Goal: Transaction & Acquisition: Purchase product/service

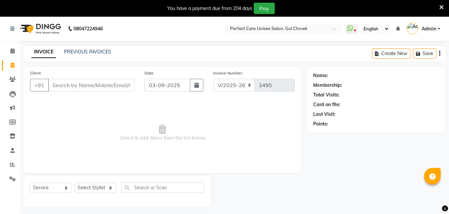
select select "4751"
select select "service"
click at [441, 8] on icon at bounding box center [442, 7] width 4 height 6
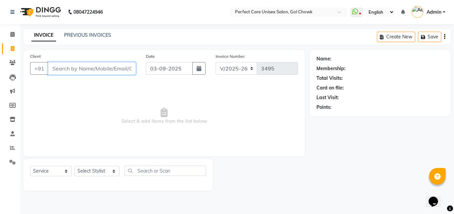
click at [58, 73] on input "Client" at bounding box center [92, 68] width 88 height 13
click at [103, 36] on link "PREVIOUS INVOICES" at bounding box center [87, 35] width 47 height 6
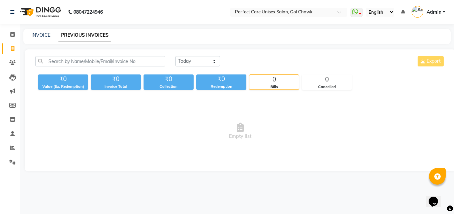
click at [42, 30] on div "INVOICE PREVIOUS INVOICES" at bounding box center [237, 36] width 428 height 15
click at [42, 34] on link "INVOICE" at bounding box center [40, 35] width 19 height 6
select select "service"
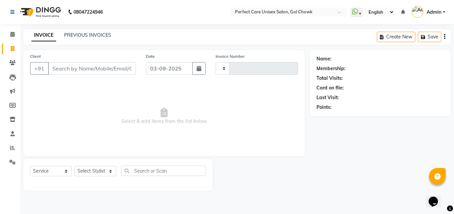
type input "3495"
select select "4751"
click at [201, 66] on button "button" at bounding box center [198, 68] width 13 height 13
select select "9"
select select "2025"
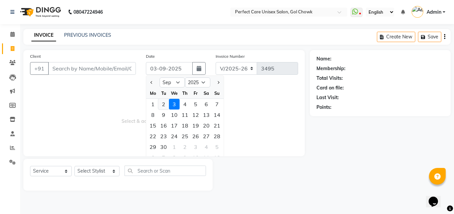
click at [162, 106] on div "2" at bounding box center [163, 104] width 11 height 11
type input "02-09-2025"
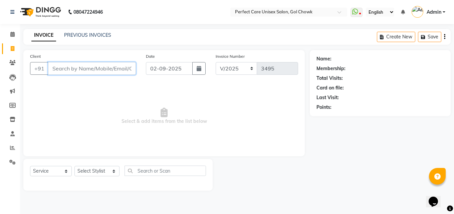
click at [104, 71] on input "Client" at bounding box center [92, 68] width 88 height 13
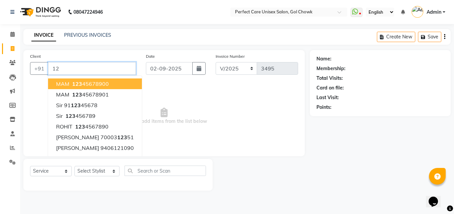
type input "1"
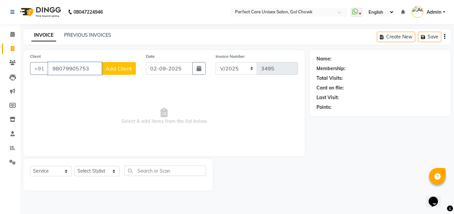
click at [68, 70] on input "98079905753" at bounding box center [75, 68] width 54 height 13
type input "9807905753"
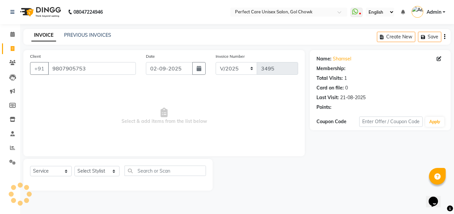
select select "1: Object"
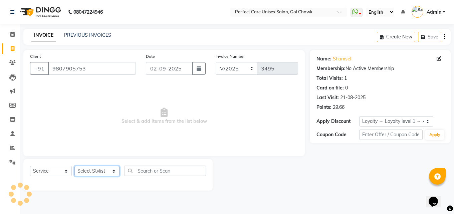
click at [103, 172] on select "Select Stylist [PERSON_NAME] MISS [PERSON_NAME] MISS [PERSON_NAME] MISS [PERSON…" at bounding box center [97, 171] width 45 height 10
select select "67638"
click at [75, 166] on select "Select Stylist [PERSON_NAME] MISS [PERSON_NAME] MISS [PERSON_NAME] MISS [PERSON…" at bounding box center [97, 171] width 45 height 10
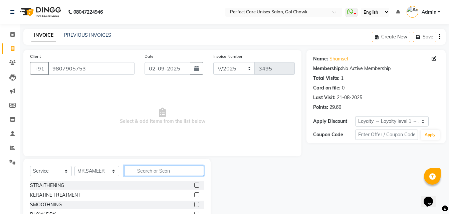
click at [145, 171] on input "text" at bounding box center [164, 171] width 80 height 10
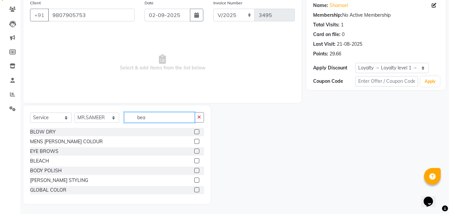
scroll to position [25, 0]
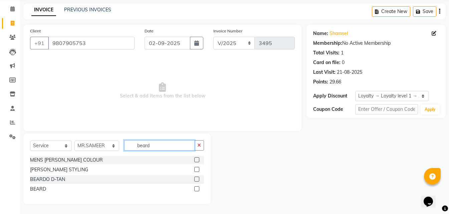
type input "beard"
click at [196, 190] on label at bounding box center [196, 188] width 5 height 5
click at [196, 190] on input "checkbox" at bounding box center [196, 189] width 4 height 4
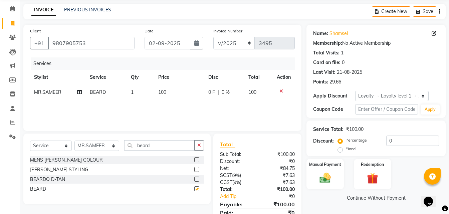
checkbox input "false"
click at [81, 41] on input "9807905753" at bounding box center [91, 43] width 87 height 13
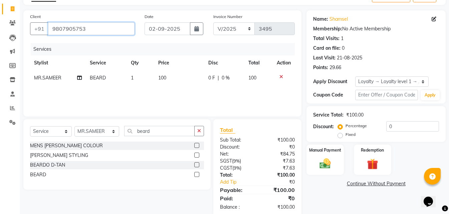
scroll to position [53, 0]
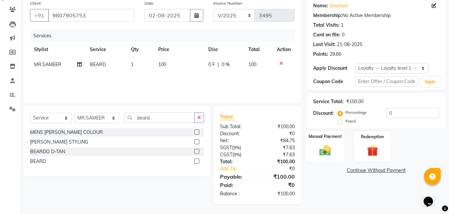
drag, startPoint x: 350, startPoint y: 138, endPoint x: 343, endPoint y: 140, distance: 7.2
click at [347, 139] on div "Manual Payment Redemption" at bounding box center [376, 146] width 149 height 30
click at [313, 146] on div "Manual Payment" at bounding box center [325, 147] width 39 height 32
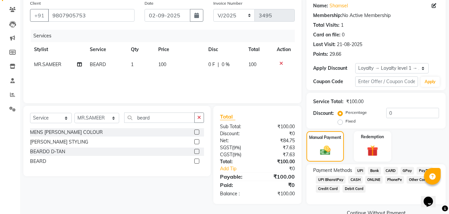
click at [369, 180] on span "ONLINE" at bounding box center [374, 180] width 17 height 8
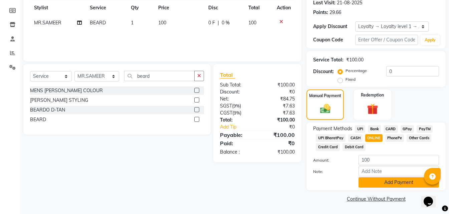
click at [378, 181] on button "Add Payment" at bounding box center [399, 182] width 81 height 10
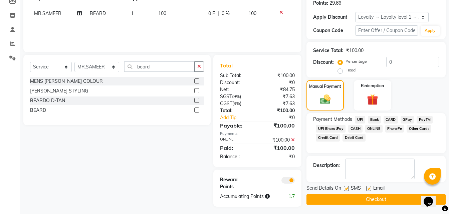
scroll to position [107, 0]
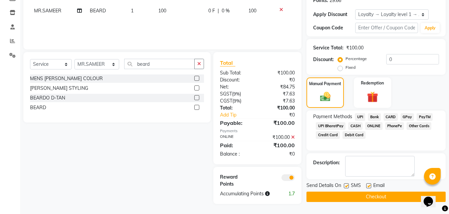
click at [366, 197] on button "Checkout" at bounding box center [376, 197] width 139 height 10
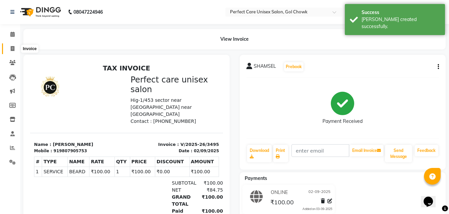
click at [12, 51] on icon at bounding box center [13, 48] width 4 height 5
select select "service"
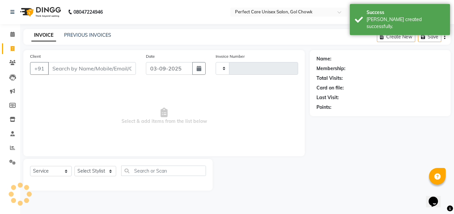
type input "3496"
select select "4751"
click at [197, 67] on icon "button" at bounding box center [199, 68] width 5 height 5
select select "9"
select select "2025"
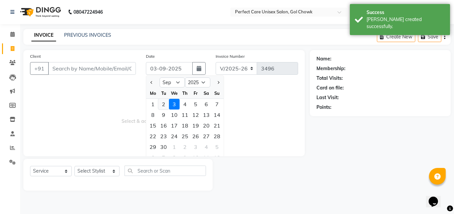
click at [161, 103] on div "2" at bounding box center [163, 104] width 11 height 11
type input "02-09-2025"
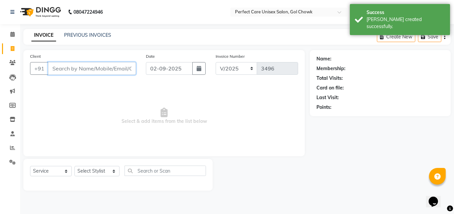
click at [88, 70] on input "Client" at bounding box center [92, 68] width 88 height 13
paste input "9807905753"
type input "9807905753"
select select "1: Object"
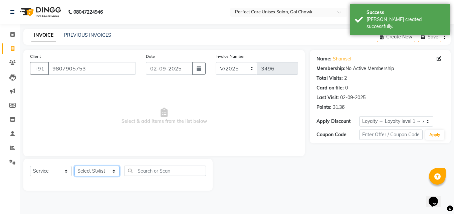
click at [91, 168] on select "Select Stylist [PERSON_NAME] MISS [PERSON_NAME] MISS [PERSON_NAME] MISS [PERSON…" at bounding box center [97, 171] width 45 height 10
drag, startPoint x: 84, startPoint y: 171, endPoint x: 83, endPoint y: 167, distance: 4.1
click at [84, 171] on select "Select Stylist [PERSON_NAME] MISS [PERSON_NAME] MISS [PERSON_NAME] MISS [PERSON…" at bounding box center [97, 171] width 45 height 10
select select "52316"
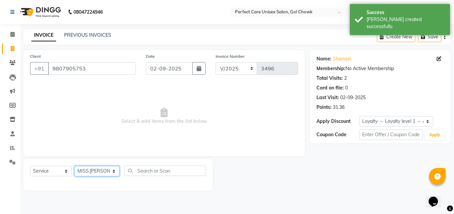
click at [75, 166] on select "Select Stylist [PERSON_NAME] MISS [PERSON_NAME] MISS [PERSON_NAME] MISS [PERSON…" at bounding box center [97, 171] width 45 height 10
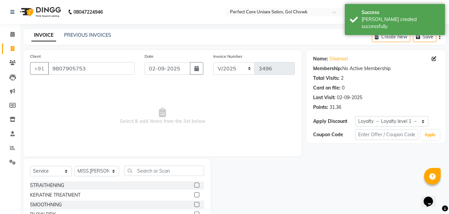
click at [152, 165] on div "Select Service Product Membership Package Voucher Prepaid Gift Card Select Styl…" at bounding box center [116, 208] width 187 height 99
click at [156, 173] on input "text" at bounding box center [164, 171] width 80 height 10
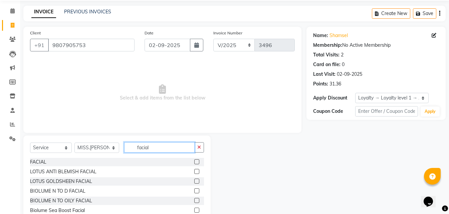
scroll to position [53, 0]
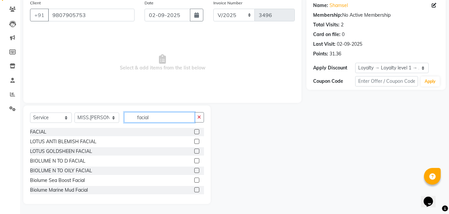
type input "facial"
click at [194, 159] on label at bounding box center [196, 160] width 5 height 5
click at [194, 159] on input "checkbox" at bounding box center [196, 161] width 4 height 4
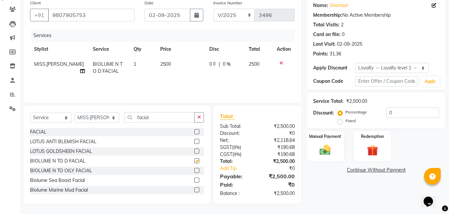
checkbox input "false"
click at [169, 63] on span "2500" at bounding box center [165, 64] width 11 height 6
select select "52316"
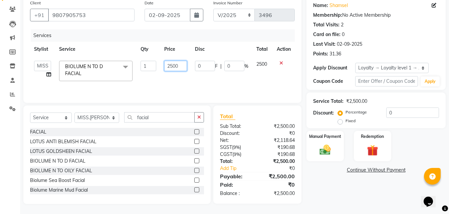
drag, startPoint x: 180, startPoint y: 64, endPoint x: 163, endPoint y: 66, distance: 17.2
click at [163, 66] on td "2500" at bounding box center [175, 71] width 31 height 28
type input "1399"
click at [169, 80] on div "Services Stylist Service Qty Price Disc Total Action MISS CHANDA MISS KAYNAT MI…" at bounding box center [162, 62] width 265 height 67
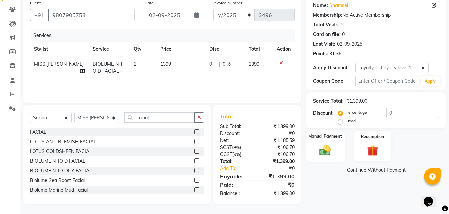
click at [335, 155] on div "Manual Payment" at bounding box center [325, 146] width 39 height 32
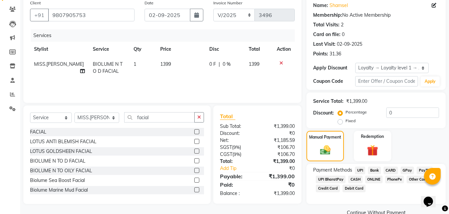
click at [371, 179] on span "ONLINE" at bounding box center [374, 180] width 17 height 8
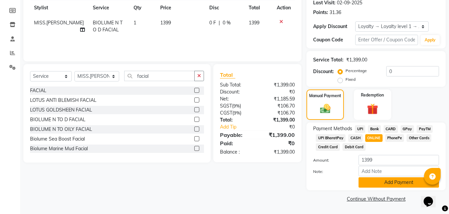
click at [376, 184] on button "Add Payment" at bounding box center [399, 182] width 81 height 10
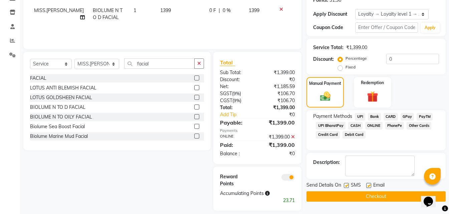
scroll to position [114, 0]
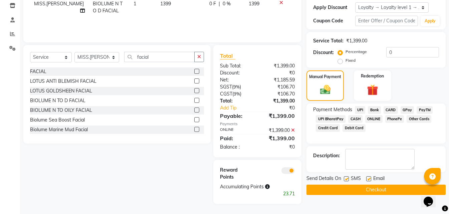
click at [353, 187] on button "Checkout" at bounding box center [376, 190] width 139 height 10
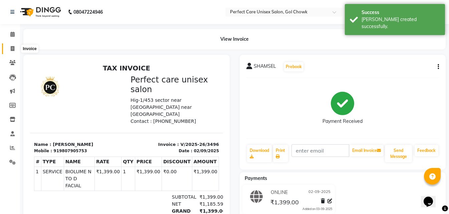
click at [11, 50] on icon at bounding box center [13, 48] width 4 height 5
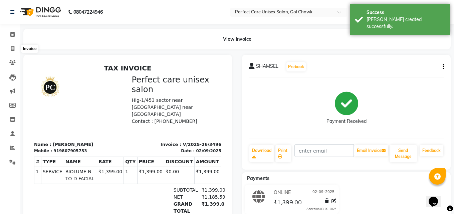
select select "4751"
select select "service"
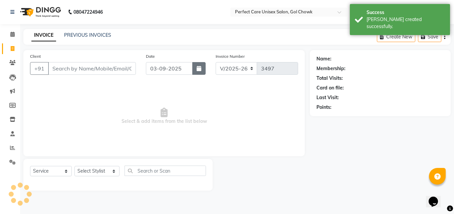
click at [197, 69] on icon "button" at bounding box center [199, 68] width 5 height 5
select select "9"
select select "2025"
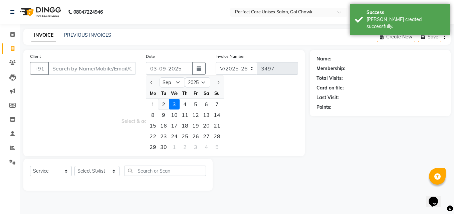
click at [168, 104] on div "2" at bounding box center [163, 104] width 11 height 11
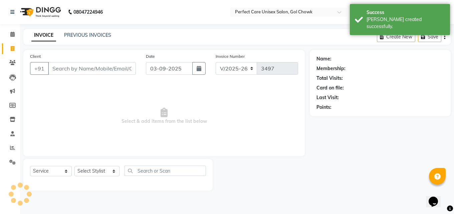
type input "02-09-2025"
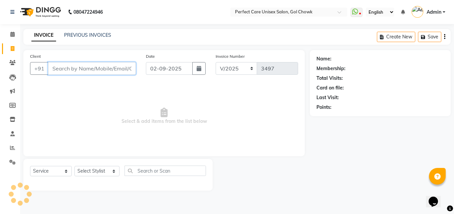
click at [113, 72] on input "Client" at bounding box center [92, 68] width 88 height 13
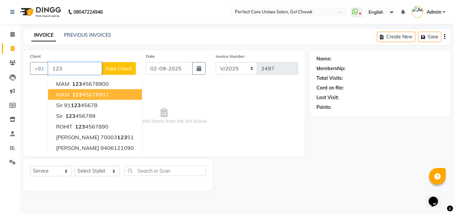
click at [91, 96] on ngb-highlight "123 45678901" at bounding box center [90, 94] width 38 height 7
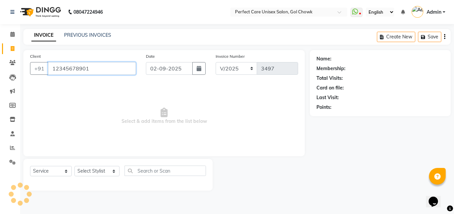
type input "12345678901"
select select "1: Object"
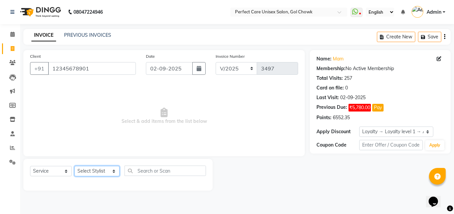
click at [103, 174] on select "Select Stylist [PERSON_NAME] MISS [PERSON_NAME] MISS [PERSON_NAME] MISS [PERSON…" at bounding box center [97, 171] width 45 height 10
select select "28404"
click at [75, 166] on select "Select Stylist [PERSON_NAME] MISS [PERSON_NAME] MISS [PERSON_NAME] MISS [PERSON…" at bounding box center [97, 171] width 45 height 10
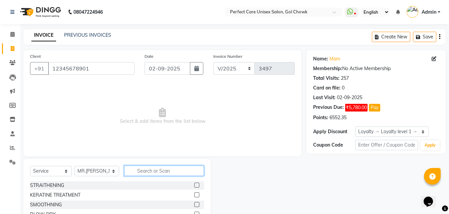
click at [156, 170] on input "text" at bounding box center [164, 171] width 80 height 10
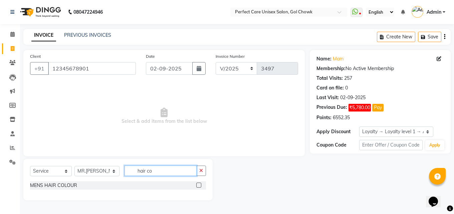
click at [170, 173] on input "hair co" at bounding box center [161, 171] width 72 height 10
drag, startPoint x: 165, startPoint y: 172, endPoint x: 123, endPoint y: 173, distance: 42.4
click at [125, 173] on input "hair co" at bounding box center [161, 171] width 72 height 10
type input "global"
click at [200, 185] on label at bounding box center [198, 185] width 5 height 5
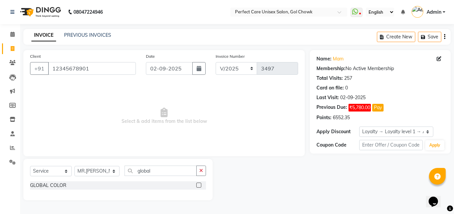
click at [200, 185] on input "checkbox" at bounding box center [198, 185] width 4 height 4
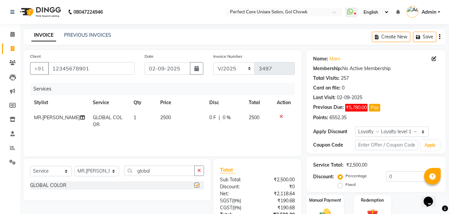
checkbox input "false"
click at [164, 120] on span "2500" at bounding box center [165, 118] width 11 height 6
select select "28404"
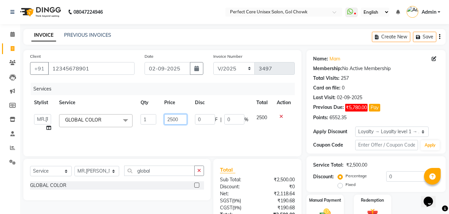
drag, startPoint x: 184, startPoint y: 118, endPoint x: 149, endPoint y: 118, distance: 35.4
click at [149, 118] on tr "MISS CHANDA MISS KAYNAT MISS KRITIKA MISS PIHU MISS POOJA MISS.SHRADDHA MISS.SH…" at bounding box center [162, 122] width 265 height 25
type input "4000"
click at [195, 136] on div "Services Stylist Service Qty Price Disc Total Action MISS CHANDA MISS KAYNAT MI…" at bounding box center [162, 116] width 265 height 67
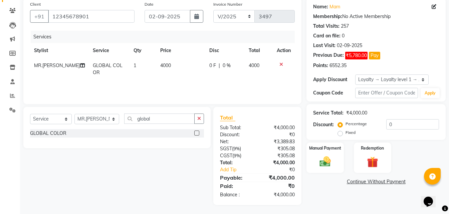
scroll to position [53, 0]
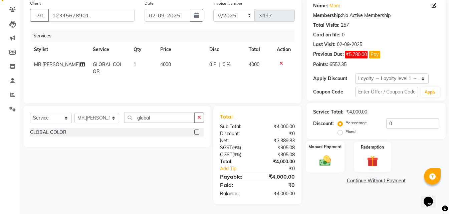
click at [336, 158] on div "Manual Payment" at bounding box center [325, 157] width 39 height 32
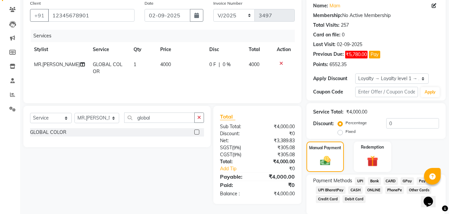
click at [379, 190] on span "ONLINE" at bounding box center [374, 190] width 17 height 8
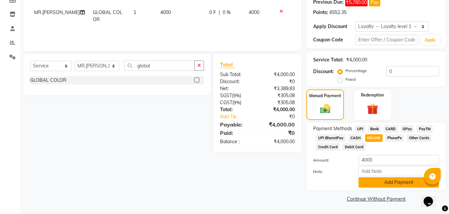
click at [380, 182] on button "Add Payment" at bounding box center [399, 182] width 81 height 10
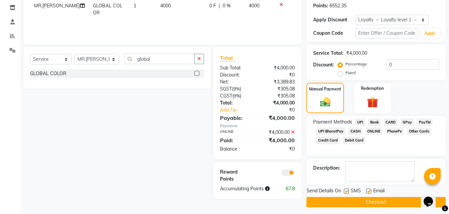
scroll to position [115, 0]
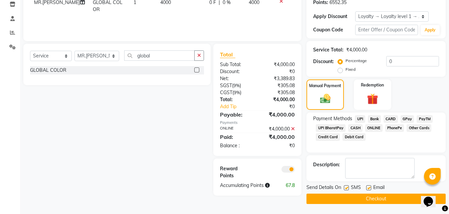
click at [357, 200] on button "Checkout" at bounding box center [376, 199] width 139 height 10
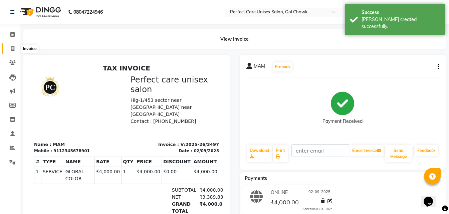
click at [11, 46] on icon at bounding box center [13, 48] width 4 height 5
select select "service"
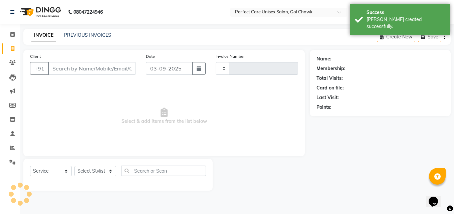
type input "3498"
select select "4751"
click at [198, 68] on icon "button" at bounding box center [199, 68] width 5 height 5
select select "9"
select select "2025"
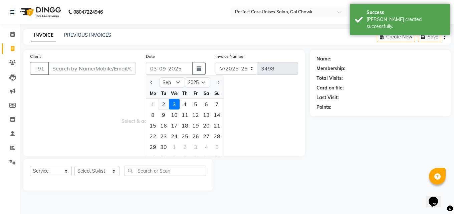
click at [161, 105] on div "2" at bounding box center [163, 104] width 11 height 11
type input "02-09-2025"
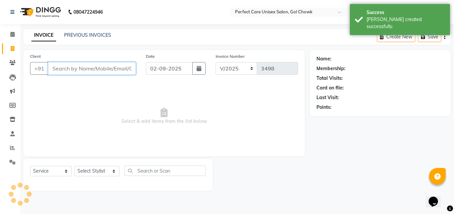
click at [104, 75] on input "Client" at bounding box center [92, 68] width 88 height 13
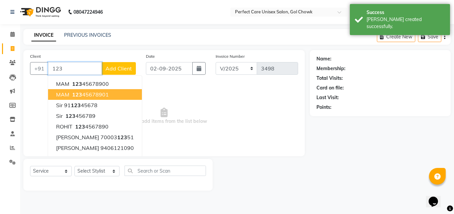
click at [112, 98] on button "MAM 123 45678901" at bounding box center [95, 94] width 94 height 11
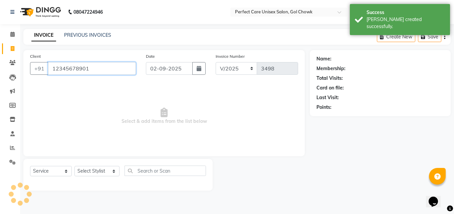
type input "12345678901"
select select "1: Object"
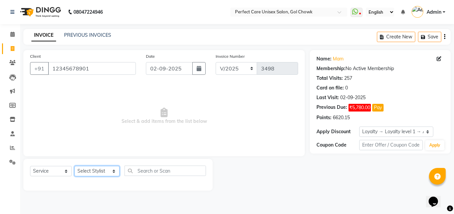
click at [96, 170] on select "Select Stylist [PERSON_NAME] MISS [PERSON_NAME] MISS [PERSON_NAME] MISS [PERSON…" at bounding box center [97, 171] width 45 height 10
select select "28404"
click at [75, 166] on select "Select Stylist [PERSON_NAME] MISS [PERSON_NAME] MISS [PERSON_NAME] MISS [PERSON…" at bounding box center [97, 171] width 45 height 10
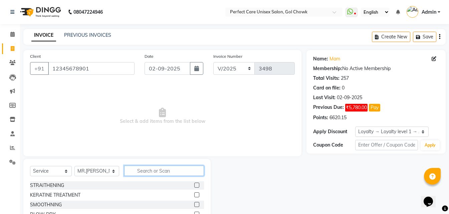
click at [127, 168] on input "text" at bounding box center [164, 171] width 80 height 10
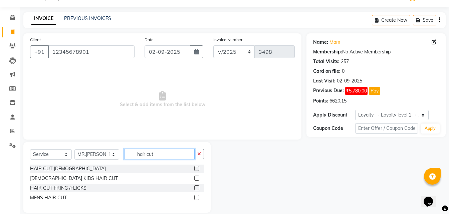
scroll to position [25, 0]
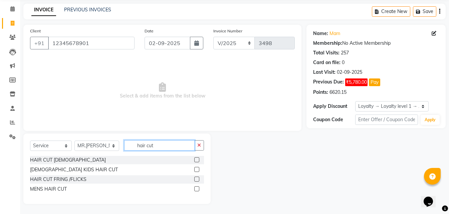
type input "hair cut"
click at [195, 159] on label at bounding box center [196, 159] width 5 height 5
click at [195, 159] on input "checkbox" at bounding box center [196, 160] width 4 height 4
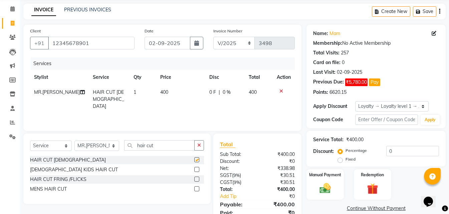
checkbox input "false"
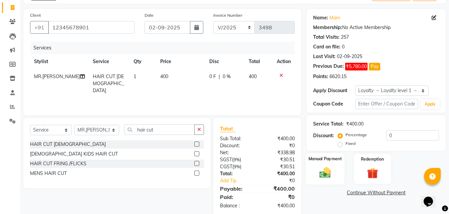
scroll to position [53, 0]
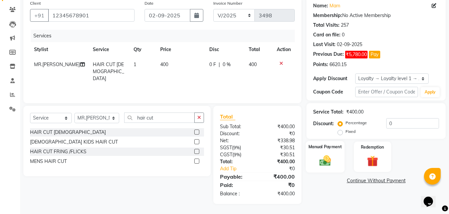
click at [339, 157] on div "Manual Payment" at bounding box center [325, 157] width 39 height 32
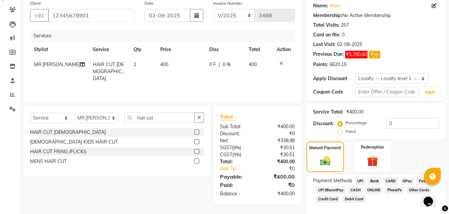
click at [358, 190] on span "CASH" at bounding box center [355, 190] width 14 height 8
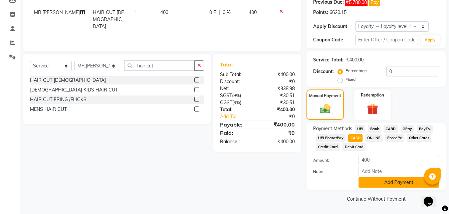
click at [400, 185] on button "Add Payment" at bounding box center [399, 182] width 81 height 10
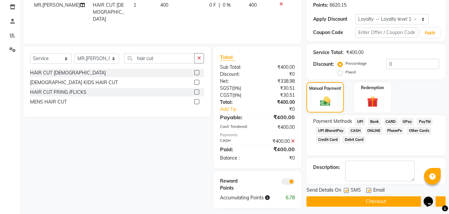
scroll to position [117, 0]
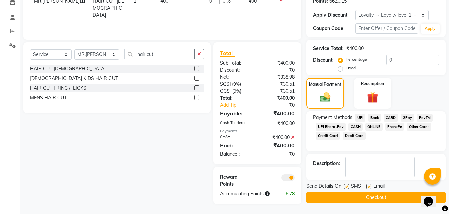
click at [378, 197] on button "Checkout" at bounding box center [376, 197] width 139 height 10
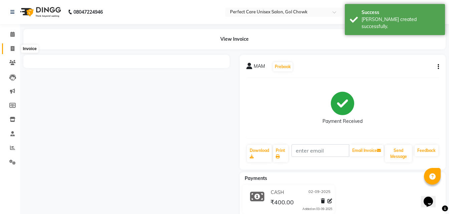
click at [12, 51] on icon at bounding box center [13, 48] width 4 height 5
select select "service"
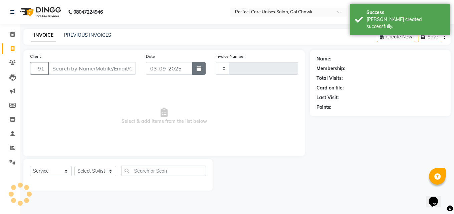
click at [200, 66] on icon "button" at bounding box center [199, 68] width 5 height 5
select select "9"
select select "2025"
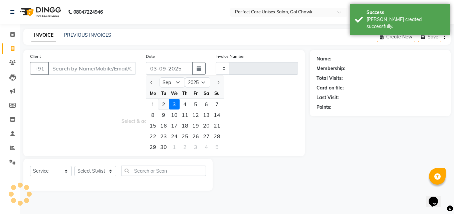
type input "3499"
click at [166, 103] on div "2" at bounding box center [163, 104] width 11 height 11
select select "4751"
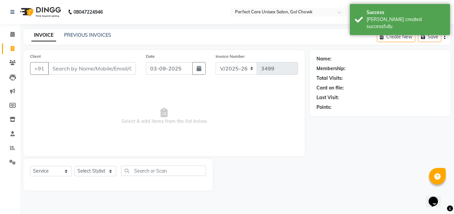
type input "02-09-2025"
click at [110, 71] on input "Client" at bounding box center [92, 68] width 88 height 13
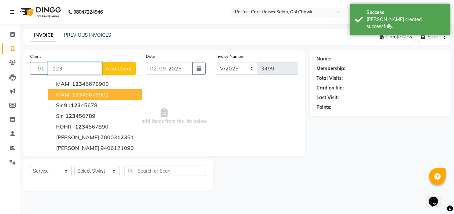
click at [101, 96] on ngb-highlight "123 45678901" at bounding box center [90, 94] width 38 height 7
type input "12345678901"
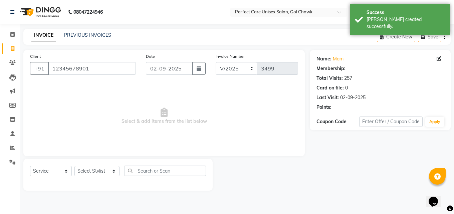
select select "1: Object"
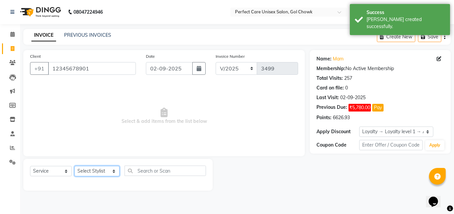
click at [105, 169] on select "Select Stylist [PERSON_NAME] MISS [PERSON_NAME] MISS [PERSON_NAME] MISS [PERSON…" at bounding box center [97, 171] width 45 height 10
select select "32651"
click at [75, 166] on select "Select Stylist [PERSON_NAME] MISS [PERSON_NAME] MISS [PERSON_NAME] MISS [PERSON…" at bounding box center [97, 171] width 45 height 10
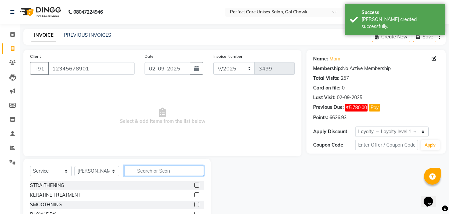
click at [153, 173] on input "text" at bounding box center [164, 171] width 80 height 10
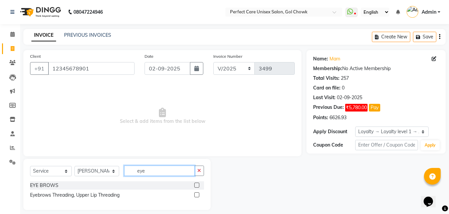
type input "eye"
click at [196, 186] on label at bounding box center [196, 185] width 5 height 5
click at [196, 186] on input "checkbox" at bounding box center [196, 185] width 4 height 4
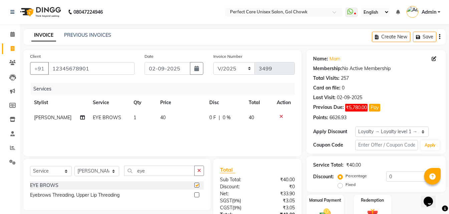
checkbox input "false"
click at [163, 118] on td "40" at bounding box center [180, 117] width 49 height 15
select select "32651"
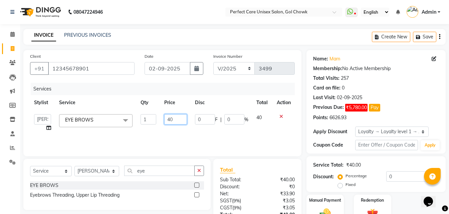
drag, startPoint x: 179, startPoint y: 118, endPoint x: 158, endPoint y: 120, distance: 21.2
click at [158, 120] on tr "MISS CHANDA MISS KAYNAT MISS KRITIKA MISS PIHU MISS POOJA MISS.SHRADDHA MISS.SH…" at bounding box center [162, 122] width 265 height 25
type input "60"
click at [165, 128] on div "Services Stylist Service Qty Price Disc Total Action [PERSON_NAME] MISS [PERSON…" at bounding box center [162, 116] width 265 height 67
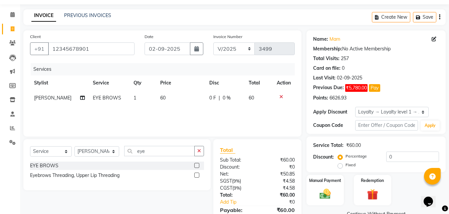
scroll to position [53, 0]
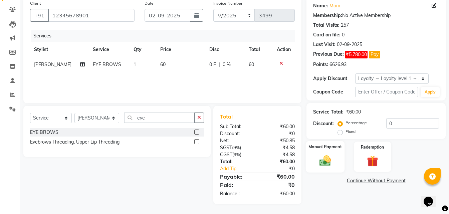
click at [325, 152] on div "Manual Payment" at bounding box center [325, 157] width 39 height 32
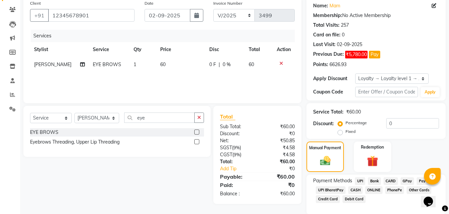
click at [376, 189] on span "ONLINE" at bounding box center [374, 190] width 17 height 8
click at [357, 191] on span "CASH" at bounding box center [355, 190] width 14 height 8
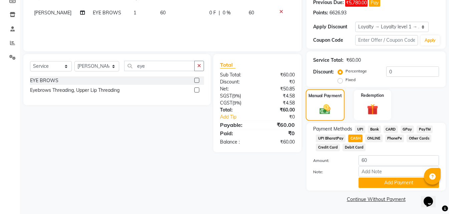
scroll to position [105, 0]
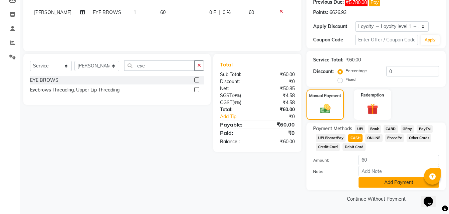
click at [393, 185] on button "Add Payment" at bounding box center [399, 182] width 81 height 10
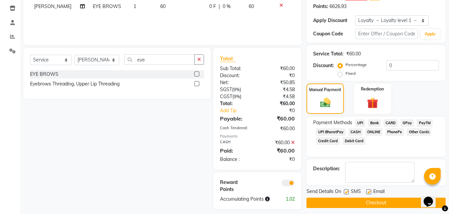
scroll to position [117, 0]
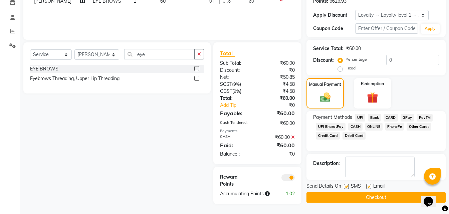
click at [359, 195] on button "Checkout" at bounding box center [376, 197] width 139 height 10
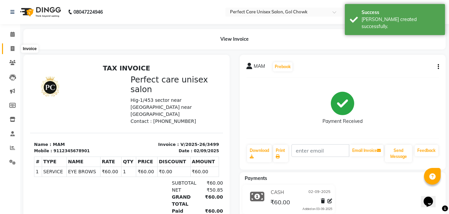
click at [10, 47] on span at bounding box center [13, 49] width 12 height 8
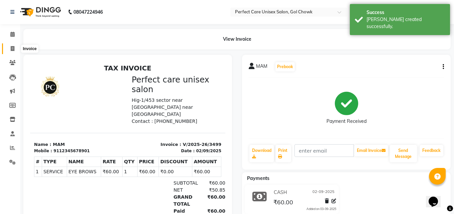
select select "4751"
select select "service"
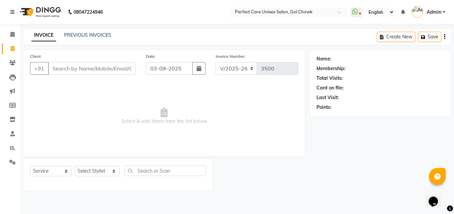
click at [91, 32] on div "PREVIOUS INVOICES" at bounding box center [87, 35] width 47 height 7
click at [90, 33] on link "PREVIOUS INVOICES" at bounding box center [87, 35] width 47 height 6
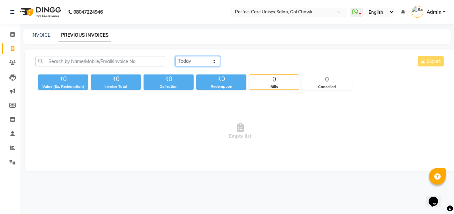
click at [202, 61] on select "[DATE] [DATE] Custom Range" at bounding box center [197, 61] width 45 height 10
select select "[DATE]"
click at [175, 56] on select "[DATE] [DATE] Custom Range" at bounding box center [197, 61] width 45 height 10
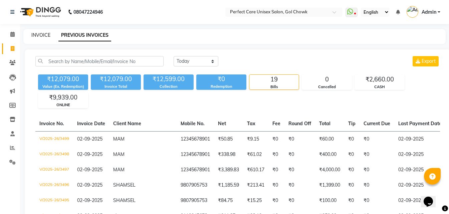
click at [42, 34] on link "INVOICE" at bounding box center [40, 35] width 19 height 6
select select "service"
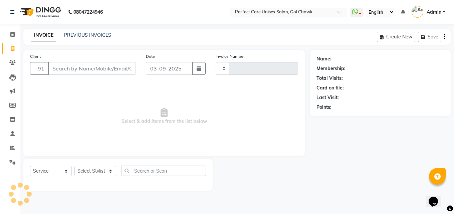
type input "3500"
select select "4751"
click at [86, 33] on link "PREVIOUS INVOICES" at bounding box center [87, 35] width 47 height 6
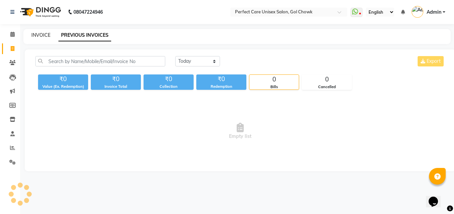
click at [36, 34] on link "INVOICE" at bounding box center [40, 35] width 19 height 6
select select "4751"
select select "service"
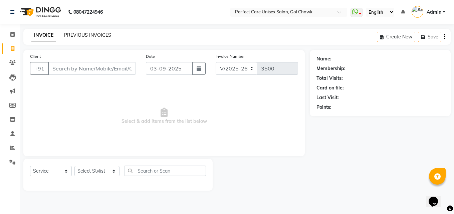
click at [98, 37] on link "PREVIOUS INVOICES" at bounding box center [87, 35] width 47 height 6
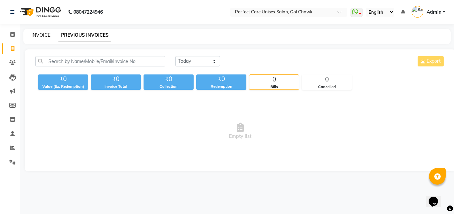
click at [43, 34] on link "INVOICE" at bounding box center [40, 35] width 19 height 6
select select "service"
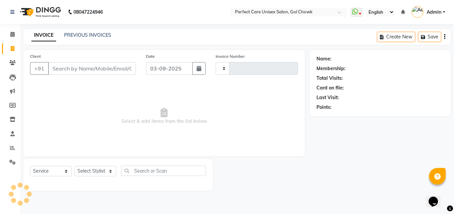
type input "3500"
select select "4751"
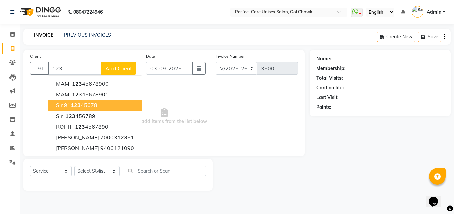
click at [84, 104] on ngb-highlight "91 123 45678" at bounding box center [80, 105] width 33 height 7
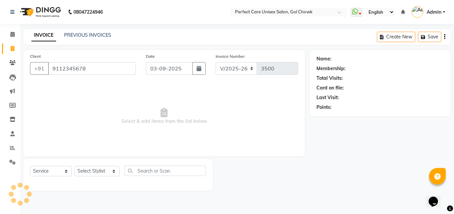
type input "9112345678"
click at [99, 174] on select "Select Stylist [PERSON_NAME] MISS [PERSON_NAME] MISS [PERSON_NAME] MISS [PERSON…" at bounding box center [97, 171] width 45 height 10
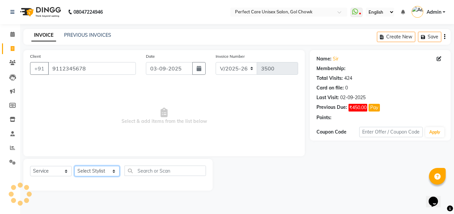
select select "1: Object"
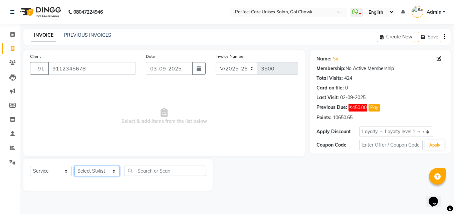
select select "67638"
click at [75, 166] on select "Select Stylist [PERSON_NAME] MISS [PERSON_NAME] MISS [PERSON_NAME] MISS [PERSON…" at bounding box center [97, 171] width 45 height 10
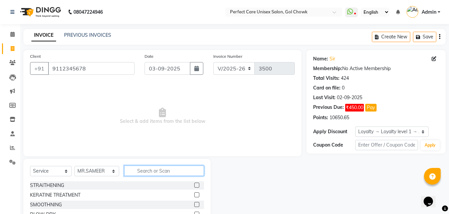
click at [151, 170] on input "text" at bounding box center [164, 171] width 80 height 10
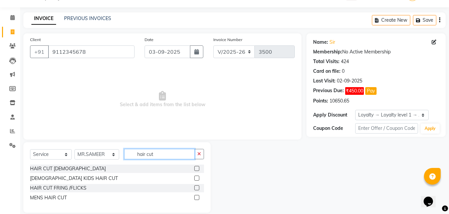
scroll to position [25, 0]
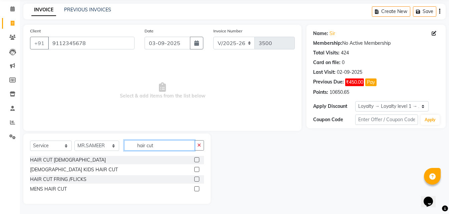
type input "hair cut"
click at [196, 190] on label at bounding box center [196, 188] width 5 height 5
click at [196, 190] on input "checkbox" at bounding box center [196, 189] width 4 height 4
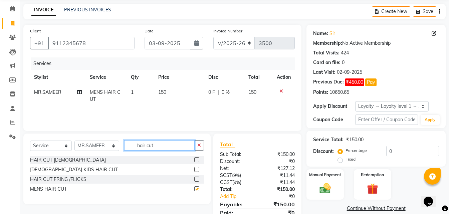
checkbox input "false"
drag, startPoint x: 163, startPoint y: 147, endPoint x: 126, endPoint y: 144, distance: 37.8
click at [126, 144] on input "hair cut" at bounding box center [159, 145] width 70 height 10
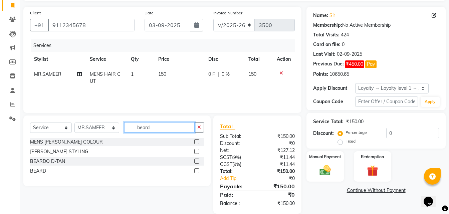
scroll to position [53, 0]
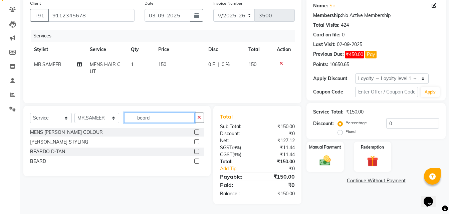
type input "beard"
click at [199, 161] on label at bounding box center [196, 161] width 5 height 5
click at [199, 161] on input "checkbox" at bounding box center [196, 161] width 4 height 4
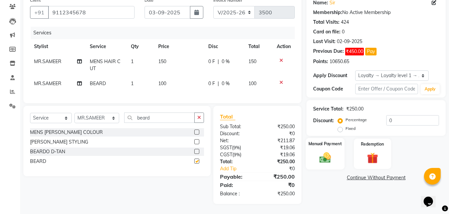
scroll to position [61, 0]
checkbox input "false"
click at [323, 151] on img at bounding box center [325, 157] width 19 height 13
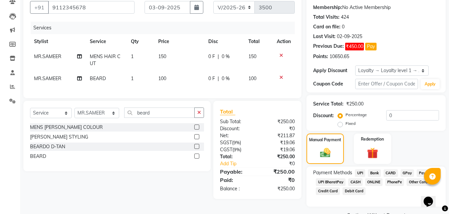
click at [375, 181] on span "ONLINE" at bounding box center [374, 182] width 17 height 8
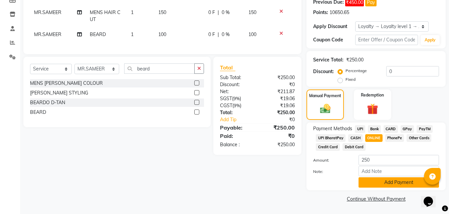
click at [388, 187] on button "Add Payment" at bounding box center [399, 182] width 81 height 10
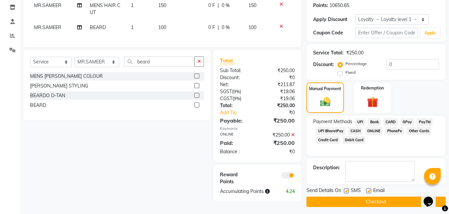
scroll to position [115, 0]
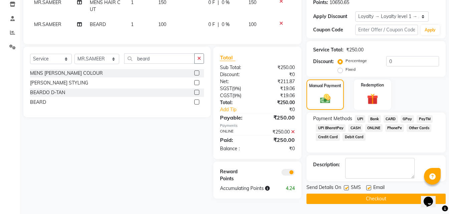
click at [367, 198] on button "Checkout" at bounding box center [376, 199] width 139 height 10
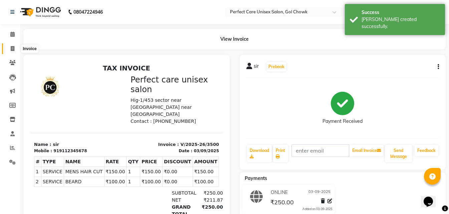
click at [13, 51] on icon at bounding box center [13, 48] width 4 height 5
select select "service"
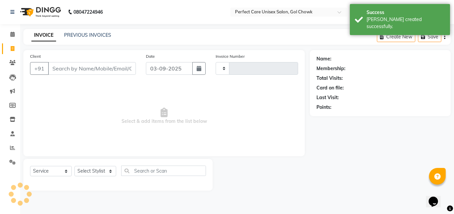
type input "3501"
select select "4751"
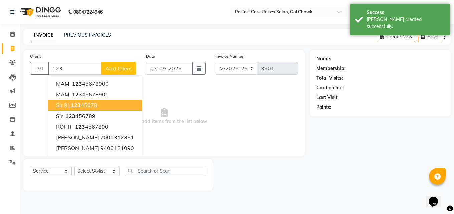
click at [87, 107] on ngb-highlight "91 123 45678" at bounding box center [80, 105] width 33 height 7
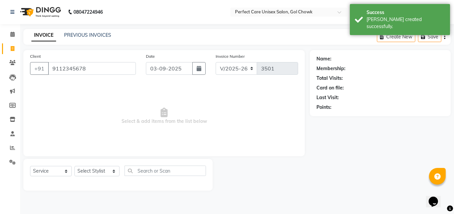
type input "9112345678"
select select "1: Object"
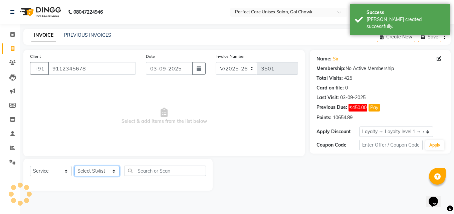
click at [93, 172] on select "Select Stylist [PERSON_NAME] MISS [PERSON_NAME] MISS [PERSON_NAME] MISS [PERSON…" at bounding box center [97, 171] width 45 height 10
select select "67638"
click at [75, 166] on select "Select Stylist [PERSON_NAME] MISS [PERSON_NAME] MISS [PERSON_NAME] MISS [PERSON…" at bounding box center [97, 171] width 45 height 10
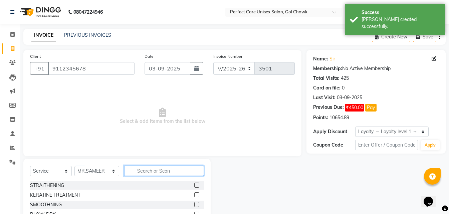
click at [150, 174] on input "text" at bounding box center [164, 171] width 80 height 10
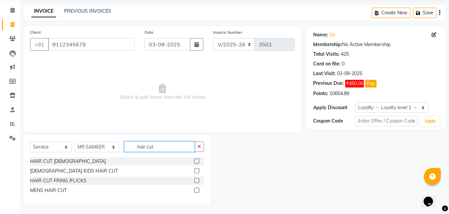
scroll to position [25, 0]
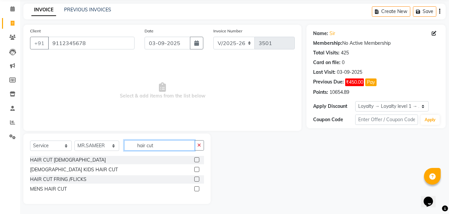
type input "hair cut"
click at [198, 187] on label at bounding box center [196, 188] width 5 height 5
click at [198, 187] on input "checkbox" at bounding box center [196, 189] width 4 height 4
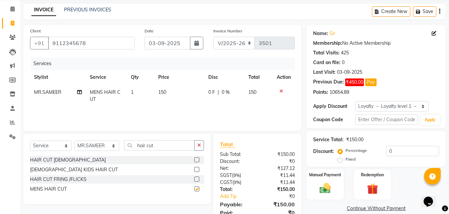
checkbox input "false"
drag, startPoint x: 151, startPoint y: 145, endPoint x: 129, endPoint y: 145, distance: 22.4
click at [129, 145] on input "hair cut" at bounding box center [159, 145] width 70 height 10
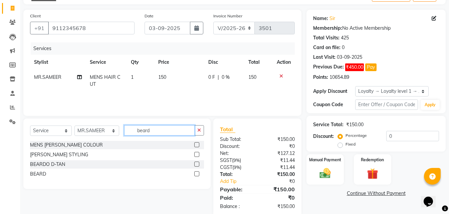
scroll to position [53, 0]
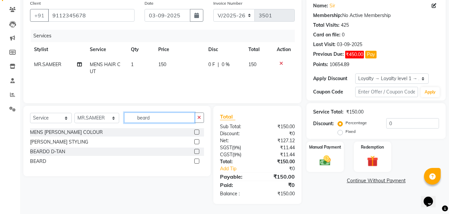
type input "beard"
click at [196, 162] on label at bounding box center [196, 161] width 5 height 5
click at [196, 162] on input "checkbox" at bounding box center [196, 161] width 4 height 4
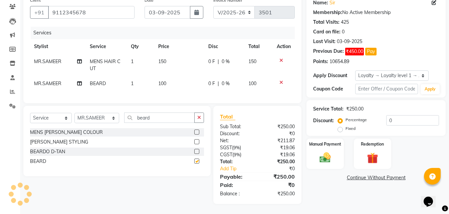
checkbox input "false"
click at [318, 153] on img at bounding box center [325, 157] width 19 height 13
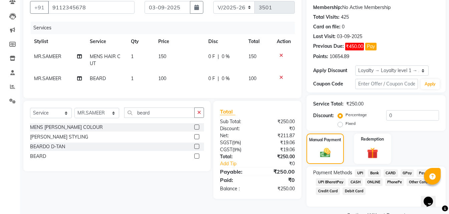
click at [368, 182] on span "ONLINE" at bounding box center [374, 182] width 17 height 8
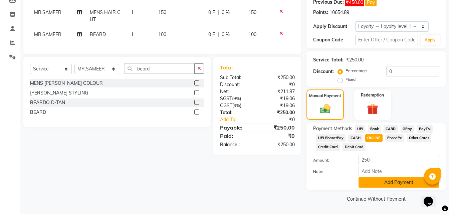
click at [374, 184] on button "Add Payment" at bounding box center [399, 182] width 81 height 10
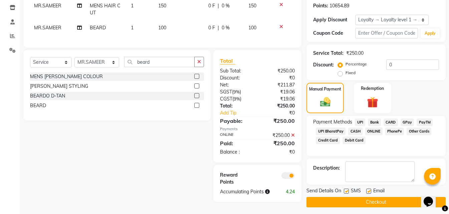
scroll to position [115, 0]
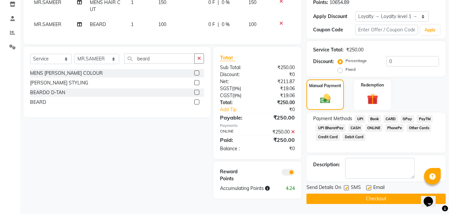
click at [359, 199] on button "Checkout" at bounding box center [376, 199] width 139 height 10
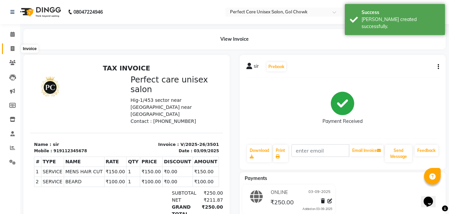
click at [8, 48] on span at bounding box center [13, 49] width 12 height 8
select select "service"
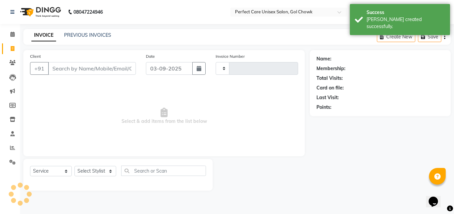
type input "3502"
select select "4751"
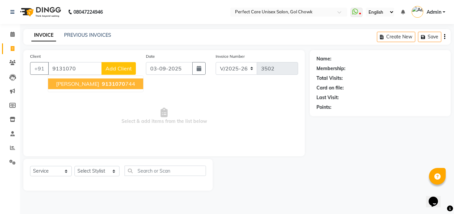
click at [92, 81] on span "Anamika Tiwari" at bounding box center [77, 84] width 43 height 7
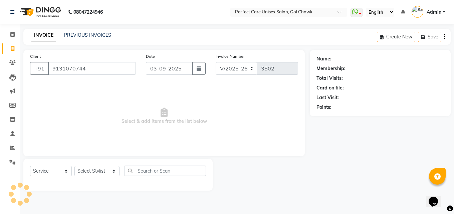
type input "9131070744"
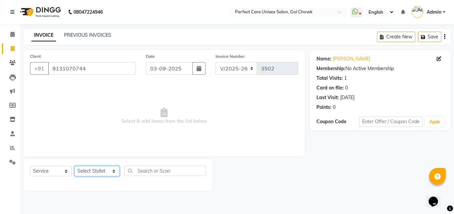
click at [99, 170] on select "Select Stylist [PERSON_NAME] MISS [PERSON_NAME] MISS [PERSON_NAME] MISS [PERSON…" at bounding box center [97, 171] width 45 height 10
select select "28404"
click at [75, 166] on select "Select Stylist [PERSON_NAME] MISS [PERSON_NAME] MISS [PERSON_NAME] MISS [PERSON…" at bounding box center [97, 171] width 45 height 10
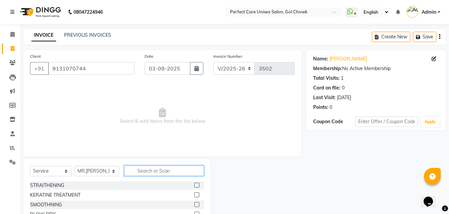
click at [145, 170] on input "text" at bounding box center [164, 171] width 80 height 10
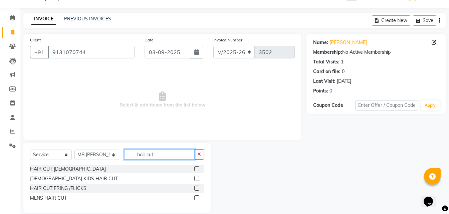
scroll to position [25, 0]
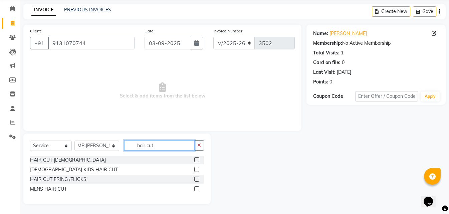
type input "hair cut"
click at [194, 158] on label at bounding box center [196, 159] width 5 height 5
click at [194, 158] on input "checkbox" at bounding box center [196, 160] width 4 height 4
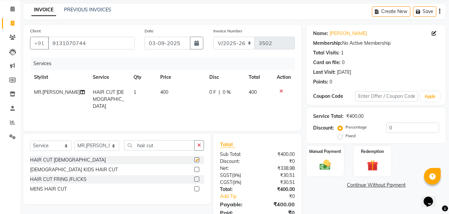
checkbox input "false"
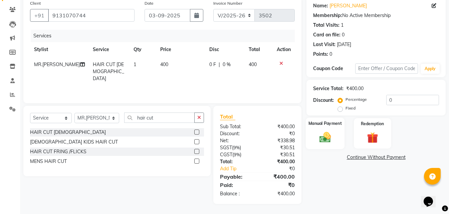
click at [326, 145] on div "Manual Payment" at bounding box center [325, 134] width 39 height 32
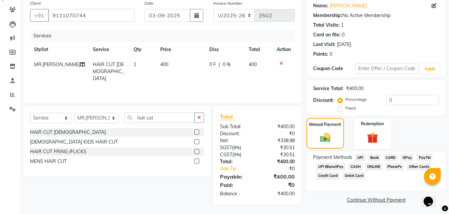
click at [376, 166] on span "ONLINE" at bounding box center [374, 167] width 17 height 8
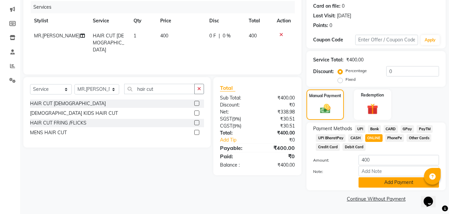
click at [377, 185] on button "Add Payment" at bounding box center [399, 182] width 81 height 10
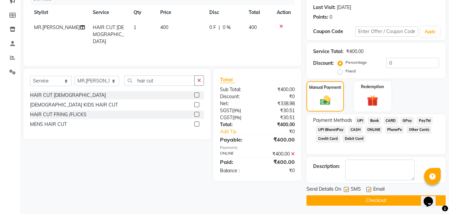
scroll to position [92, 0]
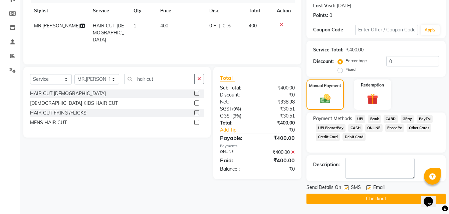
click at [367, 198] on button "Checkout" at bounding box center [376, 199] width 139 height 10
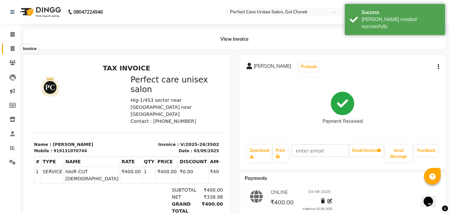
click at [13, 47] on icon at bounding box center [13, 48] width 4 height 5
select select "service"
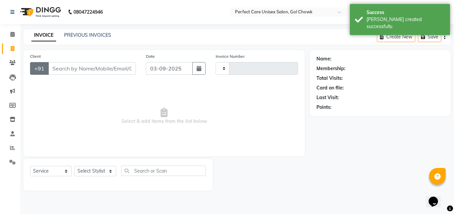
type input "3503"
select select "4751"
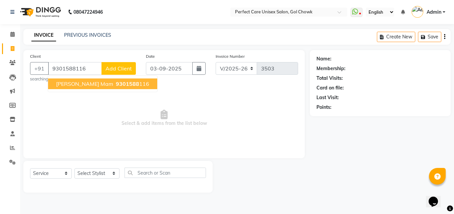
type input "9301588116"
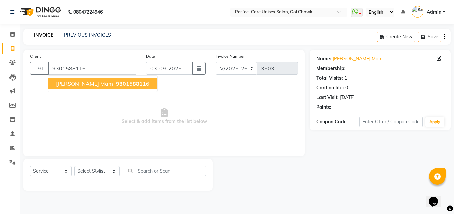
select select "1: Object"
click at [87, 87] on button "riddhi mam 930158811 6" at bounding box center [102, 84] width 109 height 11
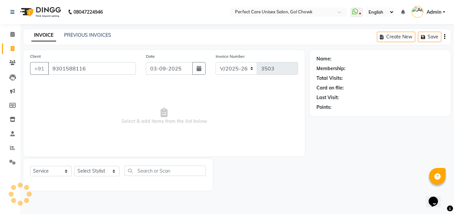
select select "1: Object"
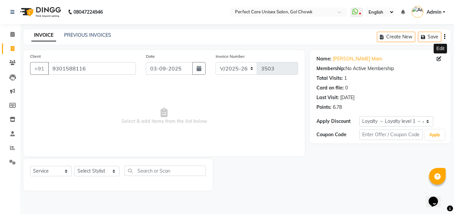
click at [438, 58] on icon at bounding box center [439, 58] width 5 height 5
select select "female"
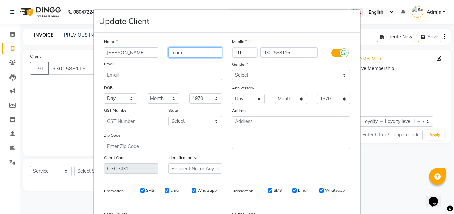
drag, startPoint x: 186, startPoint y: 54, endPoint x: 164, endPoint y: 57, distance: 22.5
click at [164, 57] on div "mam" at bounding box center [195, 52] width 64 height 10
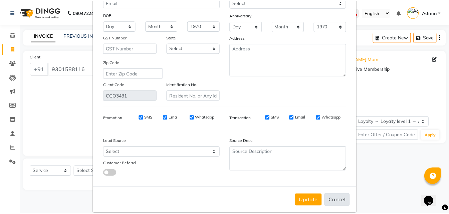
scroll to position [82, 0]
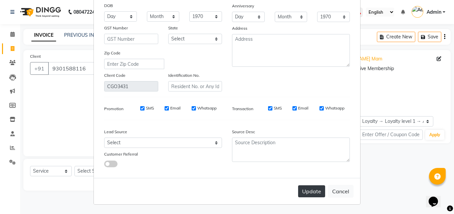
type input "[PERSON_NAME]"
click at [318, 191] on button "Update" at bounding box center [311, 191] width 27 height 12
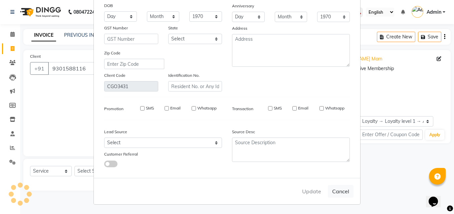
select select
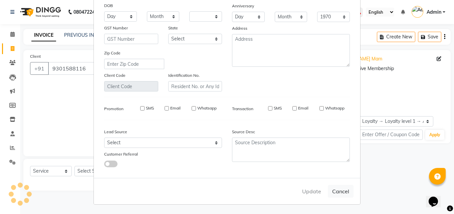
select select
checkbox input "false"
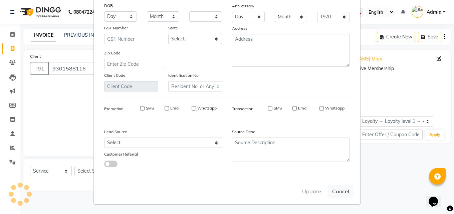
checkbox input "false"
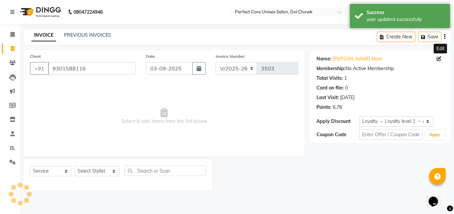
select select "1: Object"
click at [104, 171] on select "Select Stylist [PERSON_NAME] MISS [PERSON_NAME] MISS [PERSON_NAME] MISS [PERSON…" at bounding box center [97, 171] width 45 height 10
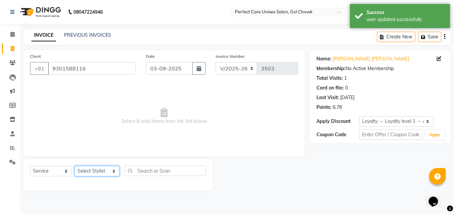
select select "52316"
click at [75, 166] on select "Select Stylist [PERSON_NAME] MISS [PERSON_NAME] MISS [PERSON_NAME] MISS [PERSON…" at bounding box center [97, 171] width 45 height 10
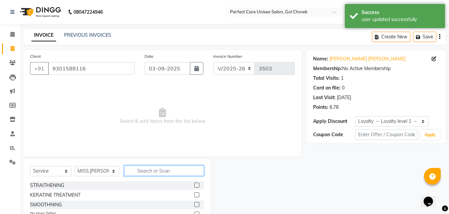
click at [147, 168] on input "text" at bounding box center [164, 171] width 80 height 10
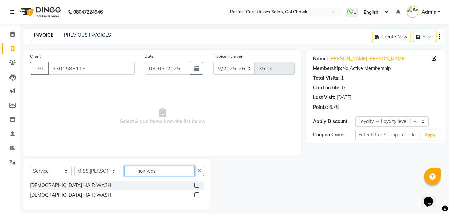
type input "hair was"
click at [197, 187] on label at bounding box center [196, 185] width 5 height 5
click at [197, 187] on input "checkbox" at bounding box center [196, 185] width 4 height 4
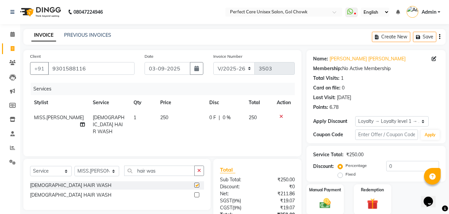
checkbox input "false"
click at [172, 120] on td "250" at bounding box center [180, 124] width 49 height 29
select select "52316"
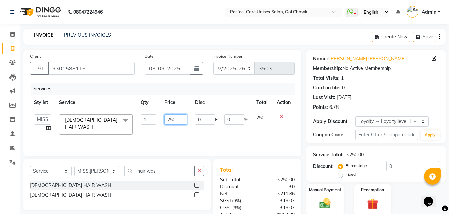
drag, startPoint x: 185, startPoint y: 119, endPoint x: 154, endPoint y: 122, distance: 31.5
click at [154, 122] on tr "MISS CHANDA MISS KAYNAT MISS KRITIKA MISS PIHU MISS POOJA MISS.SHRADDHA MISS.SH…" at bounding box center [162, 124] width 265 height 28
type input "200"
drag, startPoint x: 162, startPoint y: 134, endPoint x: 204, endPoint y: 138, distance: 42.7
click at [162, 134] on div "Services Stylist Service Qty Price Disc Total Action MISS CHANDA MISS KAYNAT MI…" at bounding box center [162, 116] width 265 height 67
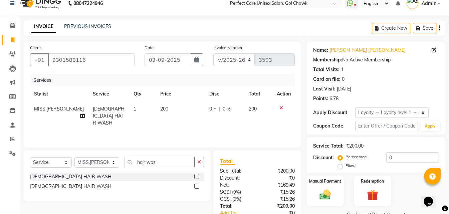
scroll to position [33, 0]
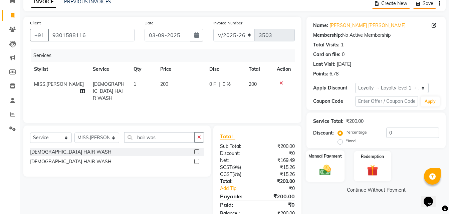
click at [333, 172] on img at bounding box center [325, 169] width 19 height 13
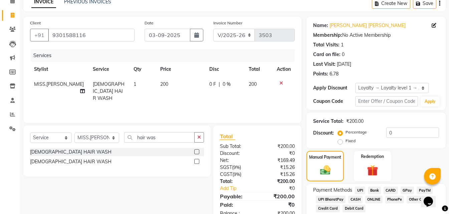
drag, startPoint x: 368, startPoint y: 198, endPoint x: 373, endPoint y: 198, distance: 5.7
click at [368, 198] on span "ONLINE" at bounding box center [374, 200] width 17 height 8
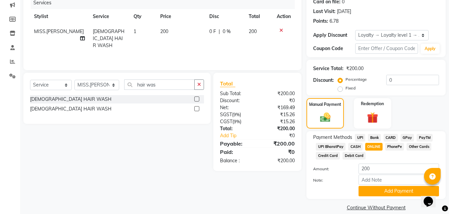
scroll to position [95, 0]
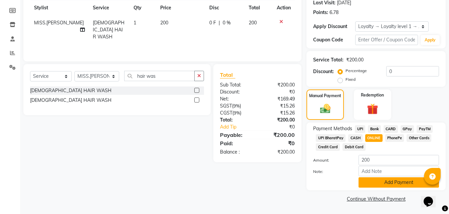
click at [373, 183] on button "Add Payment" at bounding box center [399, 182] width 81 height 10
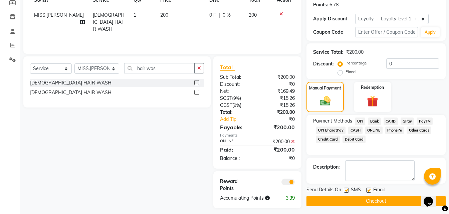
scroll to position [107, 0]
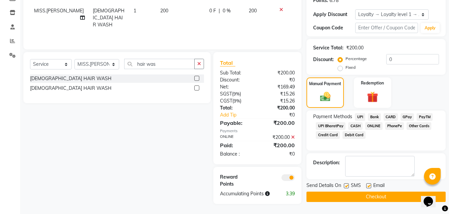
click at [354, 201] on button "Checkout" at bounding box center [376, 197] width 139 height 10
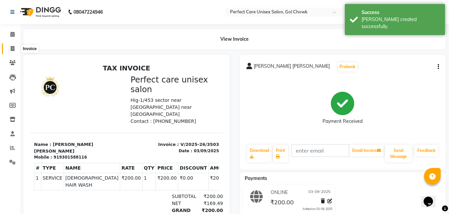
click at [15, 46] on span at bounding box center [13, 49] width 12 height 8
select select "4751"
select select "service"
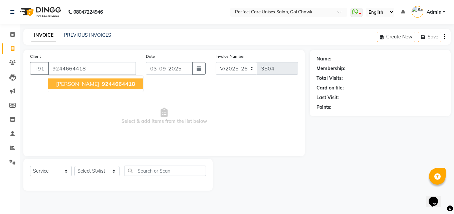
type input "9244664418"
select select "1: Object"
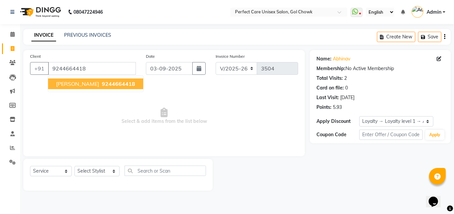
click at [91, 78] on ngb-typeahead-window "abhinav 9244664418" at bounding box center [96, 84] width 96 height 17
click at [102, 84] on span "9244664418" at bounding box center [118, 84] width 33 height 7
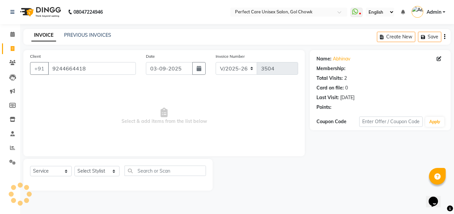
select select "1: Object"
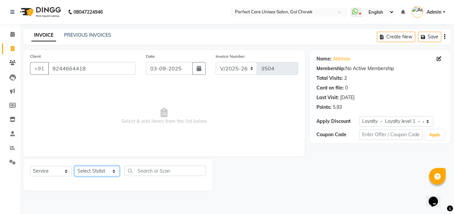
click at [99, 170] on select "Select Stylist [PERSON_NAME] MISS [PERSON_NAME] MISS [PERSON_NAME] MISS [PERSON…" at bounding box center [97, 171] width 45 height 10
select select "67638"
click at [75, 166] on select "Select Stylist [PERSON_NAME] MISS [PERSON_NAME] MISS [PERSON_NAME] MISS [PERSON…" at bounding box center [97, 171] width 45 height 10
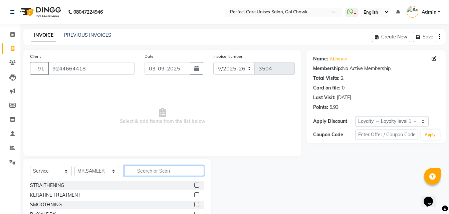
click at [139, 172] on input "text" at bounding box center [164, 171] width 80 height 10
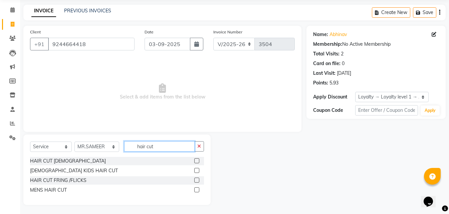
scroll to position [25, 0]
type input "hair cut"
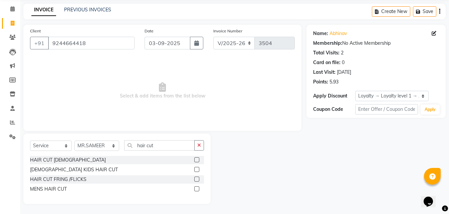
click at [198, 188] on label at bounding box center [196, 188] width 5 height 5
click at [198, 188] on input "checkbox" at bounding box center [196, 189] width 4 height 4
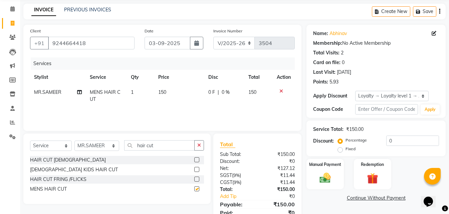
checkbox input "false"
drag, startPoint x: 149, startPoint y: 147, endPoint x: 128, endPoint y: 151, distance: 21.1
click at [128, 151] on div "Select Service Product Membership Package Voucher Prepaid Gift Card Select Styl…" at bounding box center [117, 148] width 174 height 16
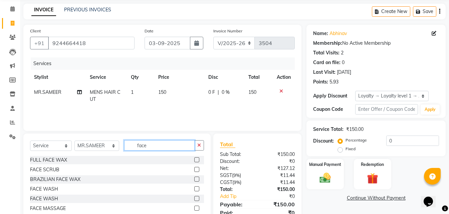
type input "face"
click at [196, 188] on label at bounding box center [196, 188] width 5 height 5
click at [196, 188] on input "checkbox" at bounding box center [196, 189] width 4 height 4
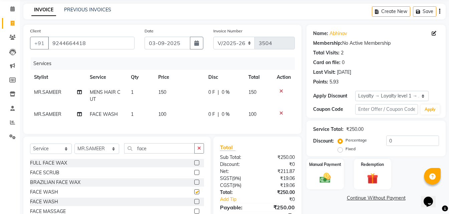
checkbox input "false"
click at [164, 117] on td "100" at bounding box center [179, 114] width 50 height 15
select select "67638"
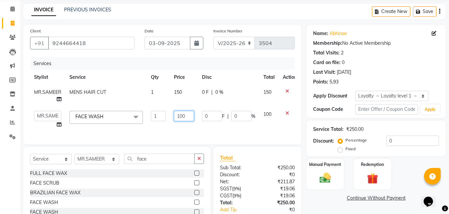
drag, startPoint x: 190, startPoint y: 115, endPoint x: 178, endPoint y: 117, distance: 12.2
click at [178, 117] on input "100" at bounding box center [184, 116] width 20 height 10
type input "50"
click at [211, 130] on div "Services Stylist Service Qty Price Disc Total Action MR.SAMEER MENS HAIR CUT 1 …" at bounding box center [162, 97] width 265 height 80
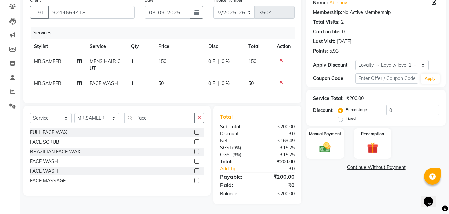
scroll to position [61, 0]
click at [320, 147] on img at bounding box center [325, 147] width 19 height 13
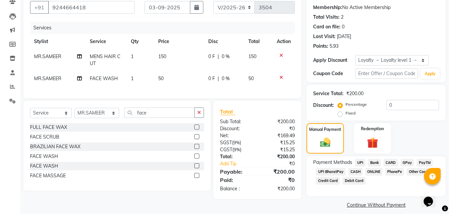
click at [374, 172] on span "ONLINE" at bounding box center [374, 172] width 17 height 8
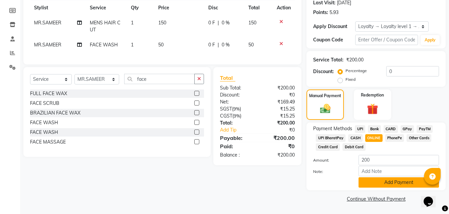
click at [382, 184] on button "Add Payment" at bounding box center [399, 182] width 81 height 10
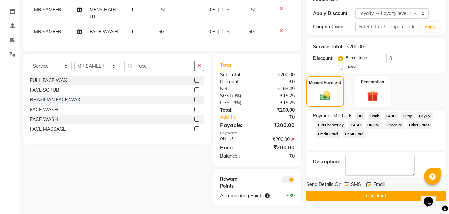
scroll to position [115, 0]
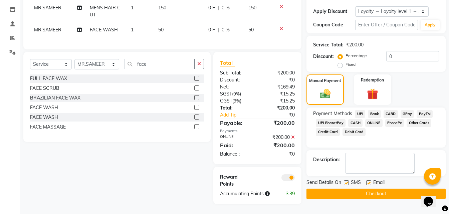
click at [359, 189] on button "Checkout" at bounding box center [376, 194] width 139 height 10
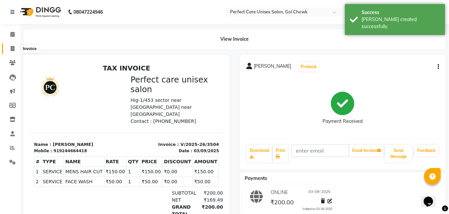
click at [12, 47] on icon at bounding box center [13, 48] width 4 height 5
select select "service"
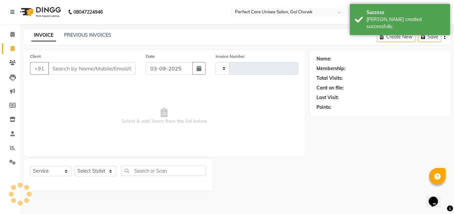
type input "3505"
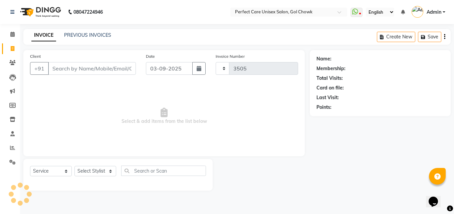
select select "4751"
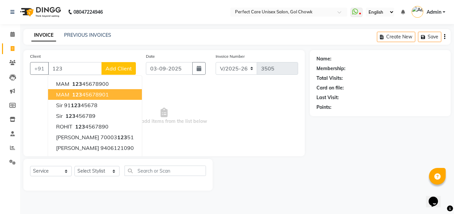
click at [84, 97] on ngb-highlight "123 45678901" at bounding box center [90, 94] width 38 height 7
type input "12345678901"
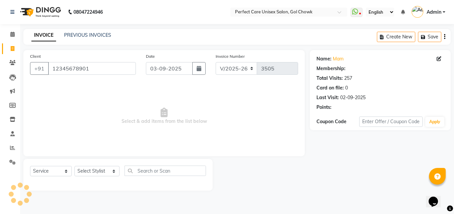
select select "1: Object"
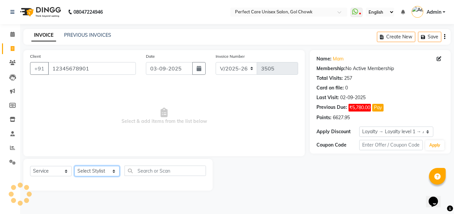
click at [99, 172] on select "Select Stylist [PERSON_NAME] MISS [PERSON_NAME] MISS [PERSON_NAME] MISS [PERSON…" at bounding box center [97, 171] width 45 height 10
select select "28404"
click at [75, 166] on select "Select Stylist [PERSON_NAME] MISS [PERSON_NAME] MISS [PERSON_NAME] MISS [PERSON…" at bounding box center [97, 171] width 45 height 10
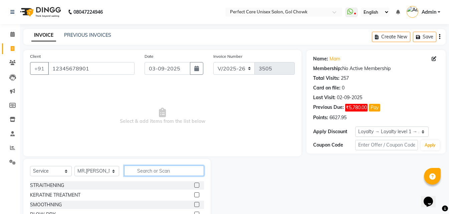
click at [146, 174] on input "text" at bounding box center [164, 171] width 80 height 10
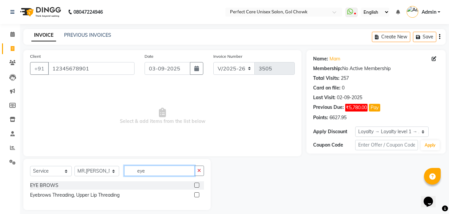
type input "eye"
click at [196, 197] on label at bounding box center [196, 194] width 5 height 5
click at [196, 197] on input "checkbox" at bounding box center [196, 195] width 4 height 4
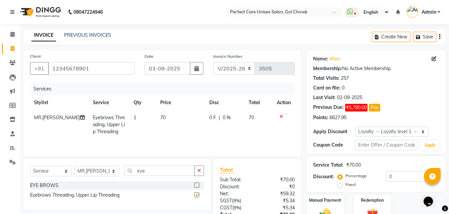
checkbox input "false"
click at [156, 118] on td "70" at bounding box center [180, 124] width 49 height 29
select select "28404"
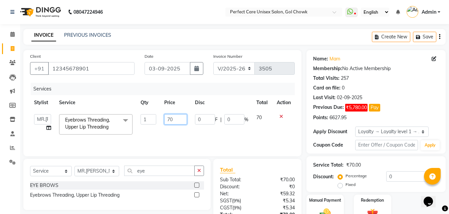
drag, startPoint x: 181, startPoint y: 121, endPoint x: 156, endPoint y: 127, distance: 25.9
click at [156, 127] on tr "MISS CHANDA MISS KAYNAT MISS KRITIKA MISS PIHU MISS POOJA MISS.SHRADDHA MISS.SH…" at bounding box center [162, 124] width 265 height 28
type input "60"
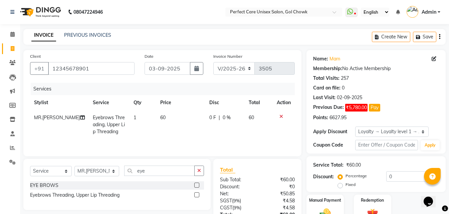
click at [202, 135] on tr "MR.ANGAD Eyebrows Threading, Upper Lip Threading 1 60 0 F | 0 % 60" at bounding box center [162, 124] width 265 height 29
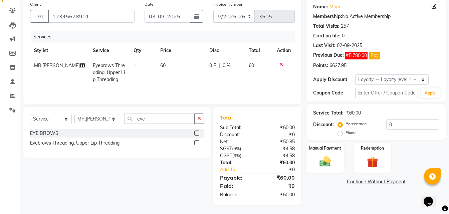
scroll to position [53, 0]
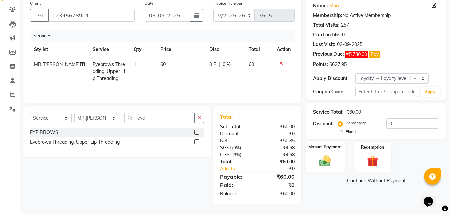
click at [341, 168] on div "Manual Payment" at bounding box center [325, 157] width 39 height 32
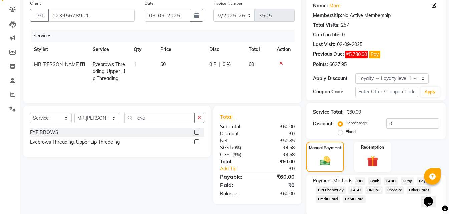
click at [359, 191] on span "CASH" at bounding box center [355, 190] width 14 height 8
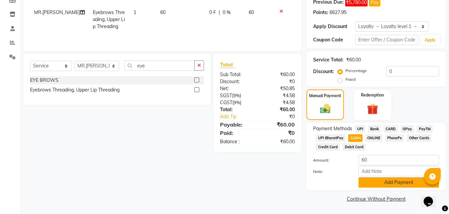
click at [372, 186] on button "Add Payment" at bounding box center [399, 182] width 81 height 10
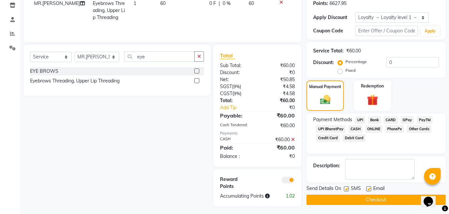
scroll to position [117, 0]
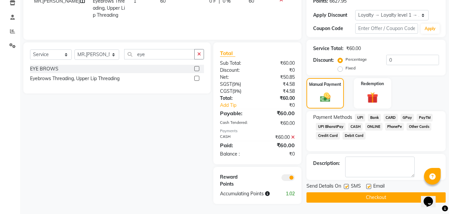
click at [345, 200] on button "Checkout" at bounding box center [376, 197] width 139 height 10
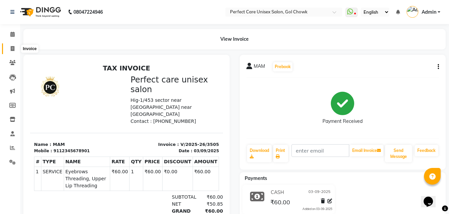
click at [11, 49] on icon at bounding box center [13, 48] width 4 height 5
select select "service"
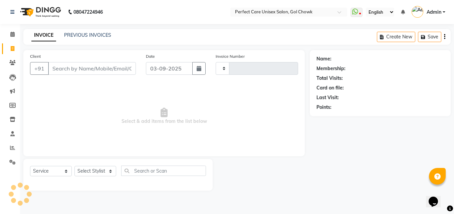
type input "3506"
select select "4751"
click at [85, 37] on link "PREVIOUS INVOICES" at bounding box center [87, 35] width 47 height 6
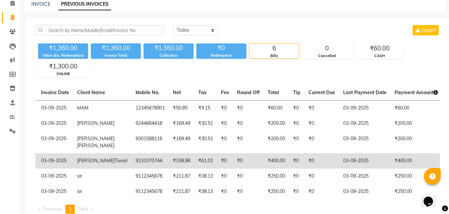
scroll to position [0, 137]
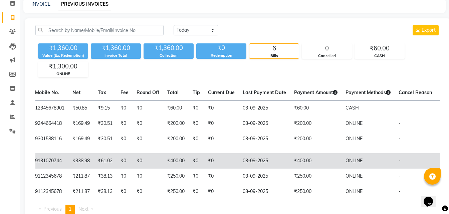
drag, startPoint x: 212, startPoint y: 159, endPoint x: 317, endPoint y: 174, distance: 105.7
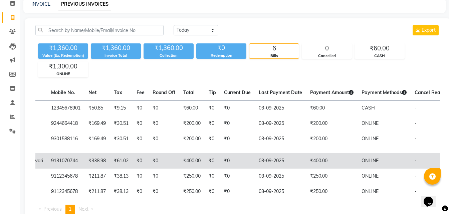
scroll to position [0, 0]
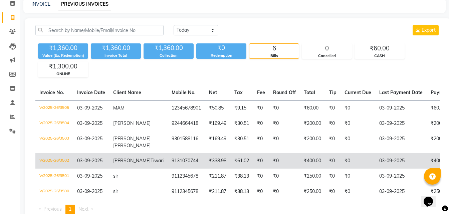
drag, startPoint x: 348, startPoint y: 158, endPoint x: 213, endPoint y: 169, distance: 135.5
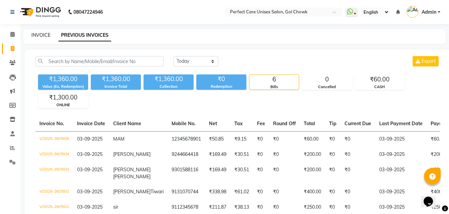
click at [46, 36] on link "INVOICE" at bounding box center [40, 35] width 19 height 6
select select "service"
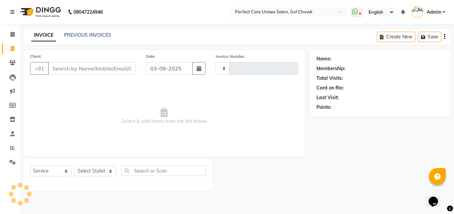
type input "3506"
select select "4751"
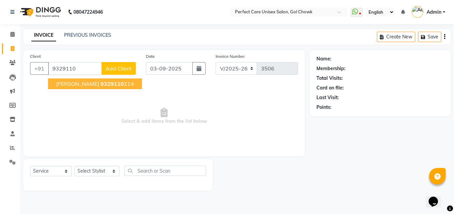
click at [83, 80] on button "AASHISH 9329110 214" at bounding box center [95, 84] width 94 height 11
type input "9329110214"
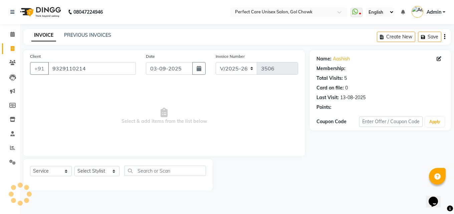
select select "1: Object"
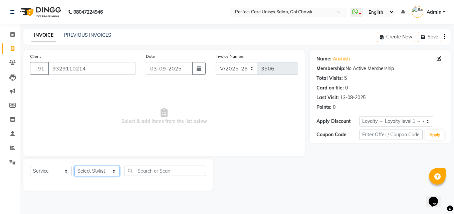
click at [98, 174] on select "Select Stylist [PERSON_NAME] MISS [PERSON_NAME] MISS [PERSON_NAME] MISS [PERSON…" at bounding box center [97, 171] width 45 height 10
select select "32649"
click at [75, 166] on select "Select Stylist [PERSON_NAME] MISS [PERSON_NAME] MISS [PERSON_NAME] MISS [PERSON…" at bounding box center [97, 171] width 45 height 10
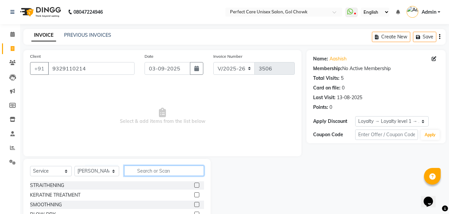
click at [149, 172] on input "text" at bounding box center [164, 171] width 80 height 10
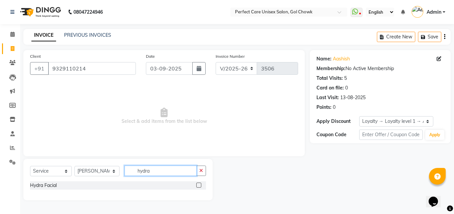
type input "hydra"
click at [200, 185] on label at bounding box center [198, 185] width 5 height 5
click at [200, 185] on input "checkbox" at bounding box center [198, 185] width 4 height 4
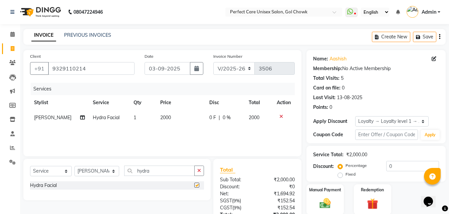
checkbox input "false"
click at [71, 67] on input "9329110214" at bounding box center [91, 68] width 87 height 13
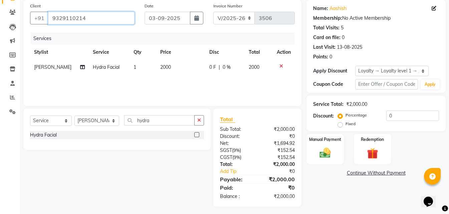
scroll to position [53, 0]
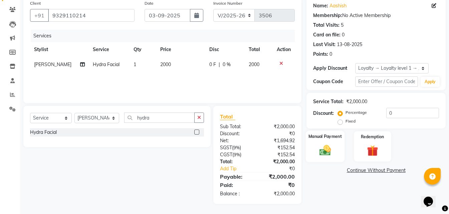
click at [340, 153] on div "Manual Payment" at bounding box center [325, 147] width 39 height 32
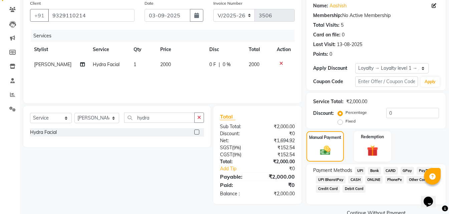
click at [355, 180] on span "CASH" at bounding box center [355, 180] width 14 height 8
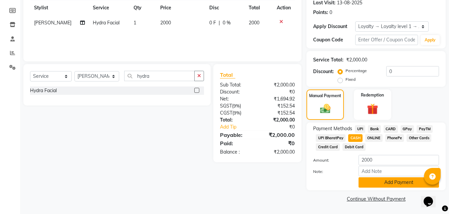
click at [376, 180] on button "Add Payment" at bounding box center [399, 182] width 81 height 10
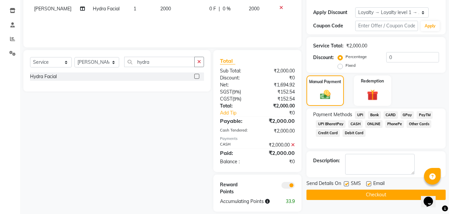
scroll to position [117, 0]
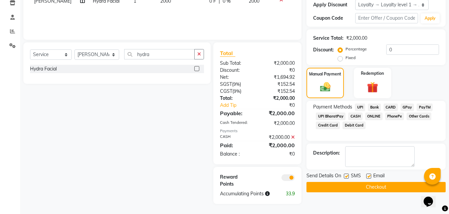
click at [372, 183] on button "Checkout" at bounding box center [376, 187] width 139 height 10
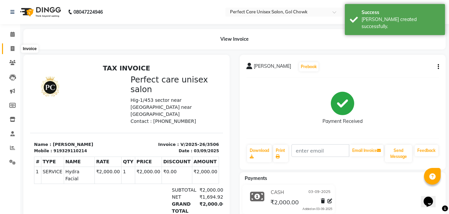
click at [14, 49] on icon at bounding box center [13, 48] width 4 height 5
select select "service"
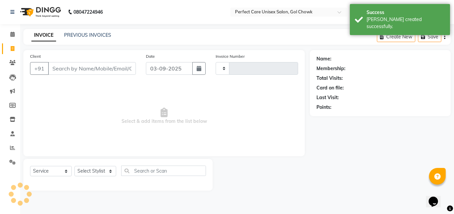
type input "3507"
select select "4751"
type input "9329110214"
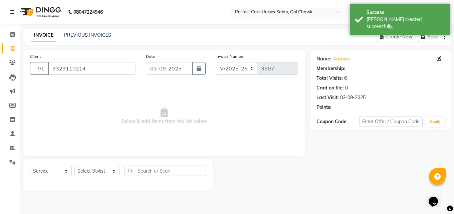
select select "1: Object"
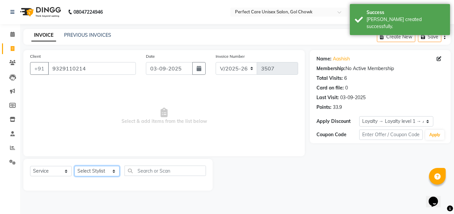
click at [99, 171] on select "Select Stylist [PERSON_NAME] MISS [PERSON_NAME] MISS [PERSON_NAME] MISS [PERSON…" at bounding box center [97, 171] width 45 height 10
select select "28404"
click at [75, 166] on select "Select Stylist [PERSON_NAME] MISS [PERSON_NAME] MISS [PERSON_NAME] MISS [PERSON…" at bounding box center [97, 171] width 45 height 10
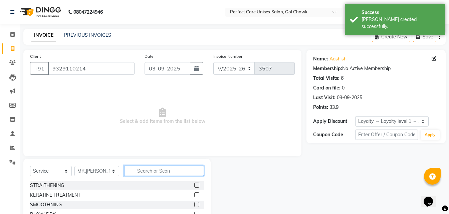
click at [133, 171] on input "text" at bounding box center [164, 171] width 80 height 10
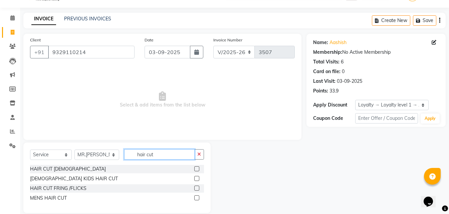
scroll to position [25, 0]
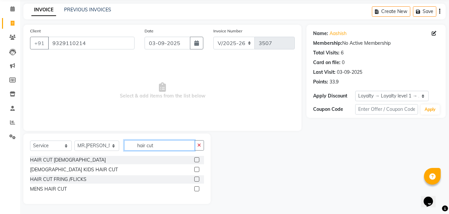
type input "hair cut"
click at [196, 188] on label at bounding box center [196, 188] width 5 height 5
click at [196, 188] on input "checkbox" at bounding box center [196, 189] width 4 height 4
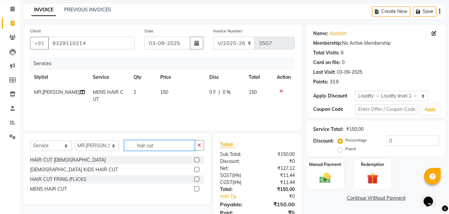
checkbox input "false"
drag, startPoint x: 145, startPoint y: 146, endPoint x: 126, endPoint y: 146, distance: 19.0
click at [126, 146] on input "hair cut" at bounding box center [159, 145] width 70 height 10
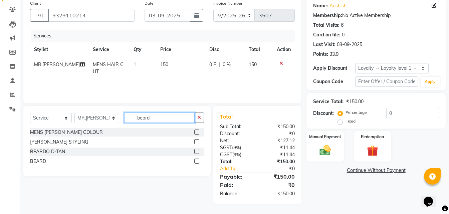
type input "beard"
click at [197, 161] on label at bounding box center [196, 161] width 5 height 5
click at [197, 161] on input "checkbox" at bounding box center [196, 161] width 4 height 4
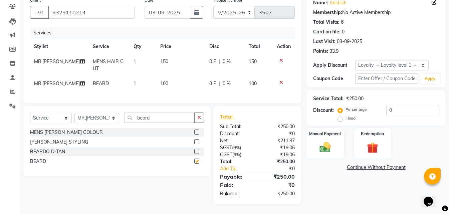
scroll to position [61, 0]
checkbox input "false"
click at [336, 145] on div "Manual Payment" at bounding box center [325, 144] width 39 height 32
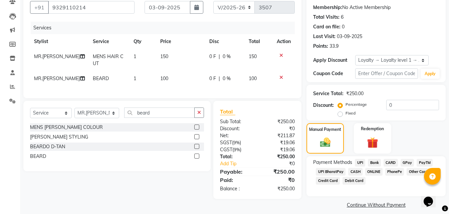
click at [353, 171] on span "CASH" at bounding box center [355, 172] width 14 height 8
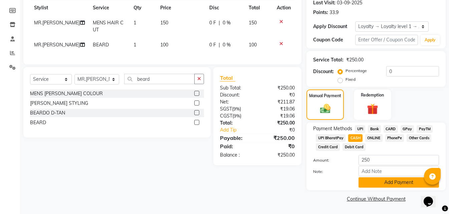
click at [384, 185] on button "Add Payment" at bounding box center [399, 182] width 81 height 10
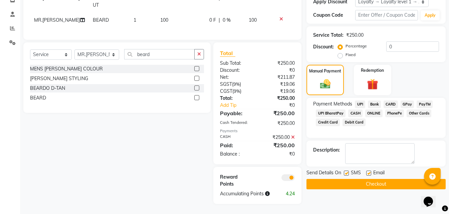
scroll to position [125, 0]
click at [344, 184] on div "Name: Aashish Membership: No Active Membership Total Visits: 6 Card on file: 0 …" at bounding box center [379, 68] width 144 height 274
click at [344, 183] on button "Checkout" at bounding box center [376, 184] width 139 height 10
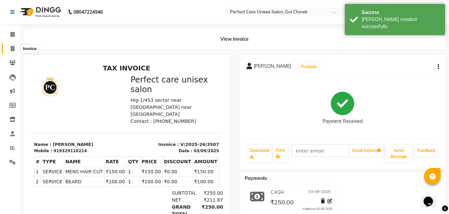
click at [12, 49] on icon at bounding box center [13, 48] width 4 height 5
select select "service"
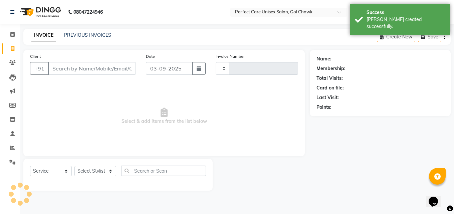
type input "3508"
select select "4751"
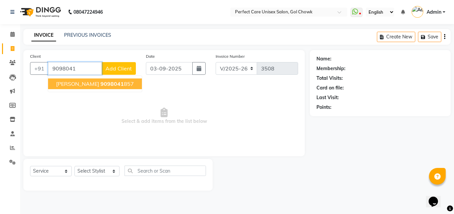
click at [95, 86] on span "HARSH AGRAWAL" at bounding box center [77, 84] width 43 height 7
type input "9098041857"
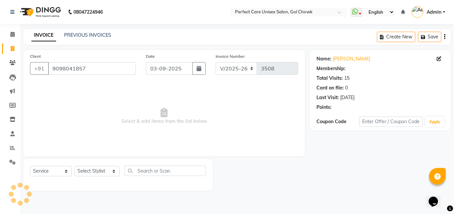
select select "1: Object"
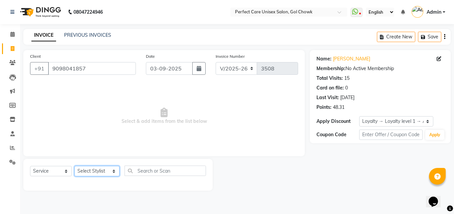
click at [90, 172] on select "Select Stylist [PERSON_NAME] MISS [PERSON_NAME] MISS [PERSON_NAME] MISS [PERSON…" at bounding box center [97, 171] width 45 height 10
select select "28404"
click at [75, 166] on select "Select Stylist [PERSON_NAME] MISS [PERSON_NAME] MISS [PERSON_NAME] MISS [PERSON…" at bounding box center [97, 171] width 45 height 10
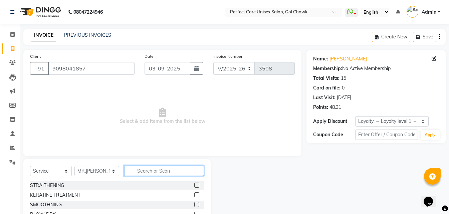
click at [158, 173] on input "text" at bounding box center [164, 171] width 80 height 10
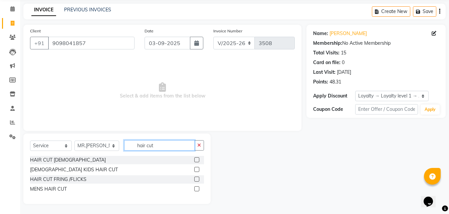
type input "hair cut"
click at [198, 189] on label at bounding box center [196, 188] width 5 height 5
click at [198, 189] on input "checkbox" at bounding box center [196, 189] width 4 height 4
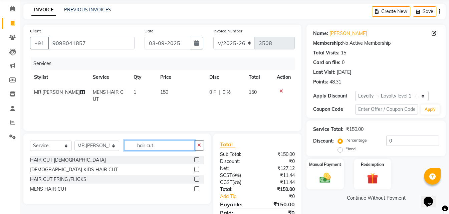
checkbox input "false"
drag, startPoint x: 170, startPoint y: 149, endPoint x: 120, endPoint y: 148, distance: 49.4
click at [120, 148] on div "Select Service Product Membership Package Voucher Prepaid Gift Card Select Styl…" at bounding box center [117, 148] width 174 height 16
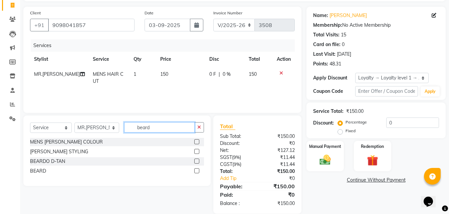
scroll to position [53, 0]
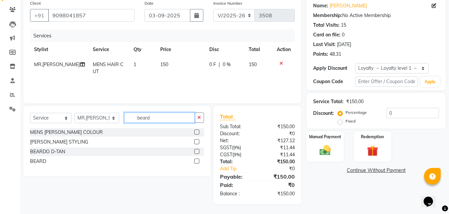
type input "beard"
click at [196, 162] on label at bounding box center [196, 161] width 5 height 5
click at [196, 162] on input "checkbox" at bounding box center [196, 161] width 4 height 4
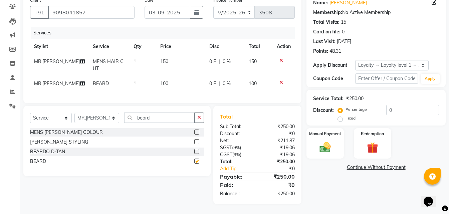
scroll to position [61, 0]
checkbox input "false"
click at [314, 138] on div "Manual Payment" at bounding box center [325, 144] width 39 height 32
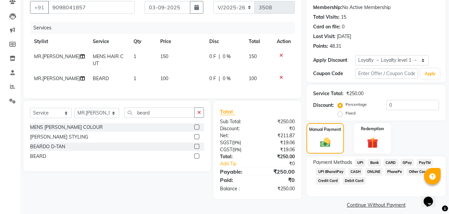
click at [352, 171] on span "CASH" at bounding box center [355, 172] width 14 height 8
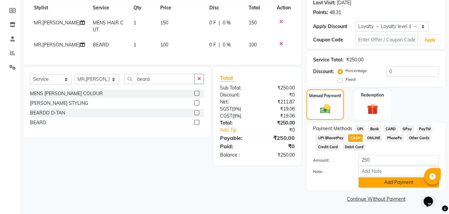
click at [389, 185] on button "Add Payment" at bounding box center [399, 182] width 81 height 10
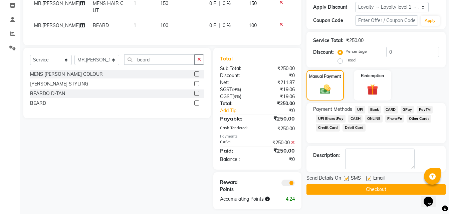
scroll to position [125, 0]
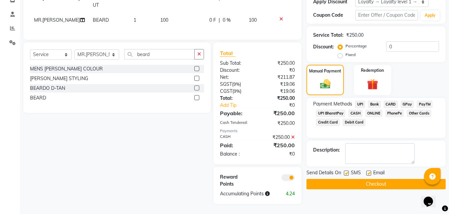
click at [358, 182] on button "Checkout" at bounding box center [376, 184] width 139 height 10
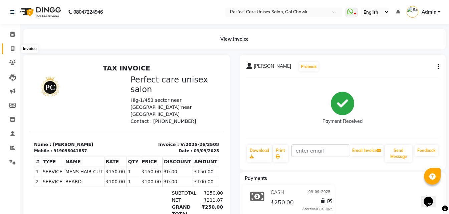
click at [14, 48] on icon at bounding box center [13, 48] width 4 height 5
select select "service"
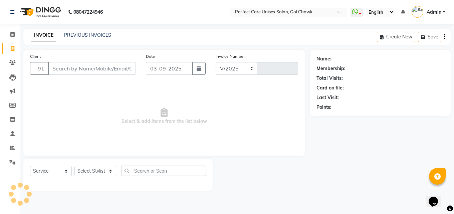
select select "4751"
type input "3509"
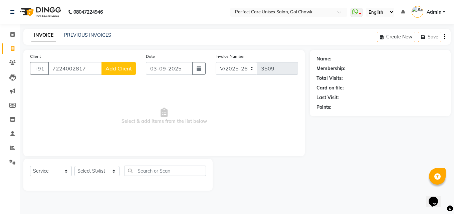
type input "7224002817"
click at [112, 70] on span "Add Client" at bounding box center [119, 68] width 26 height 7
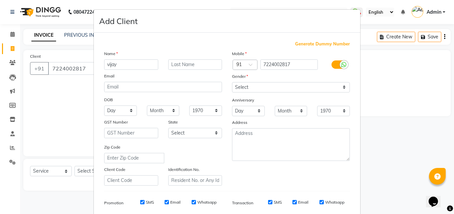
type input "vijay"
click at [175, 68] on input "text" at bounding box center [195, 64] width 54 height 10
type input "kumar"
click at [298, 87] on select "Select [DEMOGRAPHIC_DATA] [DEMOGRAPHIC_DATA] Other Prefer Not To Say" at bounding box center [291, 87] width 118 height 10
select select "[DEMOGRAPHIC_DATA]"
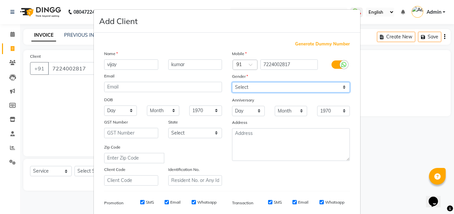
click at [232, 82] on select "Select [DEMOGRAPHIC_DATA] [DEMOGRAPHIC_DATA] Other Prefer Not To Say" at bounding box center [291, 87] width 118 height 10
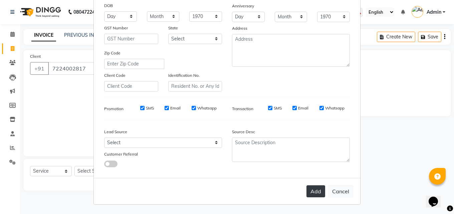
click at [313, 191] on button "Add" at bounding box center [316, 191] width 19 height 12
click at [311, 192] on button "Add" at bounding box center [316, 191] width 19 height 12
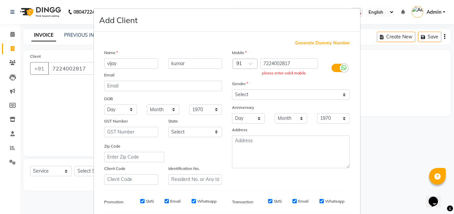
scroll to position [0, 0]
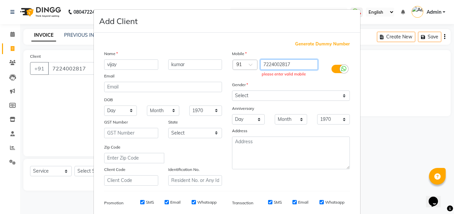
click at [275, 64] on input "7224002817" at bounding box center [290, 64] width 58 height 10
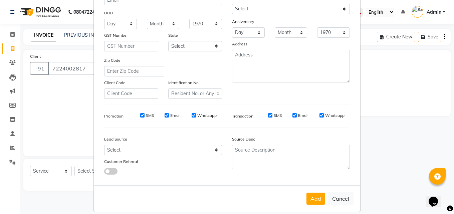
scroll to position [94, 0]
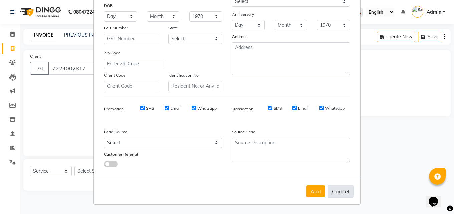
click at [336, 197] on button "Cancel" at bounding box center [341, 191] width 26 height 13
select select
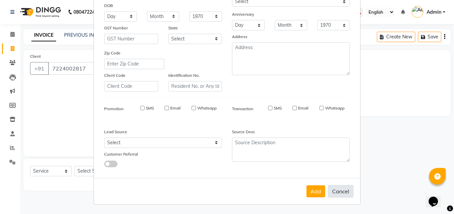
select select
checkbox input "false"
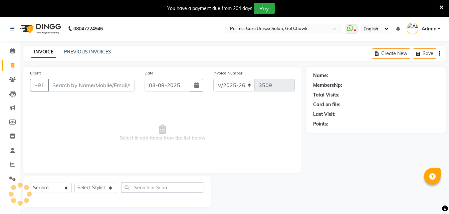
select select "4751"
select select "service"
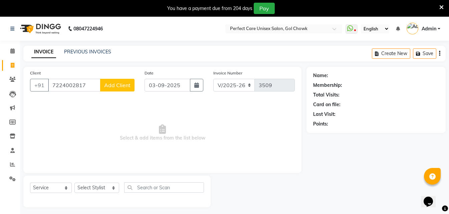
type input "7224002817"
click at [442, 6] on icon at bounding box center [442, 7] width 4 height 6
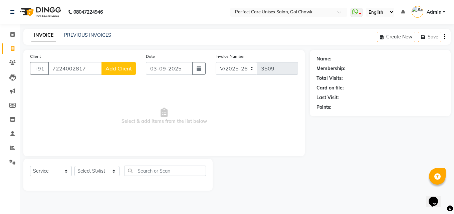
click at [124, 64] on button "Add Client" at bounding box center [119, 68] width 34 height 13
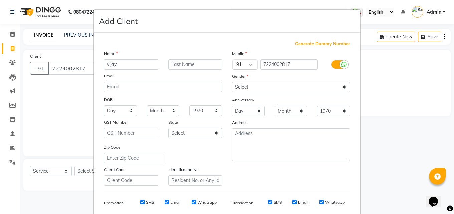
type input "vijay"
click at [180, 63] on input "text" at bounding box center [195, 64] width 54 height 10
type input "kumar"
click at [255, 84] on select "Select [DEMOGRAPHIC_DATA] [DEMOGRAPHIC_DATA] Other Prefer Not To Say" at bounding box center [291, 87] width 118 height 10
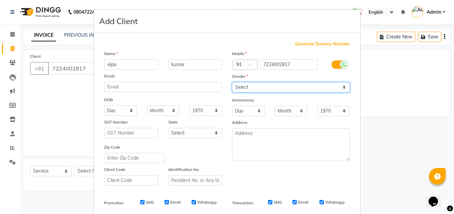
click at [256, 86] on select "Select [DEMOGRAPHIC_DATA] [DEMOGRAPHIC_DATA] Other Prefer Not To Say" at bounding box center [291, 87] width 118 height 10
select select "[DEMOGRAPHIC_DATA]"
click at [232, 82] on select "Select [DEMOGRAPHIC_DATA] [DEMOGRAPHIC_DATA] Other Prefer Not To Say" at bounding box center [291, 87] width 118 height 10
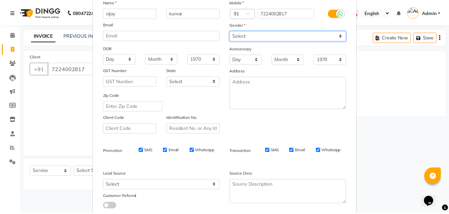
scroll to position [94, 0]
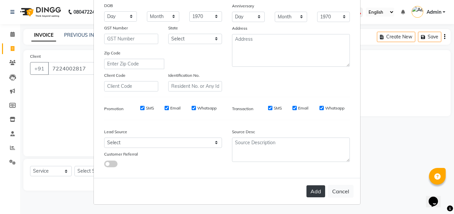
click at [314, 191] on button "Add" at bounding box center [316, 191] width 19 height 12
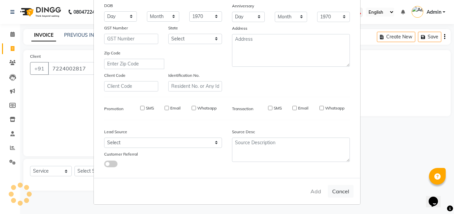
select select
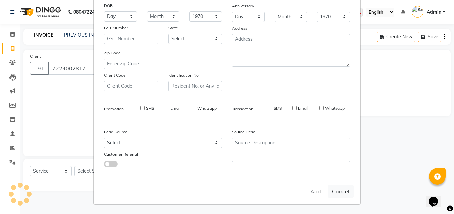
select select
checkbox input "false"
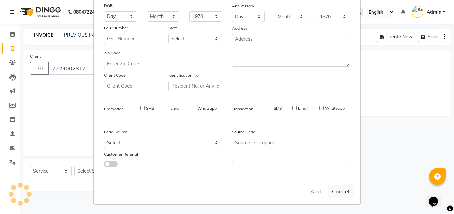
checkbox input "false"
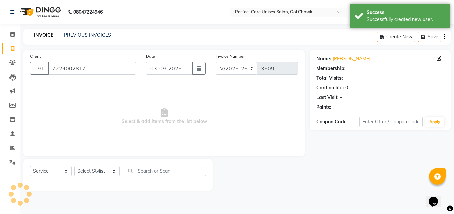
select select "1: Object"
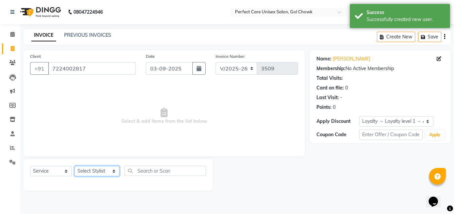
click at [100, 174] on select "Select Stylist [PERSON_NAME] MISS [PERSON_NAME] MISS [PERSON_NAME] MISS [PERSON…" at bounding box center [97, 171] width 45 height 10
select select "71364"
click at [75, 166] on select "Select Stylist [PERSON_NAME] MISS [PERSON_NAME] MISS [PERSON_NAME] MISS [PERSON…" at bounding box center [97, 171] width 45 height 10
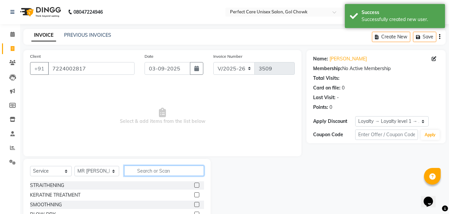
click at [146, 172] on input "text" at bounding box center [164, 171] width 80 height 10
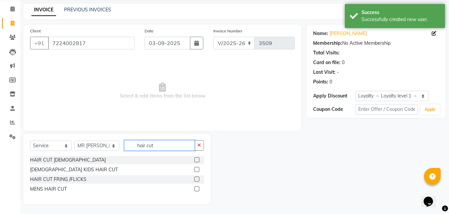
type input "hair cut"
click at [198, 190] on label at bounding box center [196, 188] width 5 height 5
click at [198, 190] on input "checkbox" at bounding box center [196, 189] width 4 height 4
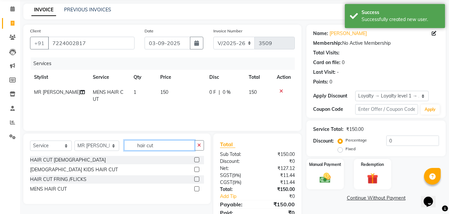
checkbox input "false"
drag, startPoint x: 177, startPoint y: 149, endPoint x: 126, endPoint y: 144, distance: 51.4
click at [126, 144] on input "hair cut" at bounding box center [159, 145] width 70 height 10
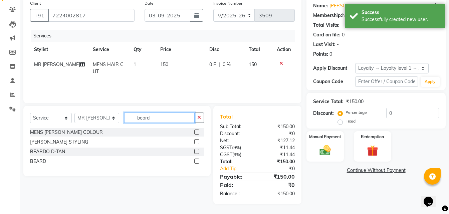
type input "beard"
click at [197, 163] on label at bounding box center [196, 161] width 5 height 5
click at [197, 163] on input "checkbox" at bounding box center [196, 161] width 4 height 4
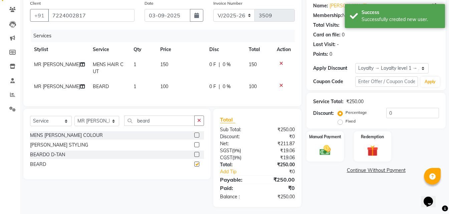
scroll to position [30, 0]
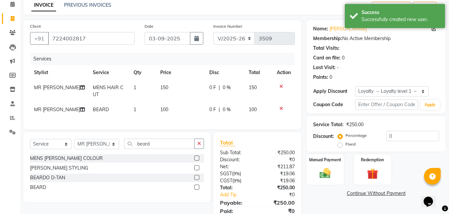
checkbox input "false"
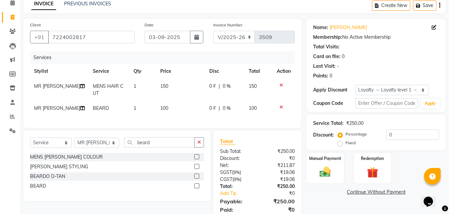
scroll to position [61, 0]
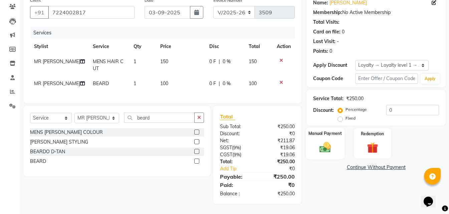
click at [331, 141] on img at bounding box center [325, 147] width 19 height 13
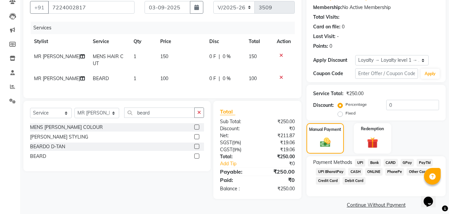
click at [375, 172] on span "ONLINE" at bounding box center [374, 172] width 17 height 8
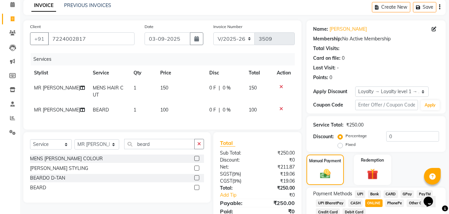
scroll to position [0, 0]
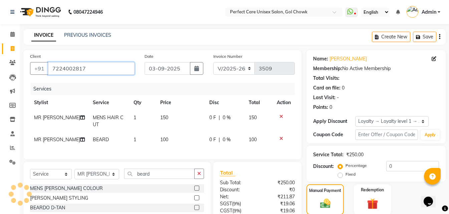
click at [80, 73] on input "7224002817" at bounding box center [91, 68] width 87 height 13
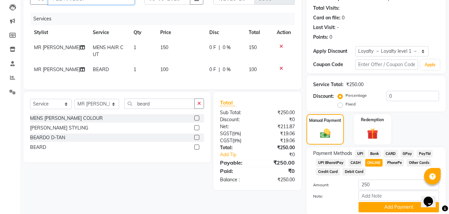
scroll to position [95, 0]
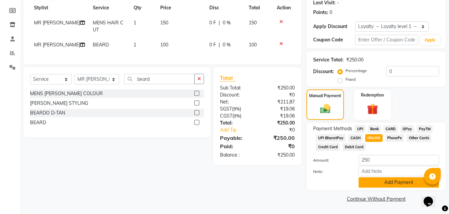
click at [366, 182] on button "Add Payment" at bounding box center [399, 182] width 81 height 10
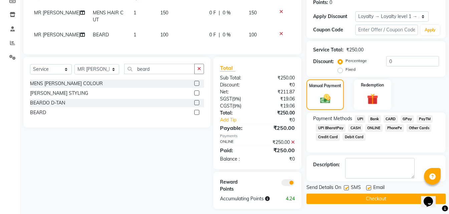
scroll to position [115, 0]
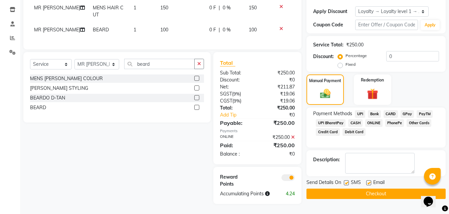
click at [352, 191] on button "Checkout" at bounding box center [376, 194] width 139 height 10
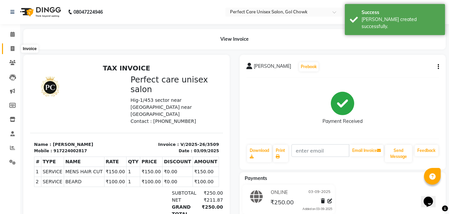
click at [12, 47] on icon at bounding box center [13, 48] width 4 height 5
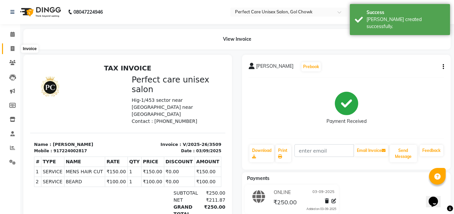
select select "4751"
select select "service"
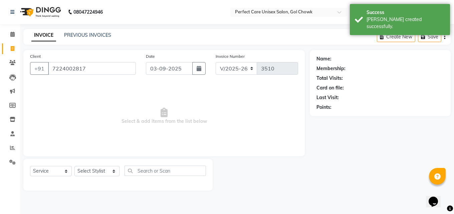
type input "7224002817"
select select "1: Object"
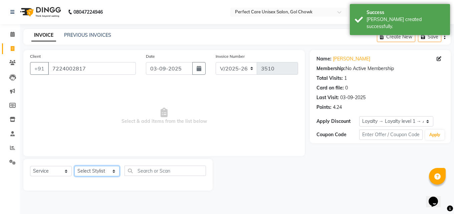
click at [93, 169] on select "Select Stylist [PERSON_NAME] MISS [PERSON_NAME] MISS [PERSON_NAME] MISS [PERSON…" at bounding box center [97, 171] width 45 height 10
drag, startPoint x: 93, startPoint y: 169, endPoint x: 93, endPoint y: 162, distance: 6.7
click at [93, 169] on select "Select Stylist [PERSON_NAME] MISS [PERSON_NAME] MISS [PERSON_NAME] MISS [PERSON…" at bounding box center [97, 171] width 45 height 10
click at [99, 166] on select "Select Stylist [PERSON_NAME] MISS [PERSON_NAME] MISS [PERSON_NAME] MISS [PERSON…" at bounding box center [97, 171] width 45 height 10
select select "67638"
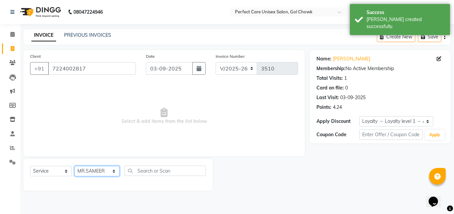
click at [75, 166] on select "Select Stylist [PERSON_NAME] MISS [PERSON_NAME] MISS [PERSON_NAME] MISS [PERSON…" at bounding box center [97, 171] width 45 height 10
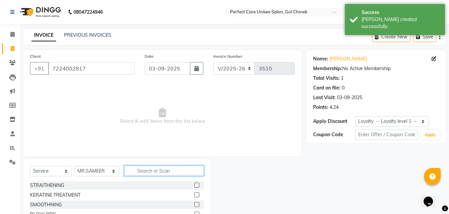
click at [144, 171] on input "text" at bounding box center [164, 171] width 80 height 10
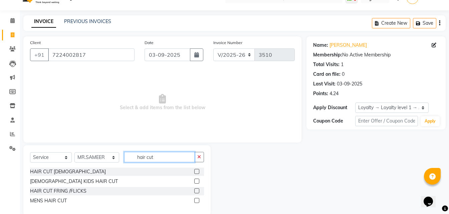
scroll to position [25, 0]
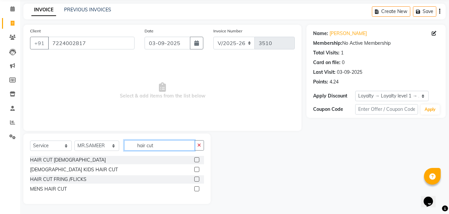
type input "hair cut"
click at [197, 187] on label at bounding box center [196, 188] width 5 height 5
click at [197, 187] on input "checkbox" at bounding box center [196, 189] width 4 height 4
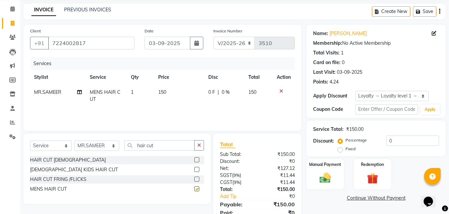
scroll to position [53, 0]
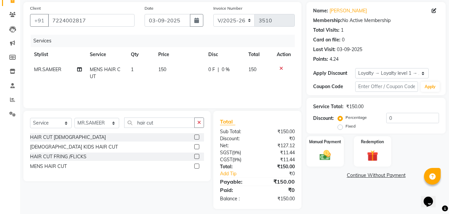
checkbox input "false"
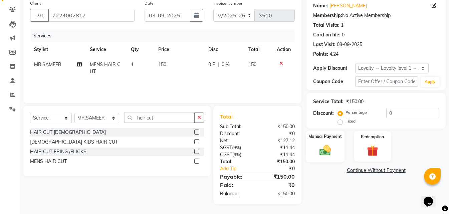
click at [331, 158] on div "Manual Payment" at bounding box center [325, 147] width 39 height 32
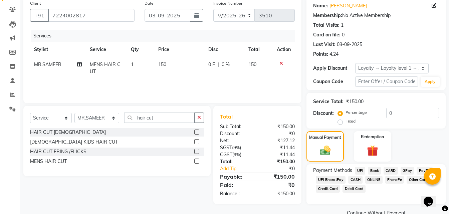
click at [370, 179] on span "ONLINE" at bounding box center [374, 180] width 17 height 8
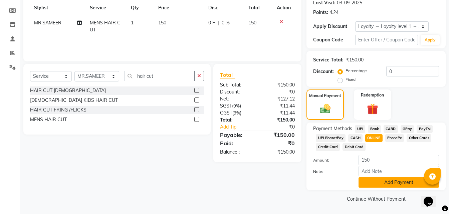
click at [386, 183] on button "Add Payment" at bounding box center [399, 182] width 81 height 10
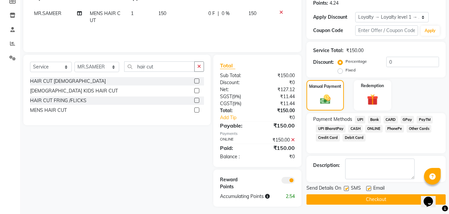
scroll to position [107, 0]
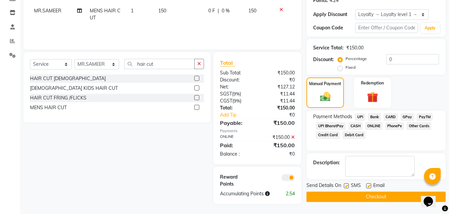
click at [376, 193] on button "Checkout" at bounding box center [376, 197] width 139 height 10
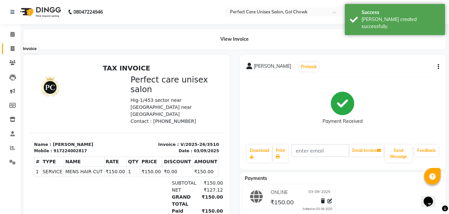
click at [13, 47] on icon at bounding box center [13, 48] width 4 height 5
select select "service"
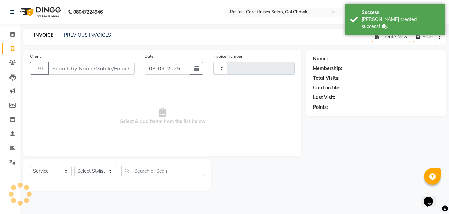
type input "3511"
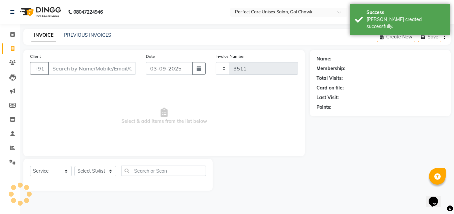
select select "4751"
click at [88, 32] on link "PREVIOUS INVOICES" at bounding box center [87, 35] width 47 height 6
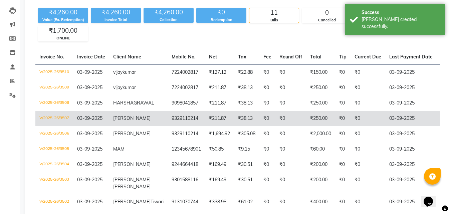
scroll to position [0, 147]
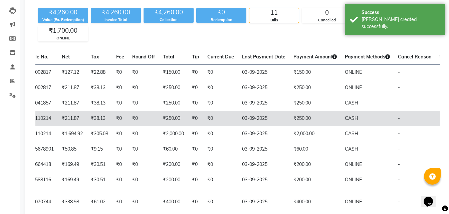
drag, startPoint x: 236, startPoint y: 112, endPoint x: 290, endPoint y: 121, distance: 54.6
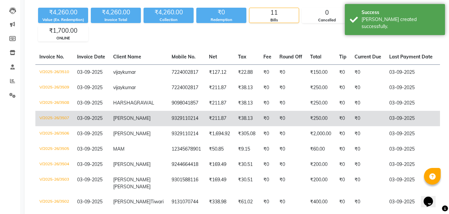
drag, startPoint x: 273, startPoint y: 130, endPoint x: 155, endPoint y: 121, distance: 118.3
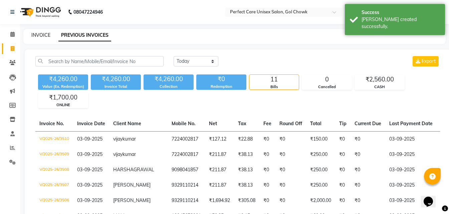
click at [47, 36] on link "INVOICE" at bounding box center [40, 35] width 19 height 6
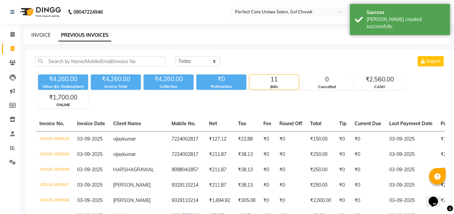
select select "4751"
select select "service"
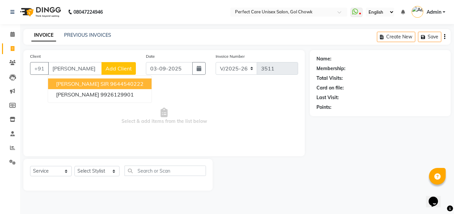
click at [85, 86] on span "[PERSON_NAME] SIR" at bounding box center [82, 84] width 53 height 7
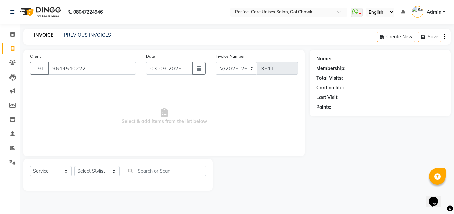
type input "9644540222"
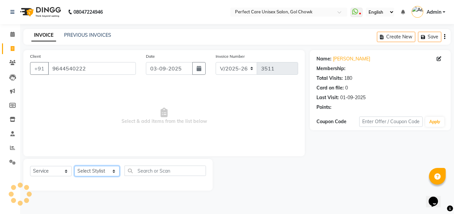
click at [83, 169] on select "Select Stylist [PERSON_NAME] MISS [PERSON_NAME] MISS [PERSON_NAME] MISS [PERSON…" at bounding box center [97, 171] width 45 height 10
select select "1: Object"
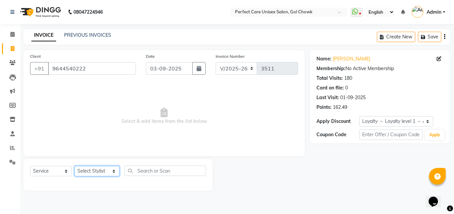
select select "78640"
click at [75, 166] on select "Select Stylist [PERSON_NAME] MISS [PERSON_NAME] MISS [PERSON_NAME] MISS [PERSON…" at bounding box center [97, 171] width 45 height 10
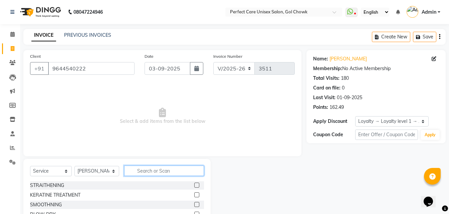
click at [147, 171] on input "text" at bounding box center [164, 171] width 80 height 10
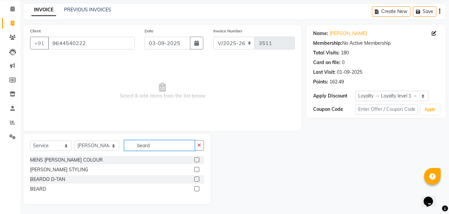
type input "beard"
click at [197, 189] on label at bounding box center [196, 188] width 5 height 5
click at [197, 189] on input "checkbox" at bounding box center [196, 189] width 4 height 4
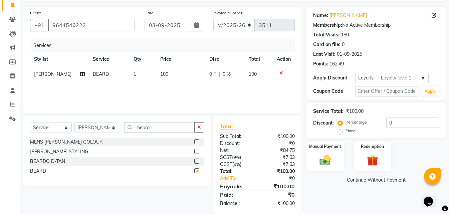
scroll to position [53, 0]
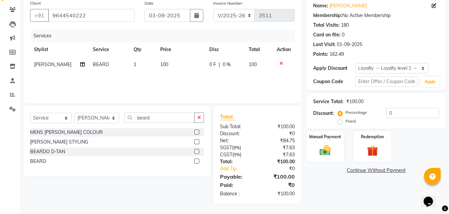
checkbox input "false"
click at [337, 151] on div "Manual Payment" at bounding box center [325, 147] width 39 height 32
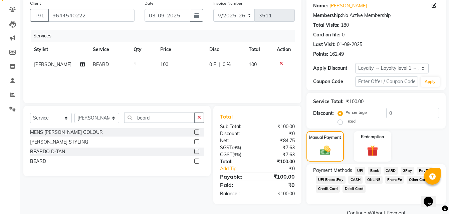
drag, startPoint x: 371, startPoint y: 179, endPoint x: 408, endPoint y: 191, distance: 39.1
click at [371, 179] on span "ONLINE" at bounding box center [374, 180] width 17 height 8
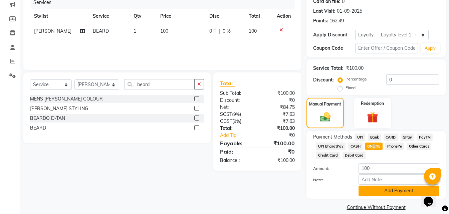
click at [391, 189] on button "Add Payment" at bounding box center [399, 191] width 81 height 10
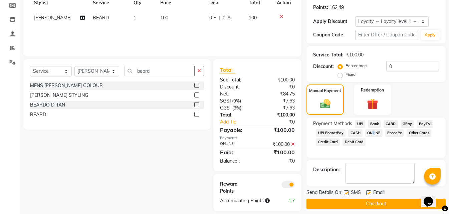
scroll to position [107, 0]
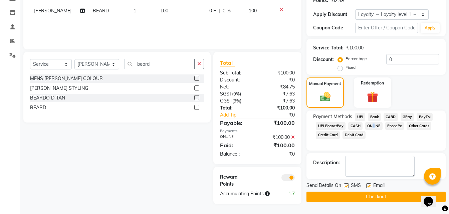
click at [380, 197] on button "Checkout" at bounding box center [376, 197] width 139 height 10
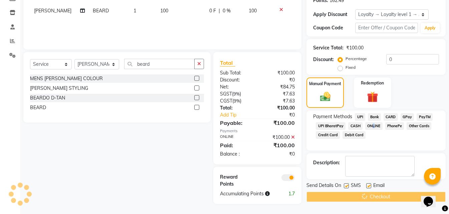
scroll to position [102, 0]
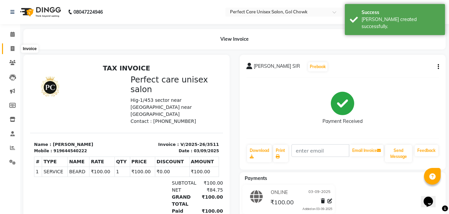
click at [14, 50] on icon at bounding box center [13, 48] width 4 height 5
select select "4751"
select select "service"
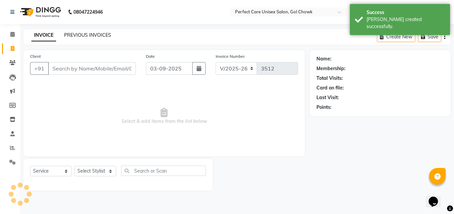
click at [77, 35] on link "PREVIOUS INVOICES" at bounding box center [87, 35] width 47 height 6
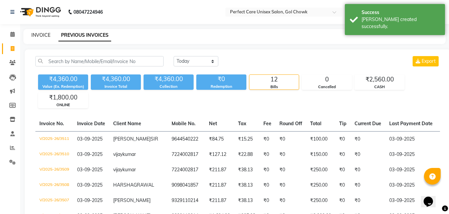
click at [38, 34] on link "INVOICE" at bounding box center [40, 35] width 19 height 6
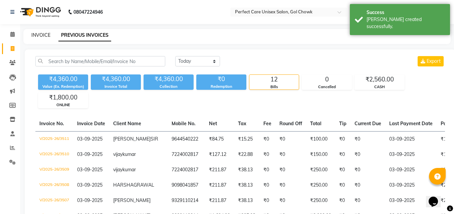
select select "4751"
select select "service"
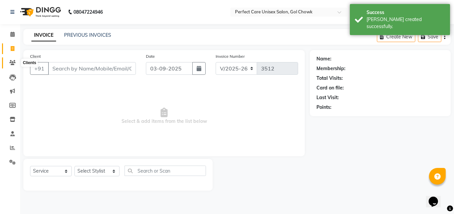
click at [13, 66] on span at bounding box center [13, 63] width 12 height 8
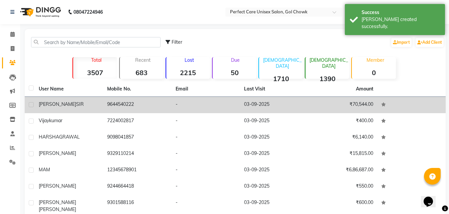
click at [66, 108] on td "[PERSON_NAME] SIR" at bounding box center [69, 105] width 68 height 16
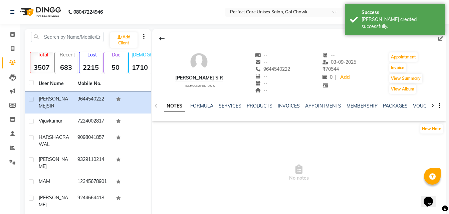
click at [429, 106] on div at bounding box center [433, 105] width 8 height 13
click at [430, 106] on div at bounding box center [433, 105] width 8 height 13
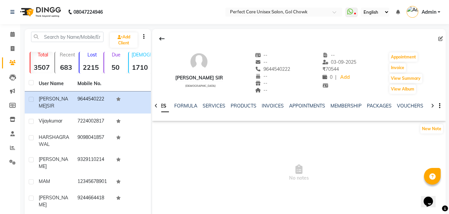
click at [430, 106] on div at bounding box center [433, 105] width 8 height 13
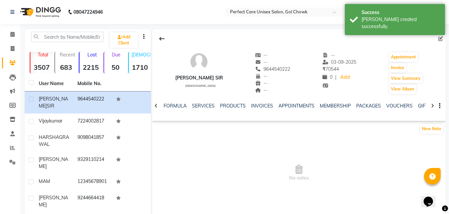
click at [430, 106] on div at bounding box center [433, 105] width 8 height 13
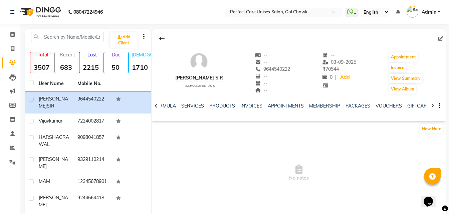
click at [430, 106] on div at bounding box center [433, 105] width 8 height 13
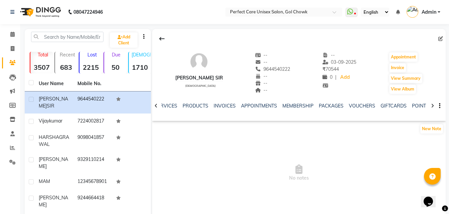
click at [430, 106] on div at bounding box center [433, 105] width 8 height 13
click at [406, 106] on link "POINTS" at bounding box center [410, 106] width 17 height 6
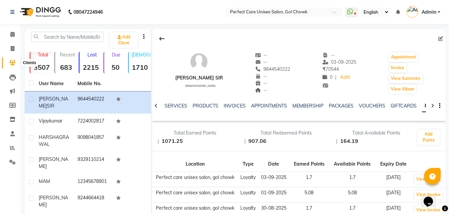
click at [11, 65] on icon at bounding box center [12, 62] width 6 height 5
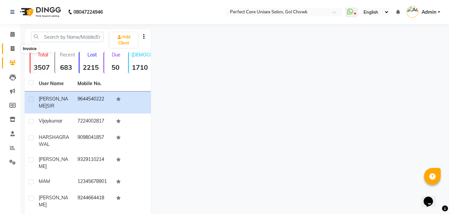
click at [11, 49] on icon at bounding box center [13, 48] width 4 height 5
select select "service"
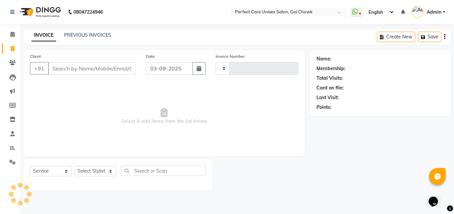
type input "3512"
select select "4751"
click at [75, 35] on link "PREVIOUS INVOICES" at bounding box center [87, 35] width 47 height 6
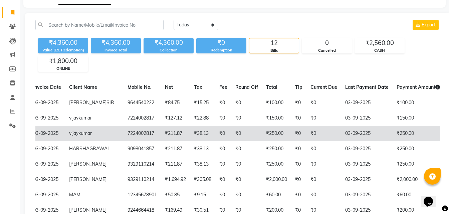
scroll to position [0, 147]
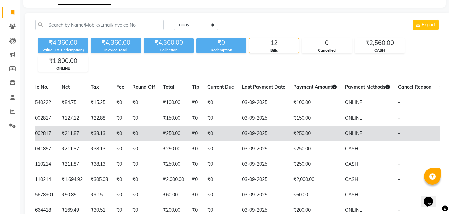
drag, startPoint x: 177, startPoint y: 123, endPoint x: 269, endPoint y: 141, distance: 93.8
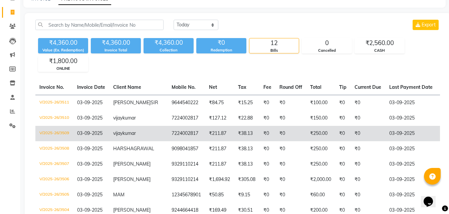
drag, startPoint x: 287, startPoint y: 141, endPoint x: 183, endPoint y: 142, distance: 103.6
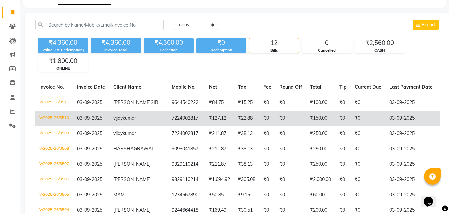
drag, startPoint x: 165, startPoint y: 138, endPoint x: 60, endPoint y: 123, distance: 106.0
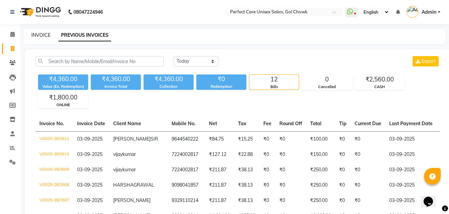
click at [39, 35] on link "INVOICE" at bounding box center [40, 35] width 19 height 6
select select "service"
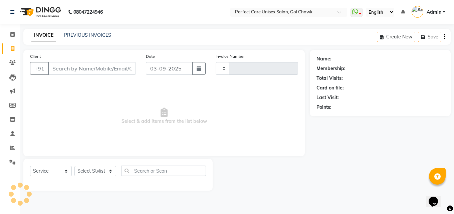
type input "3512"
select select "4751"
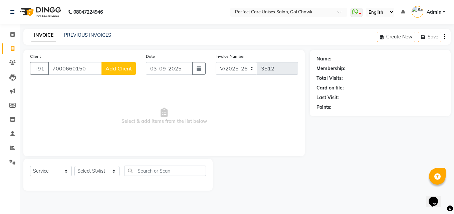
type input "7000660150"
click at [119, 71] on span "Add Client" at bounding box center [119, 68] width 26 height 7
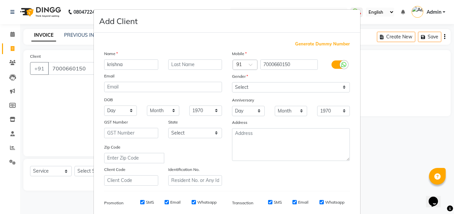
type input "krishna"
click at [198, 66] on input "text" at bounding box center [195, 64] width 54 height 10
type input "d"
type input "dwivedi"
click at [248, 84] on select "Select [DEMOGRAPHIC_DATA] [DEMOGRAPHIC_DATA] Other Prefer Not To Say" at bounding box center [291, 87] width 118 height 10
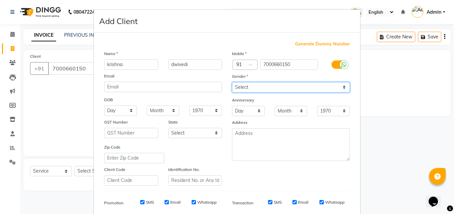
select select "[DEMOGRAPHIC_DATA]"
click at [232, 82] on select "Select [DEMOGRAPHIC_DATA] [DEMOGRAPHIC_DATA] Other Prefer Not To Say" at bounding box center [291, 87] width 118 height 10
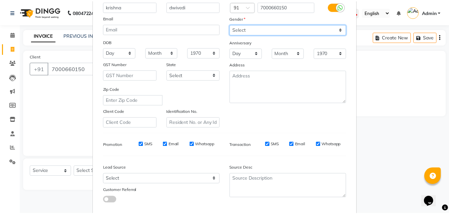
scroll to position [94, 0]
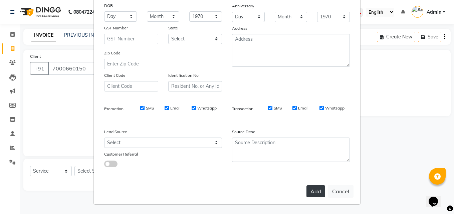
click at [315, 192] on button "Add" at bounding box center [316, 191] width 19 height 12
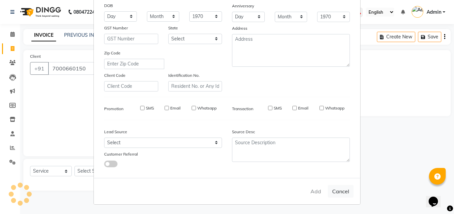
select select
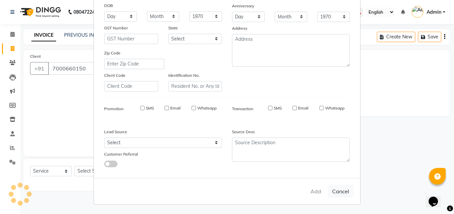
select select
checkbox input "false"
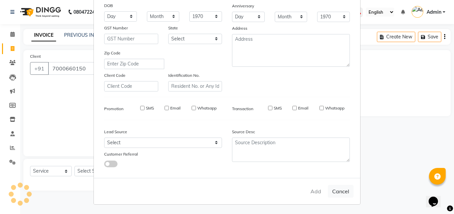
checkbox input "false"
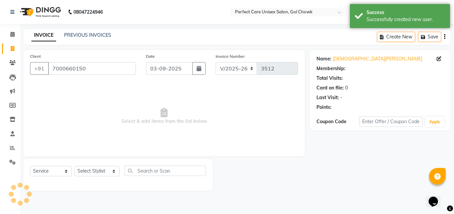
select select "1: Object"
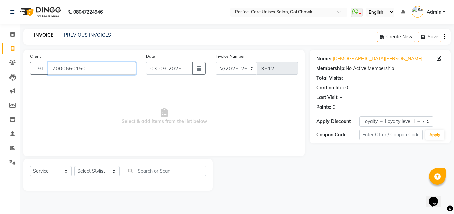
click at [67, 68] on input "7000660150" at bounding box center [92, 68] width 88 height 13
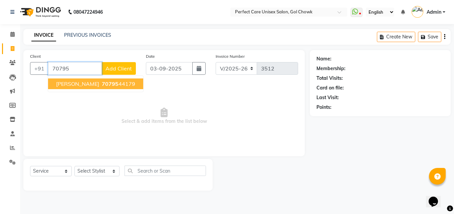
click at [102, 87] on span "70795" at bounding box center [110, 84] width 17 height 7
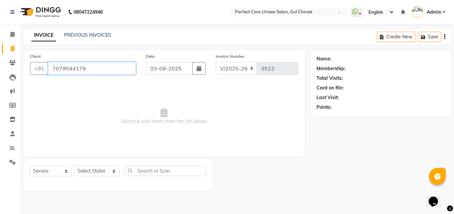
type input "7079544179"
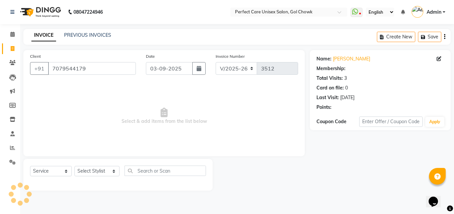
select select "1: Object"
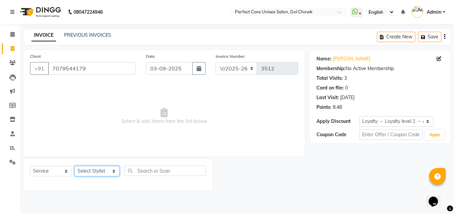
click at [104, 174] on select "Select Stylist [PERSON_NAME] MISS [PERSON_NAME] MISS [PERSON_NAME] MISS [PERSON…" at bounding box center [97, 171] width 45 height 10
select select "67638"
click at [75, 166] on select "Select Stylist [PERSON_NAME] MISS [PERSON_NAME] MISS [PERSON_NAME] MISS [PERSON…" at bounding box center [97, 171] width 45 height 10
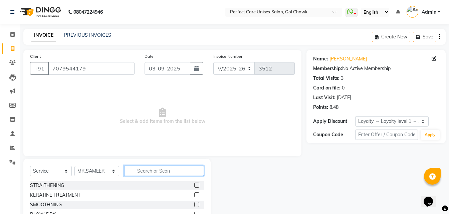
click at [137, 171] on input "text" at bounding box center [164, 171] width 80 height 10
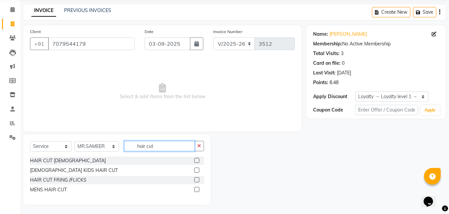
scroll to position [25, 0]
type input "hair cut"
click at [195, 189] on label at bounding box center [196, 188] width 5 height 5
click at [195, 189] on input "checkbox" at bounding box center [196, 189] width 4 height 4
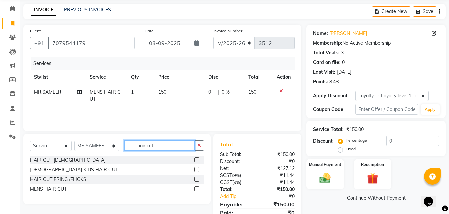
checkbox input "false"
drag, startPoint x: 130, startPoint y: 146, endPoint x: 126, endPoint y: 146, distance: 3.7
click at [126, 146] on input "hair cut" at bounding box center [159, 145] width 70 height 10
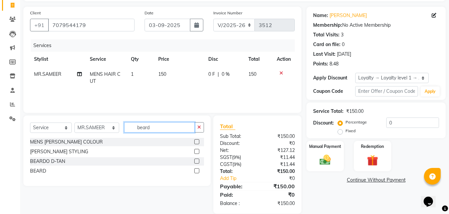
scroll to position [53, 0]
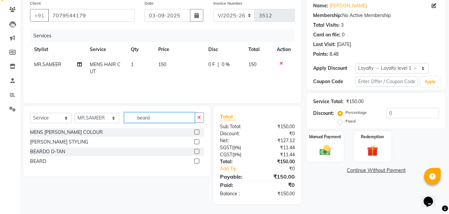
type input "beard"
click at [196, 162] on label at bounding box center [196, 161] width 5 height 5
click at [196, 162] on input "checkbox" at bounding box center [196, 161] width 4 height 4
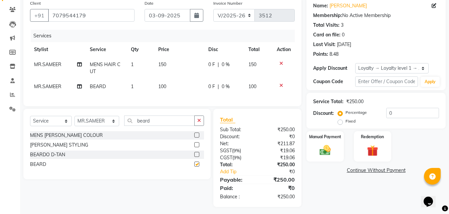
checkbox input "false"
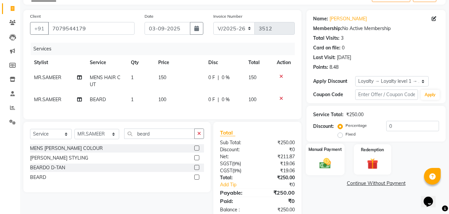
scroll to position [61, 0]
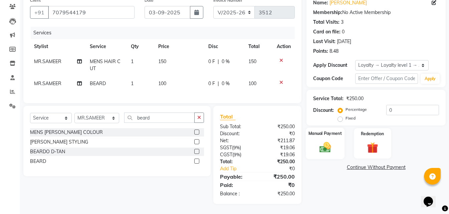
click at [329, 141] on img at bounding box center [325, 147] width 19 height 13
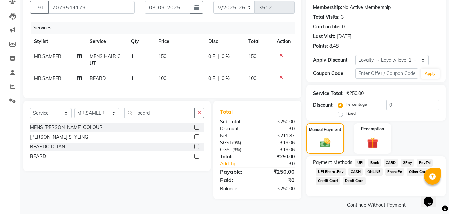
click at [374, 173] on span "ONLINE" at bounding box center [374, 172] width 17 height 8
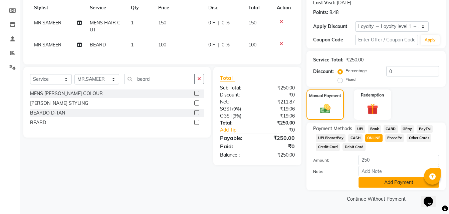
click at [379, 181] on button "Add Payment" at bounding box center [399, 182] width 81 height 10
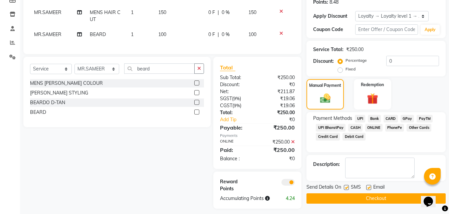
scroll to position [115, 0]
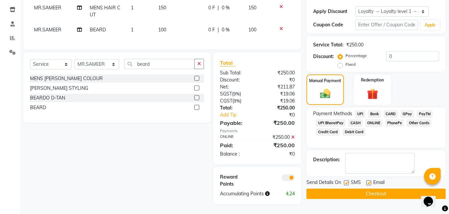
click at [364, 193] on button "Checkout" at bounding box center [376, 194] width 139 height 10
click at [364, 193] on div "Checkout" at bounding box center [376, 194] width 139 height 10
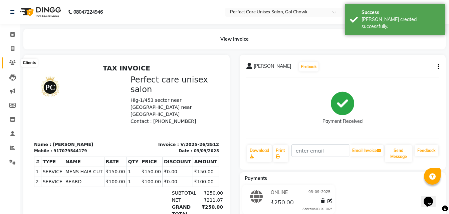
click at [10, 62] on icon at bounding box center [12, 62] width 6 height 5
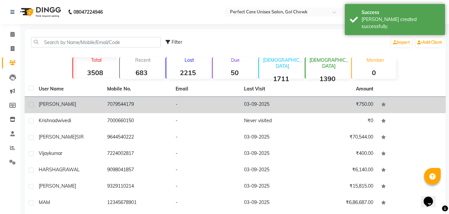
click at [81, 106] on div "[PERSON_NAME]" at bounding box center [69, 104] width 60 height 7
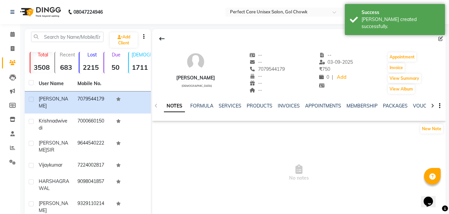
click at [432, 105] on icon at bounding box center [432, 106] width 3 height 5
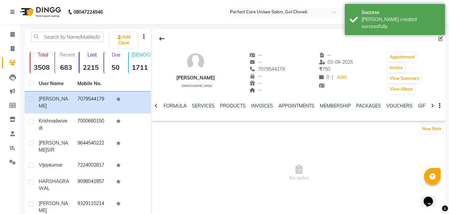
click at [432, 105] on icon at bounding box center [432, 106] width 3 height 5
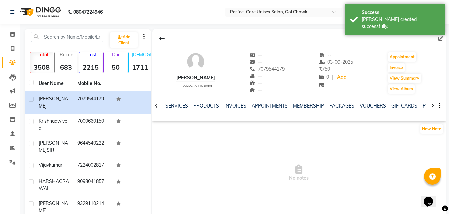
click at [432, 105] on icon at bounding box center [432, 106] width 3 height 5
click at [432, 105] on div "NOTES FORMULA SERVICES PRODUCTS INVOICES APPOINTMENTS MEMBERSHIP PACKAGES VOUCH…" at bounding box center [299, 106] width 294 height 23
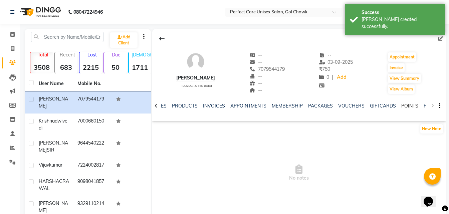
click at [402, 105] on link "POINTS" at bounding box center [410, 106] width 17 height 6
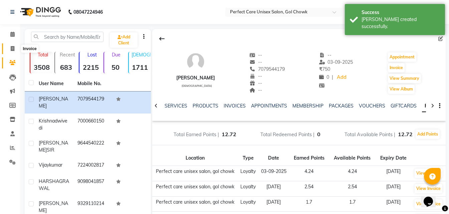
click at [10, 48] on span at bounding box center [13, 49] width 12 height 8
select select "service"
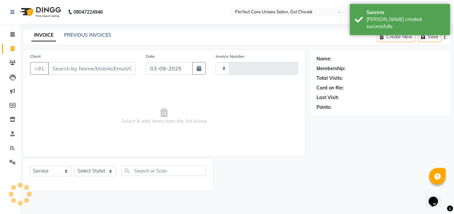
type input "3513"
select select "4751"
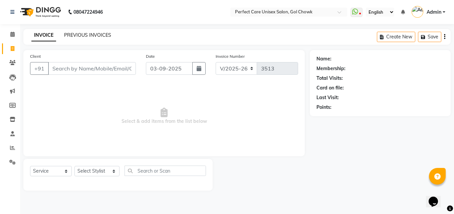
click at [81, 34] on link "PREVIOUS INVOICES" at bounding box center [87, 35] width 47 height 6
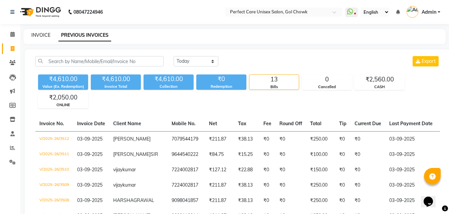
click at [38, 36] on link "INVOICE" at bounding box center [40, 35] width 19 height 6
select select "service"
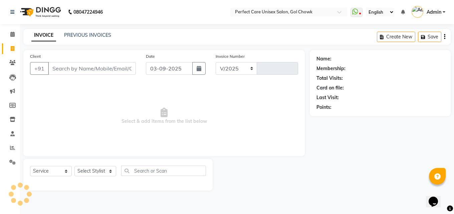
select select "4751"
type input "3513"
click at [103, 33] on link "PREVIOUS INVOICES" at bounding box center [87, 35] width 47 height 6
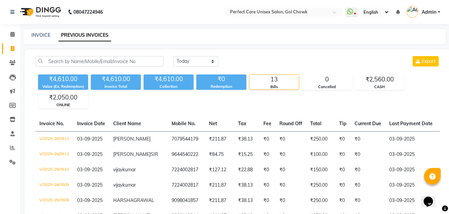
click at [197, 57] on div "[DATE] [DATE] Custom Range Export ₹4,610.00 Value (Ex. Redemption) ₹4,610.00 In…" at bounding box center [238, 206] width 426 height 315
click at [197, 59] on select "[DATE] [DATE] Custom Range" at bounding box center [196, 61] width 45 height 10
drag, startPoint x: 197, startPoint y: 59, endPoint x: 197, endPoint y: 66, distance: 6.7
click at [197, 59] on select "[DATE] [DATE] Custom Range" at bounding box center [196, 61] width 45 height 10
click at [196, 64] on select "[DATE] [DATE] Custom Range" at bounding box center [196, 61] width 45 height 10
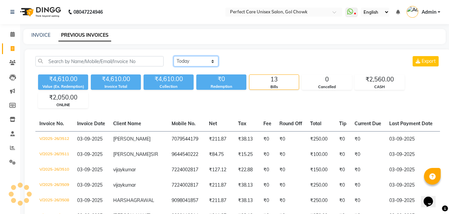
select select "[DATE]"
click at [174, 56] on select "[DATE] [DATE] Custom Range" at bounding box center [196, 61] width 45 height 10
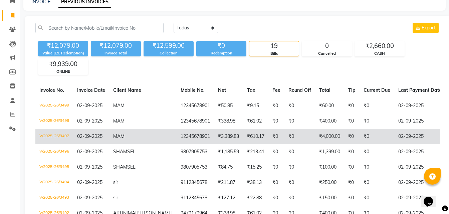
scroll to position [0, 147]
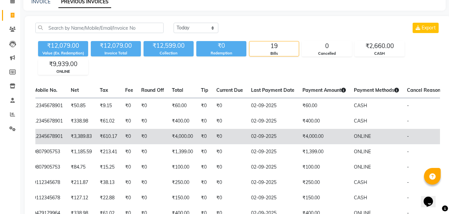
drag, startPoint x: 274, startPoint y: 140, endPoint x: 307, endPoint y: 143, distance: 32.9
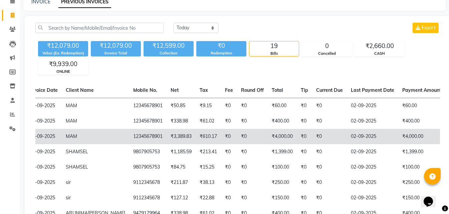
scroll to position [0, 0]
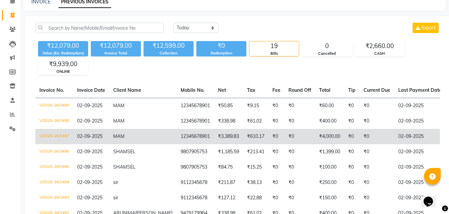
drag, startPoint x: 273, startPoint y: 139, endPoint x: 179, endPoint y: 141, distance: 94.2
click at [89, 137] on span "02-09-2025" at bounding box center [89, 136] width 25 height 6
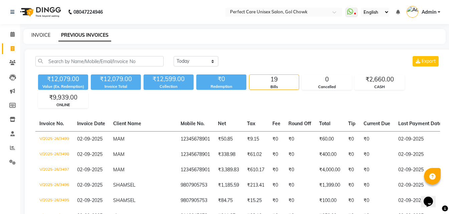
click at [47, 35] on link "INVOICE" at bounding box center [40, 35] width 19 height 6
select select "service"
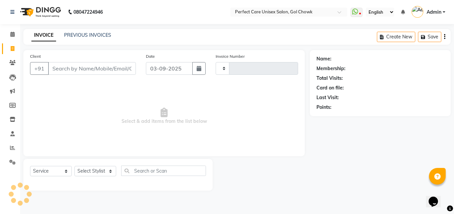
type input "3513"
select select "4751"
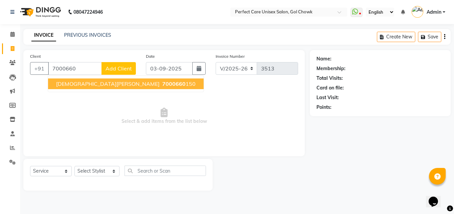
click at [98, 87] on button "[DEMOGRAPHIC_DATA] dwivedi 7000660 150" at bounding box center [126, 84] width 156 height 11
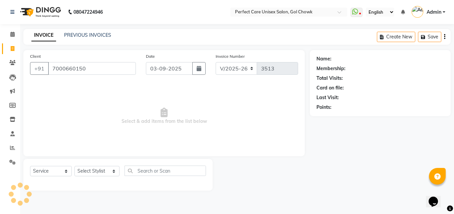
type input "7000660150"
select select "1: Object"
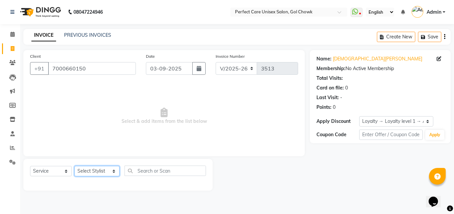
click at [96, 171] on select "Select Stylist [PERSON_NAME] MISS [PERSON_NAME] MISS [PERSON_NAME] MISS [PERSON…" at bounding box center [97, 171] width 45 height 10
select select "28404"
click at [75, 166] on select "Select Stylist [PERSON_NAME] MISS [PERSON_NAME] MISS [PERSON_NAME] MISS [PERSON…" at bounding box center [97, 171] width 45 height 10
click at [100, 110] on span "Select & add items from the list below" at bounding box center [164, 116] width 268 height 67
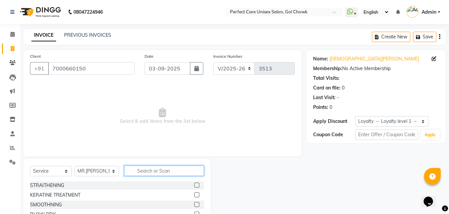
click at [144, 173] on input "text" at bounding box center [164, 171] width 80 height 10
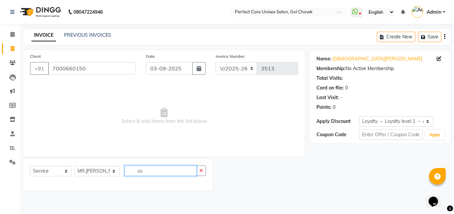
type input "c"
type input "g"
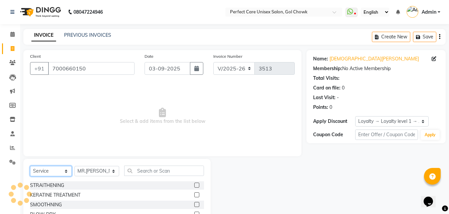
click at [44, 173] on select "Select Service Product Membership Package Voucher Prepaid Gift Card" at bounding box center [51, 171] width 42 height 10
click at [47, 172] on select "Select Service Product Membership Package Voucher Prepaid Gift Card" at bounding box center [51, 171] width 42 height 10
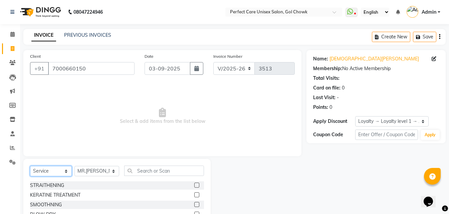
select select "product"
click at [30, 166] on select "Select Service Product Membership Package Voucher Prepaid Gift Card" at bounding box center [51, 171] width 42 height 10
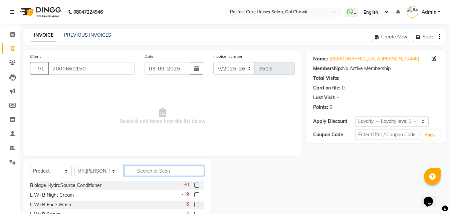
click at [142, 170] on input "text" at bounding box center [164, 171] width 80 height 10
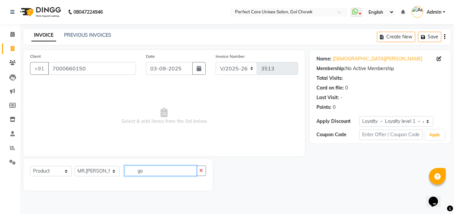
type input "g"
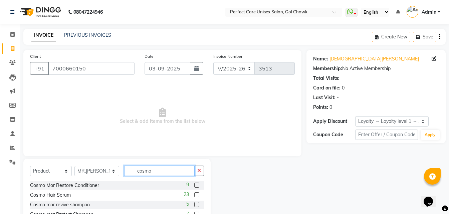
type input "cosmo"
click at [194, 195] on label at bounding box center [196, 194] width 5 height 5
click at [194, 195] on input "checkbox" at bounding box center [196, 195] width 4 height 4
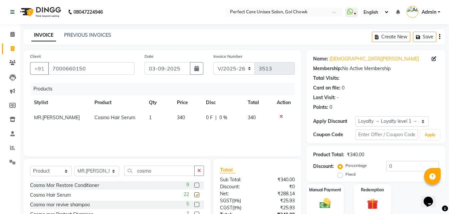
checkbox input "false"
drag, startPoint x: 156, startPoint y: 169, endPoint x: 122, endPoint y: 175, distance: 34.6
click at [124, 175] on input "cosmo" at bounding box center [159, 171] width 70 height 10
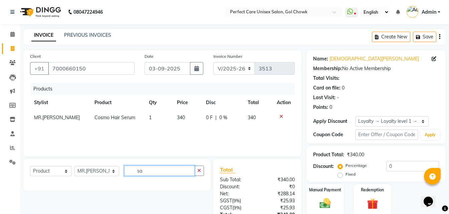
type input "s"
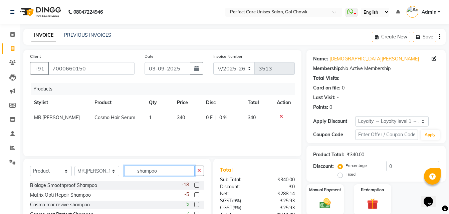
type input "shampoo"
click at [194, 188] on div at bounding box center [196, 186] width 4 height 7
click at [194, 186] on label at bounding box center [196, 185] width 5 height 5
click at [194, 186] on input "checkbox" at bounding box center [196, 185] width 4 height 4
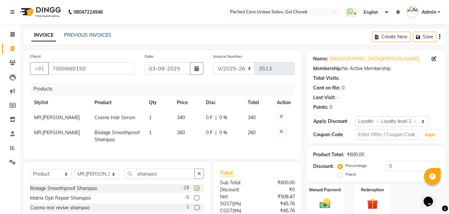
checkbox input "false"
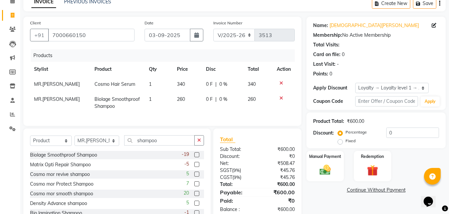
scroll to position [61, 0]
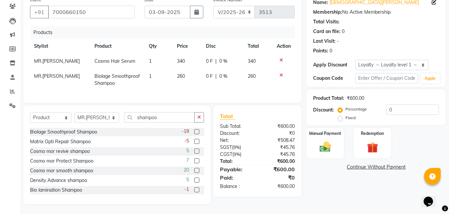
click at [194, 190] on label at bounding box center [196, 189] width 5 height 5
click at [194, 190] on input "checkbox" at bounding box center [196, 190] width 4 height 4
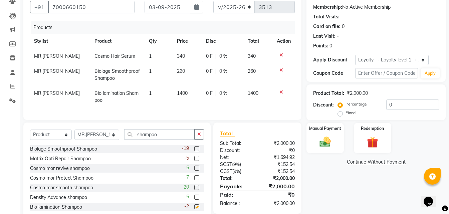
checkbox input "false"
click at [282, 70] on icon at bounding box center [282, 70] width 4 height 5
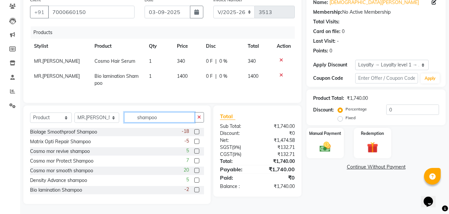
drag, startPoint x: 165, startPoint y: 116, endPoint x: 128, endPoint y: 118, distance: 36.5
click at [128, 118] on input "shampoo" at bounding box center [159, 117] width 70 height 10
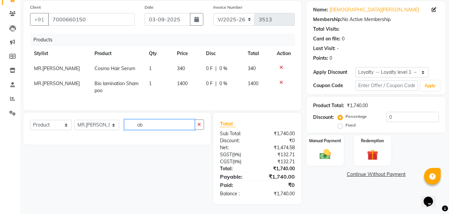
type input "a"
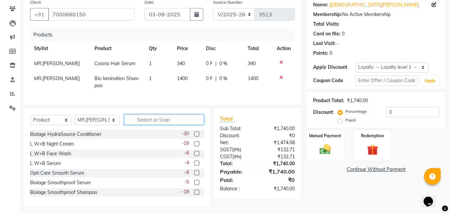
scroll to position [61, 0]
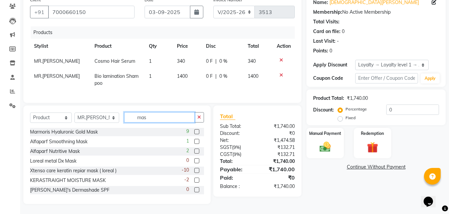
type input "mas"
click at [194, 180] on label at bounding box center [196, 180] width 5 height 5
click at [194, 180] on input "checkbox" at bounding box center [196, 180] width 4 height 4
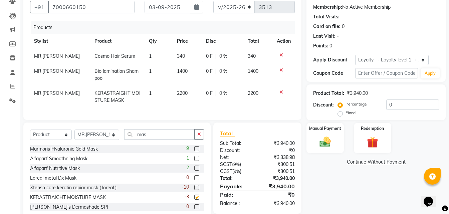
checkbox input "false"
click at [281, 54] on icon at bounding box center [282, 55] width 4 height 5
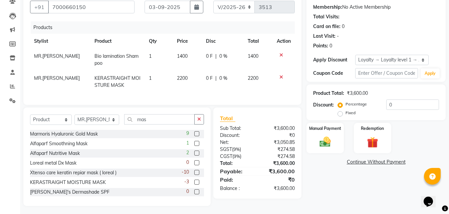
click at [184, 55] on span "1400" at bounding box center [182, 56] width 11 height 6
select select "28404"
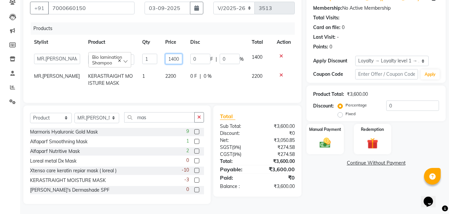
click at [178, 58] on input "1400" at bounding box center [173, 59] width 17 height 10
type input "1800"
click at [181, 86] on td "2200" at bounding box center [173, 80] width 25 height 22
select select "28404"
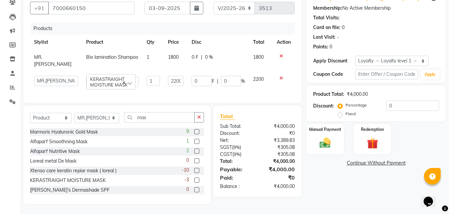
scroll to position [58, 0]
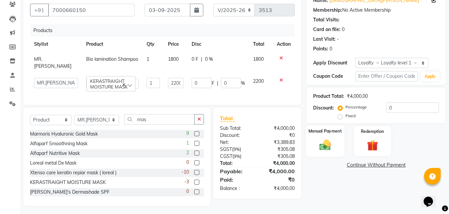
click at [333, 146] on img at bounding box center [325, 144] width 19 height 13
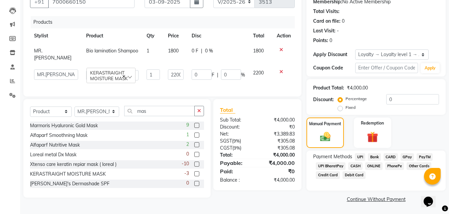
scroll to position [67, 0]
click at [376, 166] on span "ONLINE" at bounding box center [374, 166] width 17 height 8
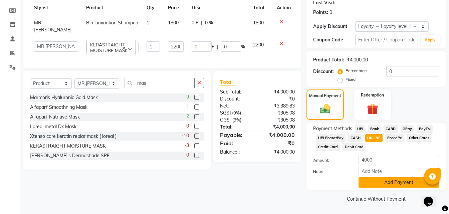
click at [390, 185] on button "Add Payment" at bounding box center [399, 182] width 81 height 10
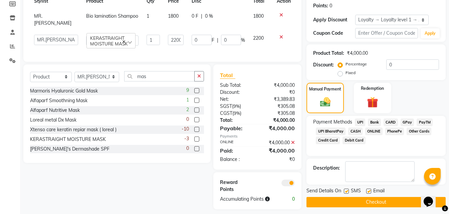
scroll to position [105, 0]
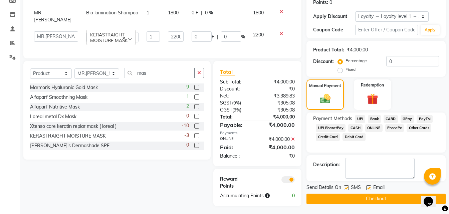
click at [340, 198] on button "Checkout" at bounding box center [376, 199] width 139 height 10
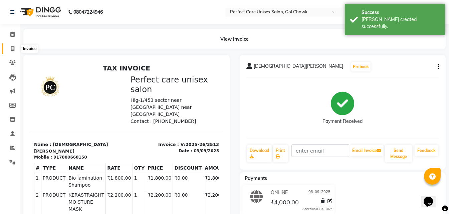
click at [8, 49] on span at bounding box center [13, 49] width 12 height 8
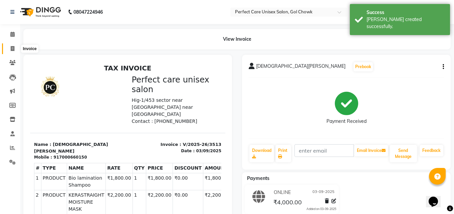
select select "service"
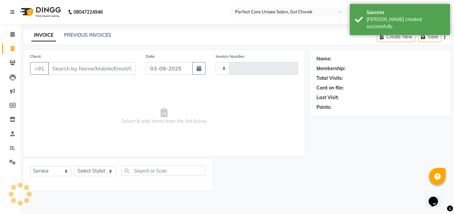
type input "3514"
select select "4751"
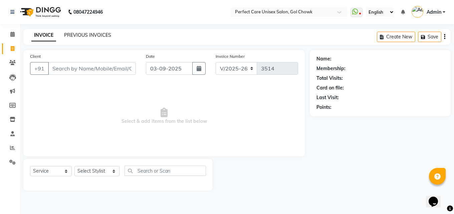
click at [97, 35] on link "PREVIOUS INVOICES" at bounding box center [87, 35] width 47 height 6
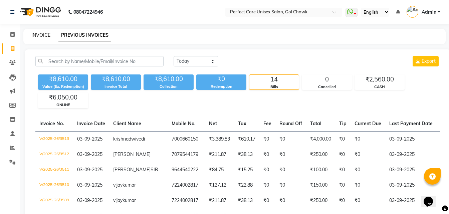
click at [39, 37] on link "INVOICE" at bounding box center [40, 35] width 19 height 6
select select "service"
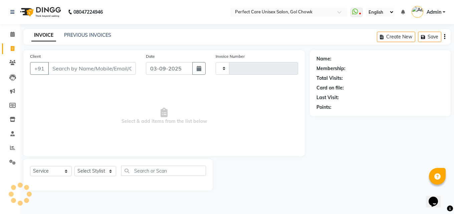
type input "3514"
select select "4751"
click at [85, 35] on link "PREVIOUS INVOICES" at bounding box center [87, 35] width 47 height 6
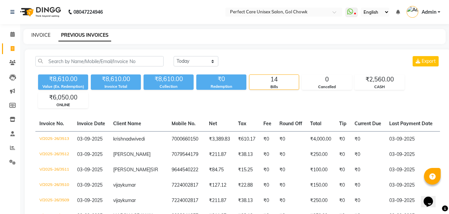
click at [42, 36] on link "INVOICE" at bounding box center [40, 35] width 19 height 6
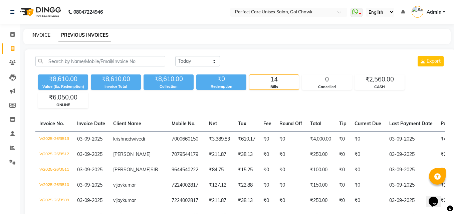
select select "4751"
select select "service"
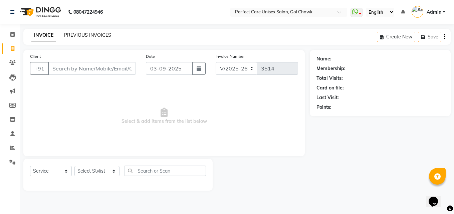
click at [83, 37] on link "PREVIOUS INVOICES" at bounding box center [87, 35] width 47 height 6
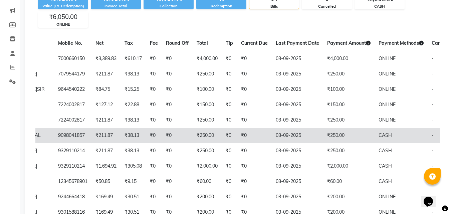
scroll to position [0, 147]
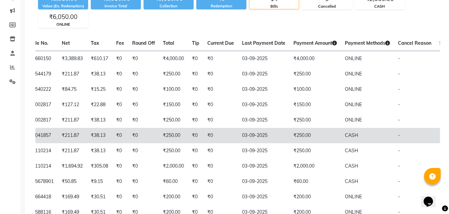
drag, startPoint x: 196, startPoint y: 150, endPoint x: 289, endPoint y: 164, distance: 94.2
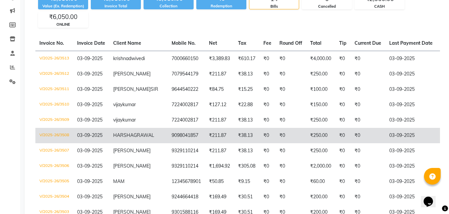
drag, startPoint x: 268, startPoint y: 164, endPoint x: 139, endPoint y: 155, distance: 129.3
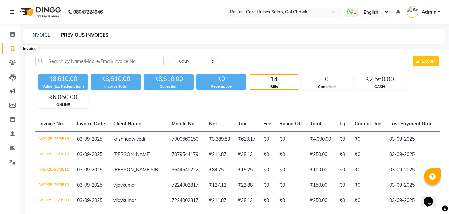
click at [11, 48] on icon at bounding box center [13, 48] width 4 height 5
select select "4751"
select select "service"
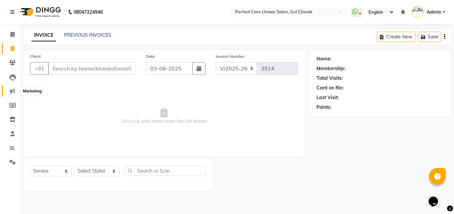
click at [13, 92] on icon at bounding box center [12, 91] width 5 height 5
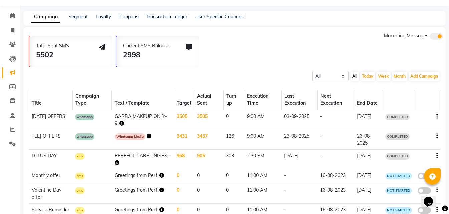
scroll to position [33, 0]
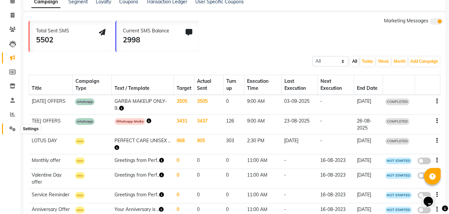
click at [14, 129] on icon at bounding box center [12, 128] width 6 height 5
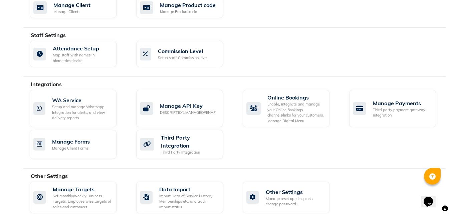
scroll to position [359, 0]
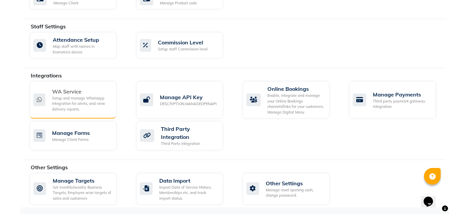
click at [76, 113] on div "WA Service Setup and manage Whatsapp Integration for alerts, and view delivery …" at bounding box center [73, 99] width 87 height 37
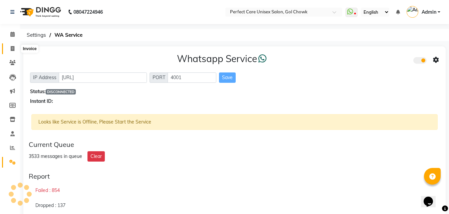
click at [12, 50] on icon at bounding box center [13, 48] width 4 height 5
select select "service"
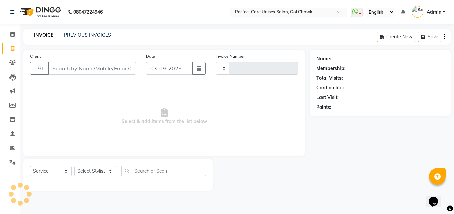
type input "3514"
select select "4751"
click at [99, 37] on link "PREVIOUS INVOICES" at bounding box center [87, 35] width 47 height 6
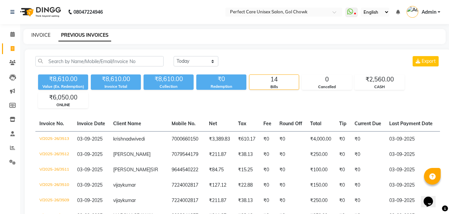
click at [38, 37] on link "INVOICE" at bounding box center [40, 35] width 19 height 6
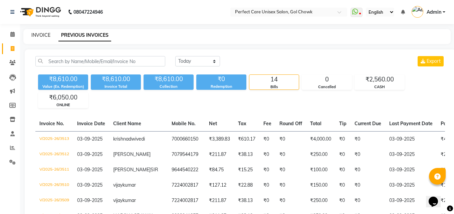
select select "4751"
select select "service"
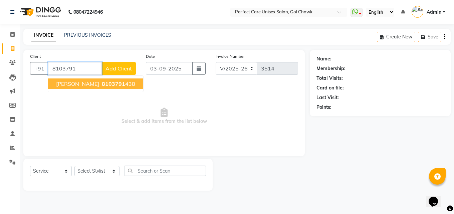
click at [102, 84] on span "8103791" at bounding box center [113, 84] width 23 height 7
type input "8103791438"
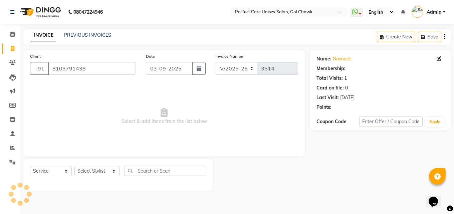
select select "1: Object"
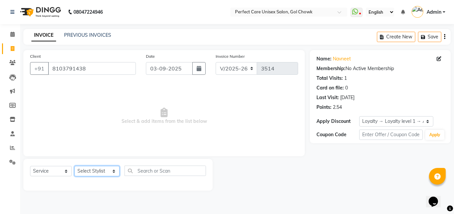
click at [93, 173] on select "Select Stylist [PERSON_NAME] MISS [PERSON_NAME] MISS [PERSON_NAME] MISS [PERSON…" at bounding box center [97, 171] width 45 height 10
select select "71364"
click at [75, 166] on select "Select Stylist [PERSON_NAME] MISS [PERSON_NAME] MISS [PERSON_NAME] MISS [PERSON…" at bounding box center [97, 171] width 45 height 10
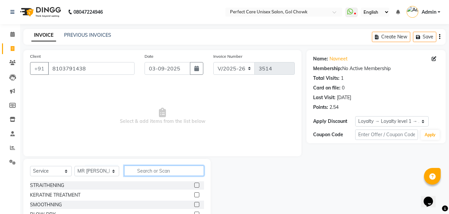
click at [167, 170] on input "text" at bounding box center [164, 171] width 80 height 10
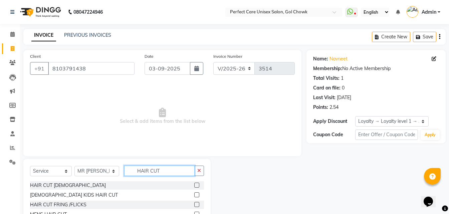
scroll to position [25, 0]
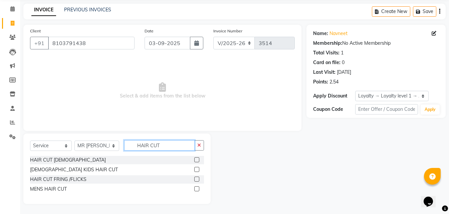
type input "HAIR CUT"
click at [198, 191] on label at bounding box center [196, 188] width 5 height 5
click at [198, 191] on input "checkbox" at bounding box center [196, 189] width 4 height 4
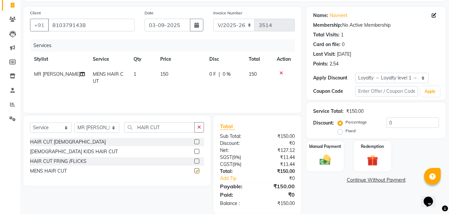
scroll to position [53, 0]
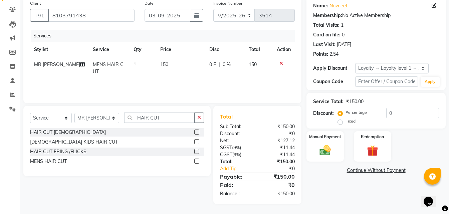
checkbox input "false"
drag, startPoint x: 319, startPoint y: 145, endPoint x: 333, endPoint y: 160, distance: 21.0
click at [319, 145] on img at bounding box center [325, 150] width 19 height 13
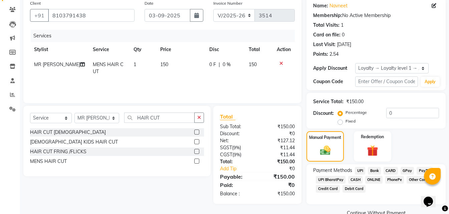
click at [372, 182] on span "ONLINE" at bounding box center [374, 180] width 17 height 8
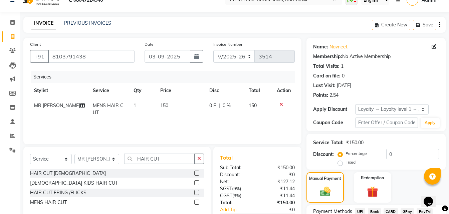
scroll to position [0, 0]
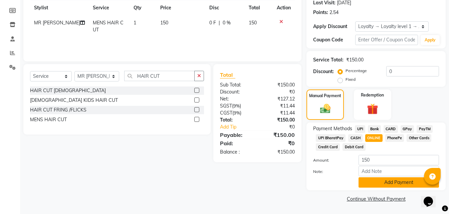
click at [375, 186] on button "Add Payment" at bounding box center [399, 182] width 81 height 10
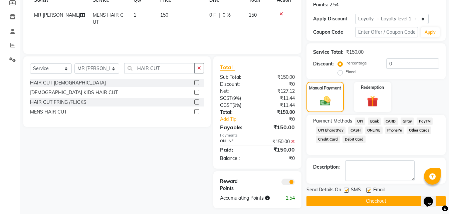
scroll to position [107, 0]
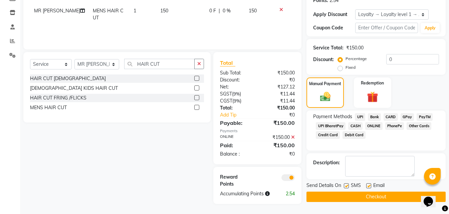
click at [374, 194] on button "Checkout" at bounding box center [376, 197] width 139 height 10
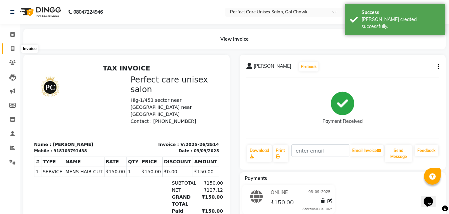
click at [11, 47] on icon at bounding box center [13, 48] width 4 height 5
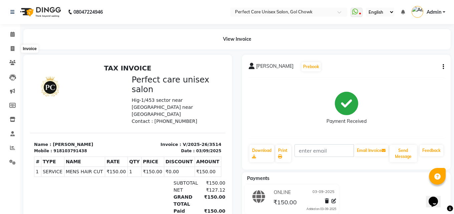
select select "4751"
select select "service"
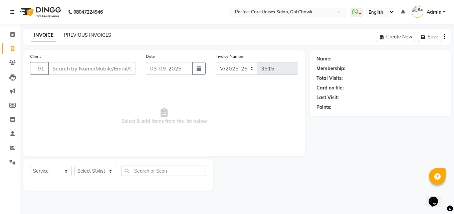
click at [94, 32] on link "PREVIOUS INVOICES" at bounding box center [87, 35] width 47 height 6
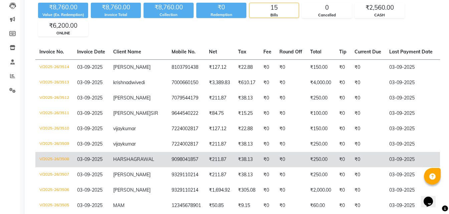
scroll to position [67, 0]
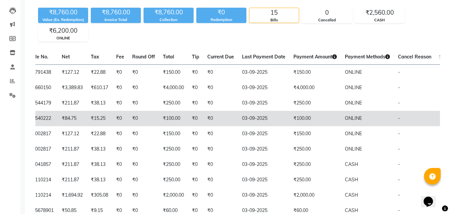
drag, startPoint x: 239, startPoint y: 117, endPoint x: 392, endPoint y: 135, distance: 154.0
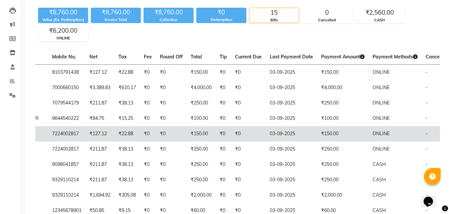
scroll to position [0, 0]
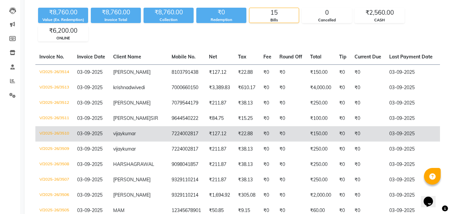
drag, startPoint x: 351, startPoint y: 147, endPoint x: 245, endPoint y: 150, distance: 106.3
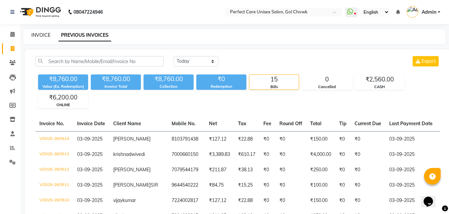
click at [40, 34] on link "INVOICE" at bounding box center [40, 35] width 19 height 6
select select "4751"
select select "service"
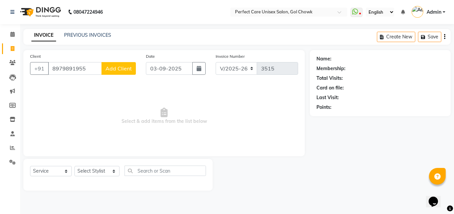
type input "8979891955"
click at [119, 70] on span "Add Client" at bounding box center [119, 68] width 26 height 7
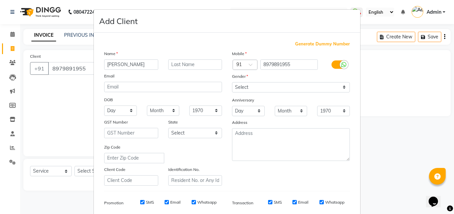
type input "[PERSON_NAME]"
drag, startPoint x: 272, startPoint y: 83, endPoint x: 236, endPoint y: 106, distance: 42.8
click at [236, 106] on div "Mobile Country Code × 91 8979891955 Gender Select [DEMOGRAPHIC_DATA] [DEMOGRAPH…" at bounding box center [291, 118] width 128 height 136
click at [261, 86] on select "Select [DEMOGRAPHIC_DATA] [DEMOGRAPHIC_DATA] Other Prefer Not To Say" at bounding box center [291, 87] width 118 height 10
select select "[DEMOGRAPHIC_DATA]"
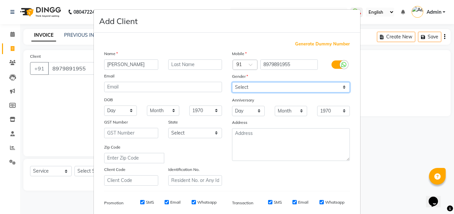
click at [232, 82] on select "Select [DEMOGRAPHIC_DATA] [DEMOGRAPHIC_DATA] Other Prefer Not To Say" at bounding box center [291, 87] width 118 height 10
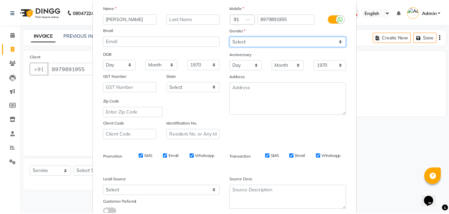
scroll to position [94, 0]
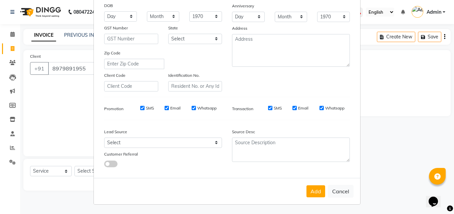
click at [314, 189] on button "Add" at bounding box center [316, 191] width 19 height 12
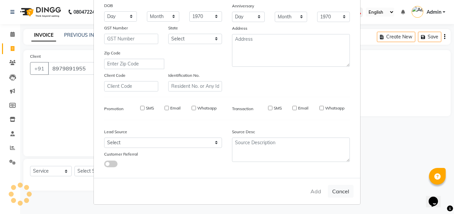
select select
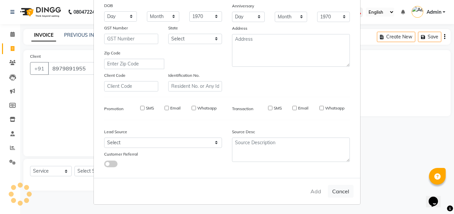
select select
checkbox input "false"
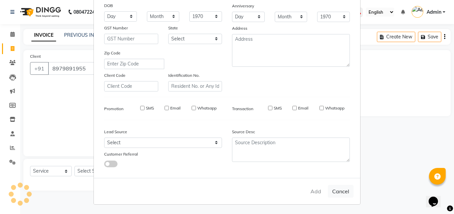
checkbox input "false"
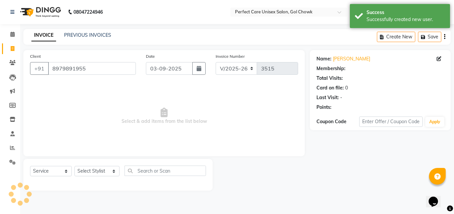
select select "1: Object"
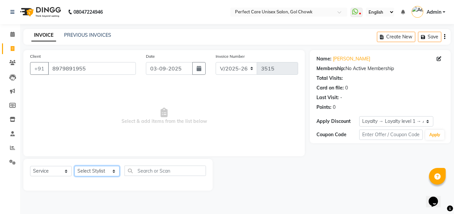
click at [92, 174] on select "Select Stylist [PERSON_NAME] MISS [PERSON_NAME] MISS [PERSON_NAME] MISS [PERSON…" at bounding box center [97, 171] width 45 height 10
select select "67638"
click at [75, 166] on select "Select Stylist [PERSON_NAME] MISS [PERSON_NAME] MISS [PERSON_NAME] MISS [PERSON…" at bounding box center [97, 171] width 45 height 10
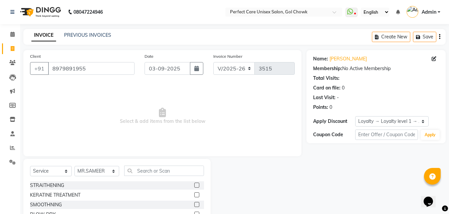
click at [133, 165] on div "Select Service Product Membership Package Voucher Prepaid Gift Card Select Styl…" at bounding box center [116, 208] width 187 height 99
click at [162, 172] on input "text" at bounding box center [164, 171] width 80 height 10
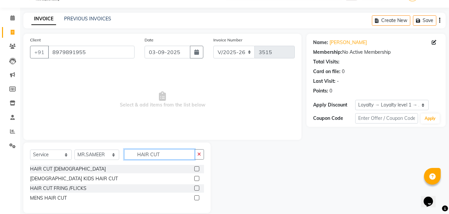
scroll to position [25, 0]
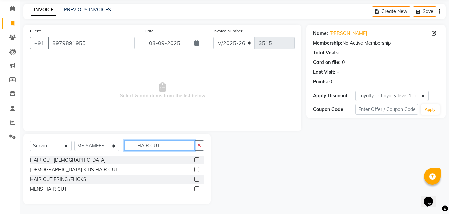
type input "HAIR CUT"
click at [196, 188] on label at bounding box center [196, 188] width 5 height 5
click at [196, 188] on input "checkbox" at bounding box center [196, 189] width 4 height 4
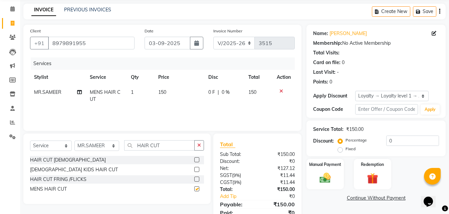
checkbox input "false"
click at [180, 146] on input "HAIR CUT" at bounding box center [159, 145] width 70 height 10
drag, startPoint x: 171, startPoint y: 147, endPoint x: 124, endPoint y: 150, distance: 47.2
click at [124, 150] on input "HAIR CUT" at bounding box center [159, 145] width 70 height 10
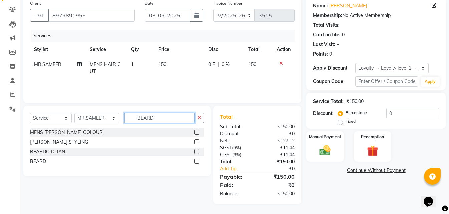
type input "BEARD"
click at [197, 160] on label at bounding box center [196, 161] width 5 height 5
click at [197, 160] on input "checkbox" at bounding box center [196, 161] width 4 height 4
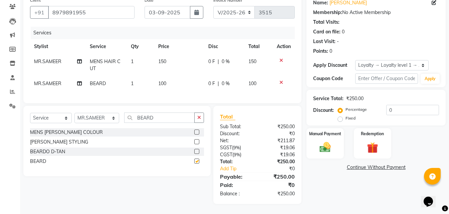
scroll to position [61, 0]
checkbox input "false"
drag, startPoint x: 351, startPoint y: 150, endPoint x: 343, endPoint y: 148, distance: 7.9
click at [350, 150] on div "Manual Payment Redemption" at bounding box center [376, 143] width 149 height 30
click at [341, 148] on div "Manual Payment" at bounding box center [325, 144] width 39 height 32
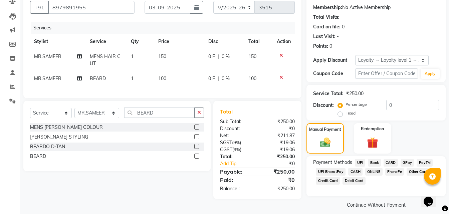
click at [353, 173] on span "CASH" at bounding box center [355, 172] width 14 height 8
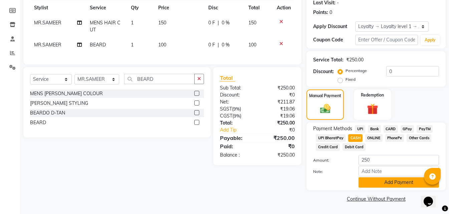
click at [364, 183] on button "Add Payment" at bounding box center [399, 182] width 81 height 10
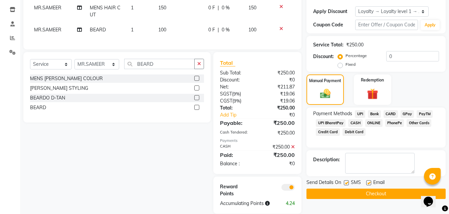
scroll to position [125, 0]
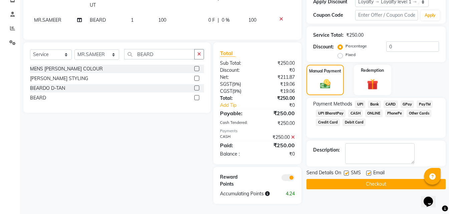
click at [342, 182] on button "Checkout" at bounding box center [376, 184] width 139 height 10
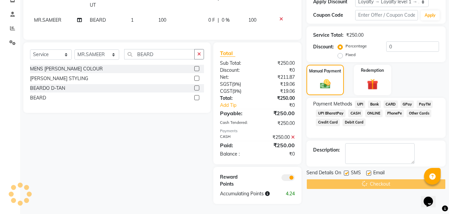
click at [342, 182] on div "Checkout" at bounding box center [376, 184] width 139 height 10
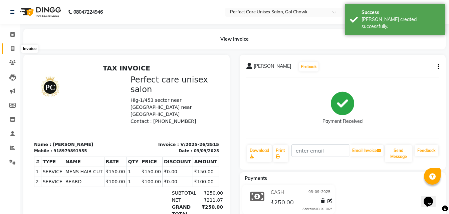
click at [13, 49] on icon at bounding box center [13, 48] width 4 height 5
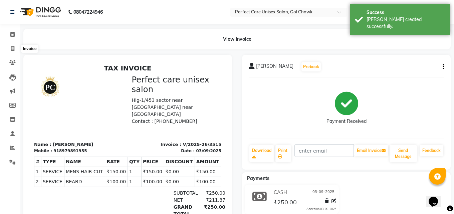
select select "4751"
select select "service"
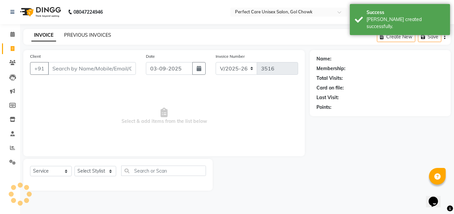
click at [84, 37] on link "PREVIOUS INVOICES" at bounding box center [87, 35] width 47 height 6
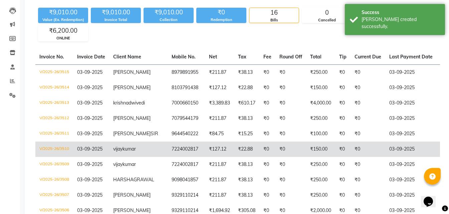
scroll to position [0, 147]
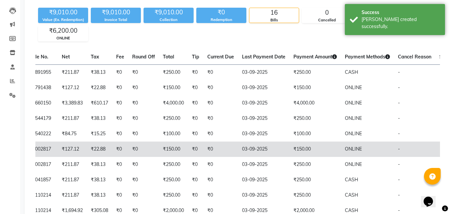
drag, startPoint x: 256, startPoint y: 158, endPoint x: 328, endPoint y: 166, distance: 72.6
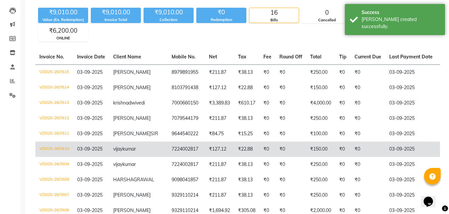
drag, startPoint x: 328, startPoint y: 166, endPoint x: 148, endPoint y: 164, distance: 180.1
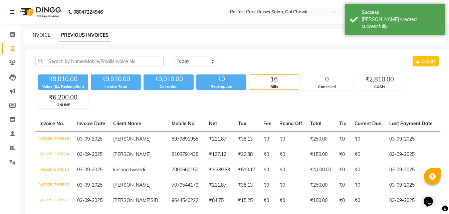
click at [31, 32] on div "INVOICE" at bounding box center [40, 35] width 19 height 7
click at [38, 37] on link "INVOICE" at bounding box center [40, 35] width 19 height 6
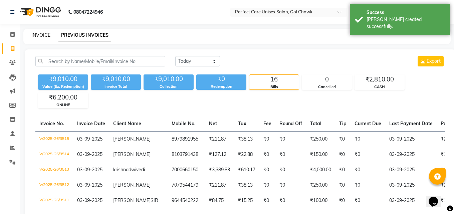
select select "4751"
select select "service"
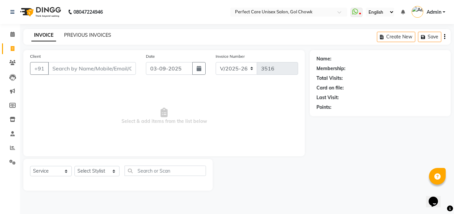
click at [98, 37] on link "PREVIOUS INVOICES" at bounding box center [87, 35] width 47 height 6
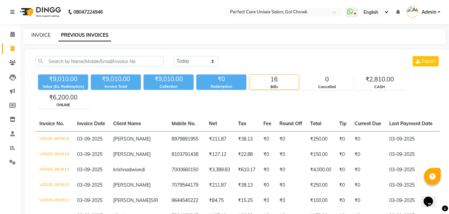
click at [37, 36] on link "INVOICE" at bounding box center [40, 35] width 19 height 6
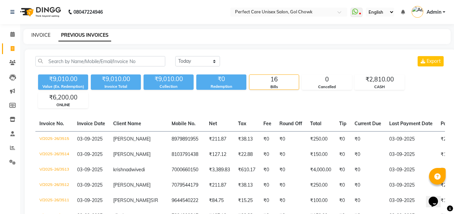
select select "4751"
select select "service"
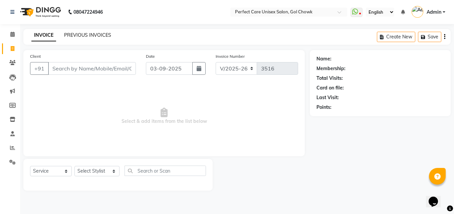
click at [102, 35] on link "PREVIOUS INVOICES" at bounding box center [87, 35] width 47 height 6
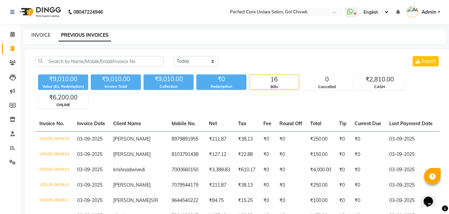
click at [43, 35] on link "INVOICE" at bounding box center [40, 35] width 19 height 6
select select "service"
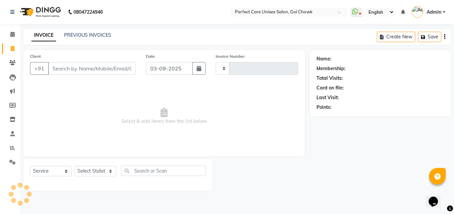
type input "3516"
select select "4751"
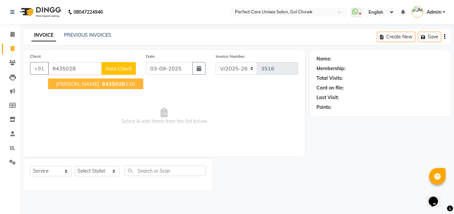
click at [80, 88] on button "[PERSON_NAME] 9435028 130" at bounding box center [95, 84] width 95 height 11
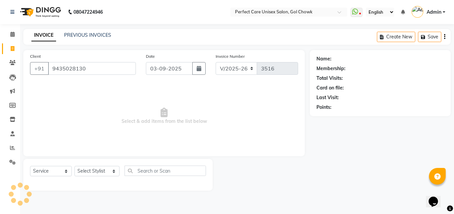
type input "9435028130"
select select "1: Object"
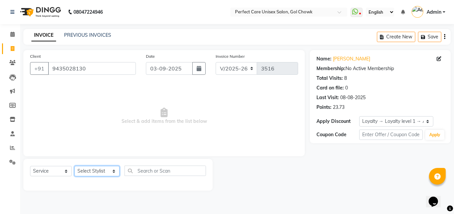
click at [85, 168] on select "Select Stylist [PERSON_NAME] MISS [PERSON_NAME] MISS [PERSON_NAME] MISS [PERSON…" at bounding box center [97, 171] width 45 height 10
select select "71365"
click at [75, 166] on select "Select Stylist [PERSON_NAME] MISS [PERSON_NAME] MISS [PERSON_NAME] MISS [PERSON…" at bounding box center [97, 171] width 45 height 10
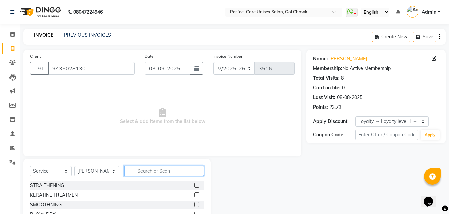
click at [151, 176] on input "text" at bounding box center [164, 171] width 80 height 10
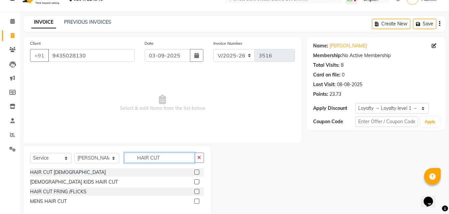
scroll to position [25, 0]
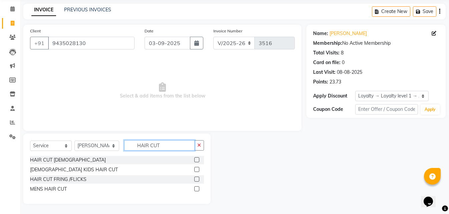
type input "HAIR CUT"
click at [195, 189] on label at bounding box center [196, 188] width 5 height 5
click at [195, 189] on input "checkbox" at bounding box center [196, 189] width 4 height 4
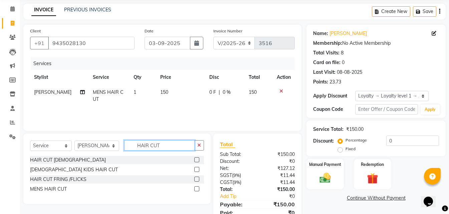
checkbox input "false"
drag, startPoint x: 170, startPoint y: 143, endPoint x: 121, endPoint y: 147, distance: 49.3
click at [121, 147] on div "Select Service Product Membership Package Voucher Prepaid Gift Card Select Styl…" at bounding box center [117, 148] width 174 height 16
type input "BEARD"
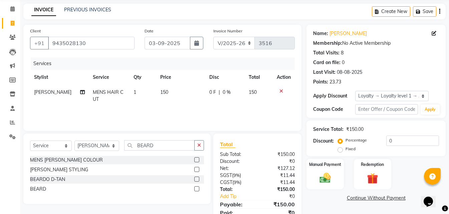
click at [195, 190] on label at bounding box center [196, 188] width 5 height 5
click at [195, 190] on input "checkbox" at bounding box center [196, 189] width 4 height 4
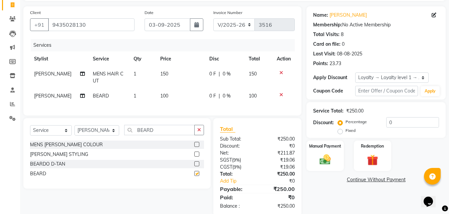
scroll to position [61, 0]
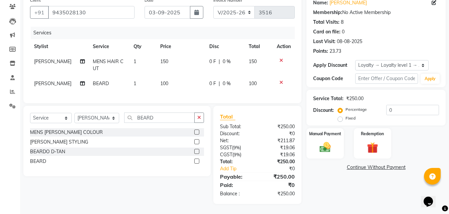
checkbox input "false"
click at [328, 141] on img at bounding box center [325, 147] width 19 height 13
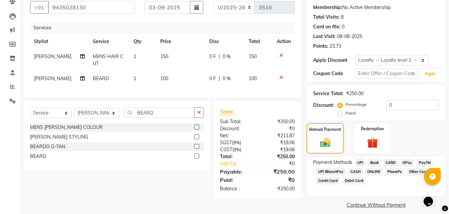
click at [369, 173] on span "ONLINE" at bounding box center [374, 172] width 17 height 8
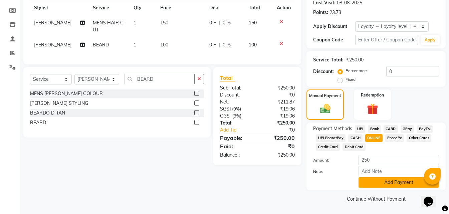
click at [385, 181] on button "Add Payment" at bounding box center [399, 182] width 81 height 10
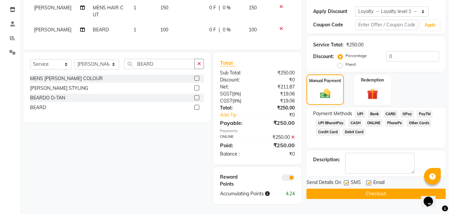
scroll to position [115, 0]
click at [377, 196] on div "Name: [PERSON_NAME] Membership: No Active Membership Total Visits: 8 Card on fi…" at bounding box center [379, 72] width 144 height 264
click at [366, 192] on button "Checkout" at bounding box center [376, 194] width 139 height 10
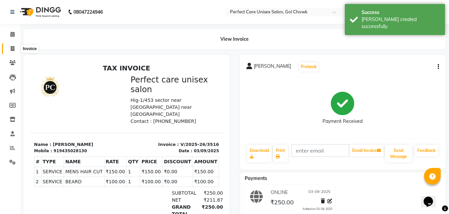
click at [12, 51] on span at bounding box center [13, 49] width 12 height 8
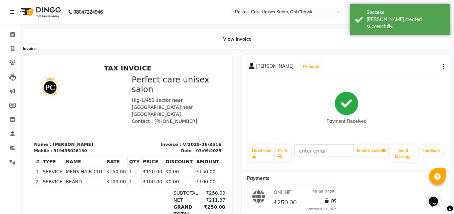
select select "4751"
select select "service"
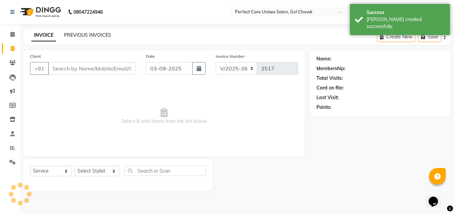
click at [83, 36] on link "PREVIOUS INVOICES" at bounding box center [87, 35] width 47 height 6
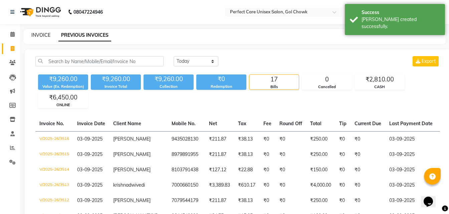
click at [41, 33] on link "INVOICE" at bounding box center [40, 35] width 19 height 6
select select "4751"
select select "service"
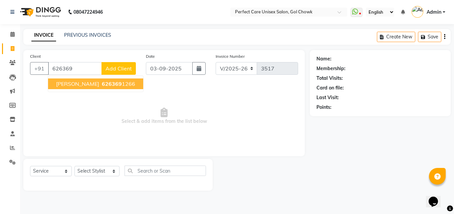
click at [118, 86] on ngb-highlight "626369 1266" at bounding box center [118, 84] width 35 height 7
type input "6263691266"
click at [118, 86] on span "Select & add items from the list below" at bounding box center [164, 116] width 268 height 67
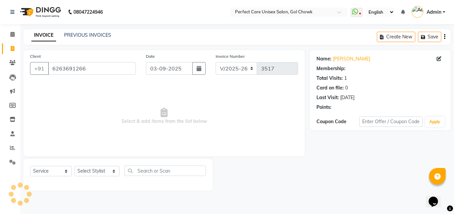
select select "1: Object"
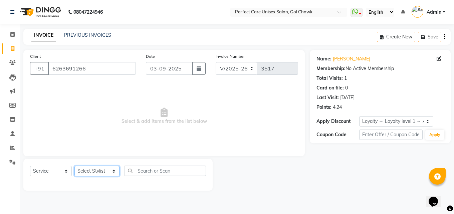
click at [95, 175] on select "Select Stylist [PERSON_NAME] MISS [PERSON_NAME] MISS [PERSON_NAME] MISS [PERSON…" at bounding box center [97, 171] width 45 height 10
select select "71364"
click at [75, 166] on select "Select Stylist [PERSON_NAME] MISS [PERSON_NAME] MISS [PERSON_NAME] MISS [PERSON…" at bounding box center [97, 171] width 45 height 10
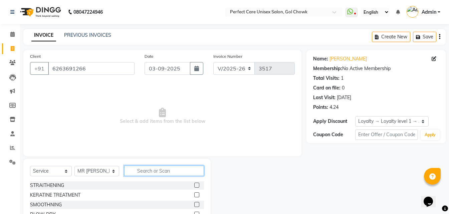
click at [158, 174] on input "text" at bounding box center [164, 171] width 80 height 10
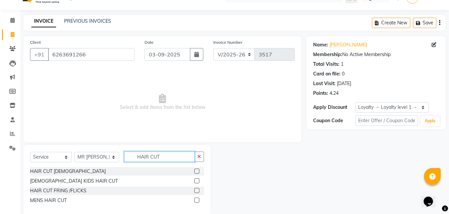
scroll to position [25, 0]
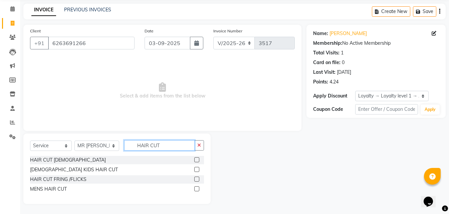
type input "HAIR CUT"
click at [197, 188] on label at bounding box center [196, 188] width 5 height 5
click at [197, 188] on input "checkbox" at bounding box center [196, 189] width 4 height 4
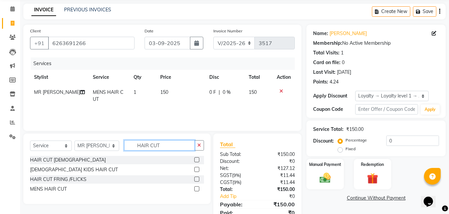
checkbox input "false"
drag, startPoint x: 178, startPoint y: 145, endPoint x: 118, endPoint y: 150, distance: 60.3
click at [118, 150] on div "Select Service Product Membership Package Voucher Prepaid Gift Card Select Styl…" at bounding box center [117, 148] width 174 height 16
type input "BEARD"
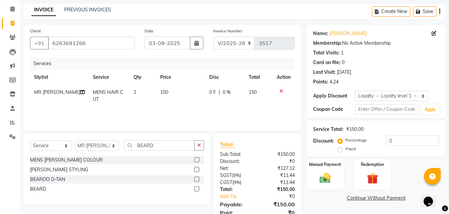
click at [197, 189] on label at bounding box center [196, 188] width 5 height 5
click at [197, 189] on input "checkbox" at bounding box center [196, 189] width 4 height 4
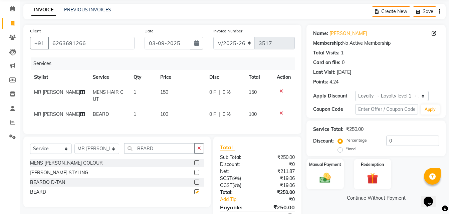
checkbox input "false"
click at [160, 113] on span "100" at bounding box center [164, 114] width 8 height 6
select select "71364"
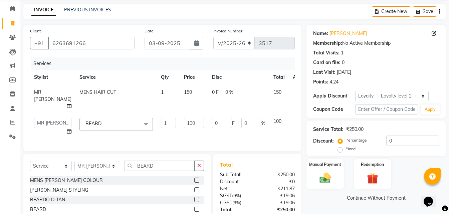
click at [296, 120] on icon at bounding box center [298, 120] width 4 height 5
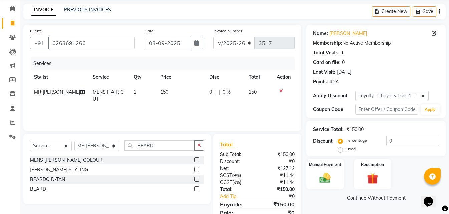
click at [162, 94] on span "150" at bounding box center [164, 92] width 8 height 6
select select "71364"
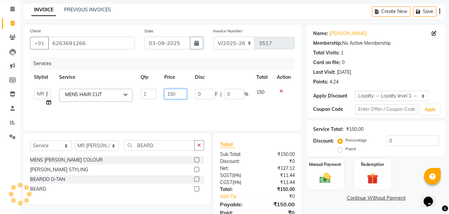
drag, startPoint x: 180, startPoint y: 96, endPoint x: 161, endPoint y: 95, distance: 19.0
click at [161, 95] on td "150" at bounding box center [175, 97] width 31 height 25
type input "200"
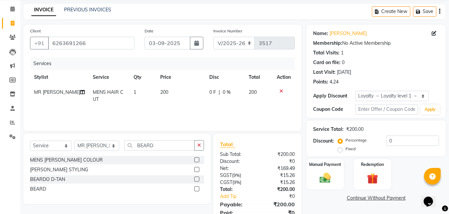
click at [154, 117] on div "Services Stylist Service Qty Price Disc Total Action MR [PERSON_NAME] MENS HAIR…" at bounding box center [162, 90] width 265 height 67
click at [64, 41] on input "6263691266" at bounding box center [91, 43] width 87 height 13
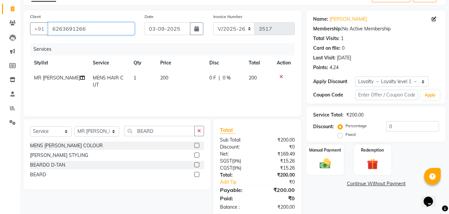
scroll to position [53, 0]
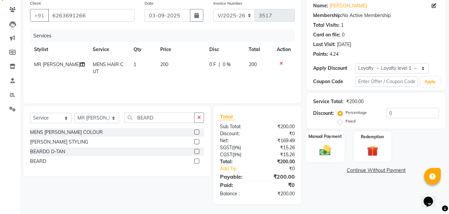
click at [328, 149] on img at bounding box center [325, 150] width 19 height 13
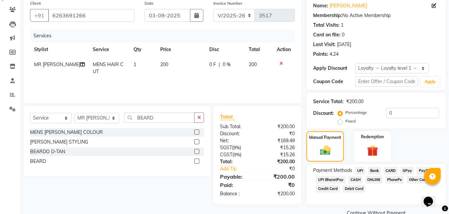
click at [356, 178] on span "CASH" at bounding box center [355, 180] width 14 height 8
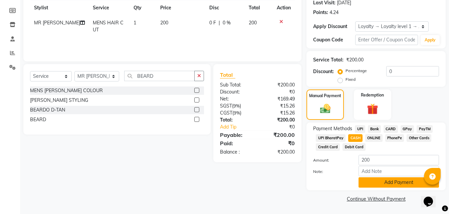
click at [371, 182] on button "Add Payment" at bounding box center [399, 182] width 81 height 10
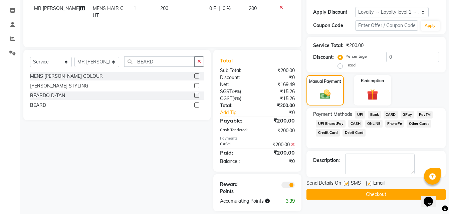
scroll to position [117, 0]
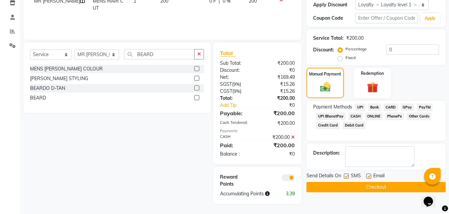
click at [342, 189] on button "Checkout" at bounding box center [376, 187] width 139 height 10
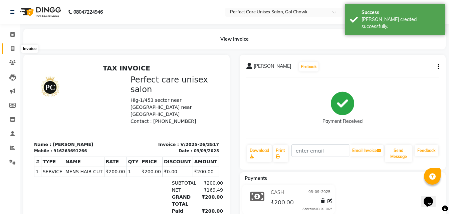
click at [10, 49] on span at bounding box center [13, 49] width 12 height 8
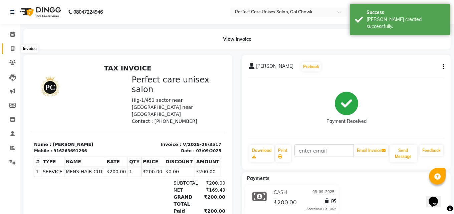
select select "4751"
select select "service"
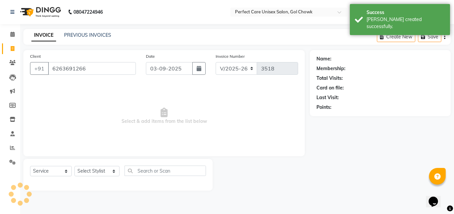
type input "6263691266"
select select "1: Object"
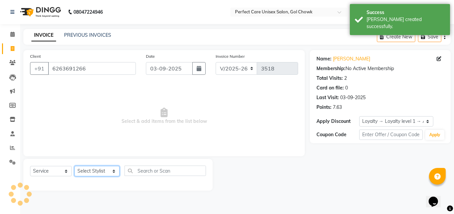
click at [107, 171] on select "Select Stylist [PERSON_NAME] MISS [PERSON_NAME] MISS [PERSON_NAME] MISS [PERSON…" at bounding box center [97, 171] width 45 height 10
select select "71364"
click at [75, 166] on select "Select Stylist [PERSON_NAME] MISS [PERSON_NAME] MISS [PERSON_NAME] MISS [PERSON…" at bounding box center [97, 171] width 45 height 10
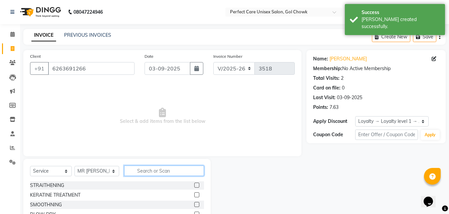
click at [144, 170] on input "text" at bounding box center [164, 171] width 80 height 10
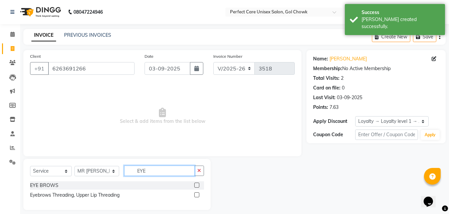
type input "EYE"
click at [200, 185] on div at bounding box center [199, 185] width 10 height 8
click at [195, 184] on label at bounding box center [196, 185] width 5 height 5
click at [195, 184] on input "checkbox" at bounding box center [196, 185] width 4 height 4
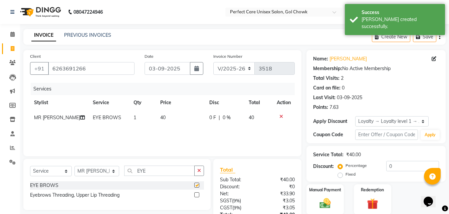
checkbox input "false"
click at [162, 118] on td "40" at bounding box center [180, 117] width 49 height 15
select select "71364"
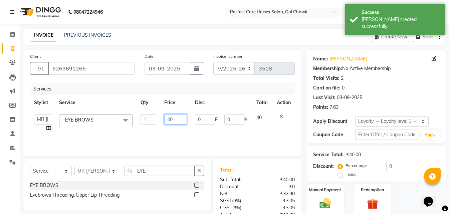
drag, startPoint x: 181, startPoint y: 121, endPoint x: 162, endPoint y: 121, distance: 18.4
click at [162, 121] on td "40" at bounding box center [175, 122] width 31 height 25
type input "50"
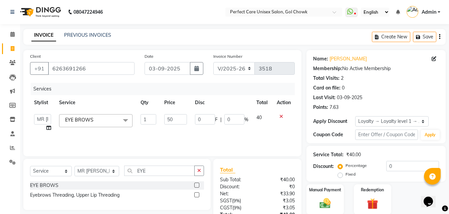
click at [276, 137] on div "Services Stylist Service Qty Price Disc Total Action [PERSON_NAME] MISS [PERSON…" at bounding box center [162, 116] width 265 height 67
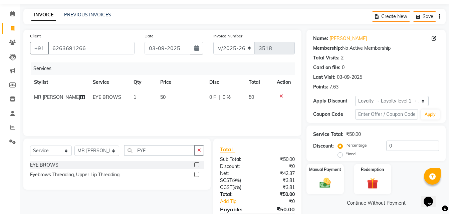
scroll to position [53, 0]
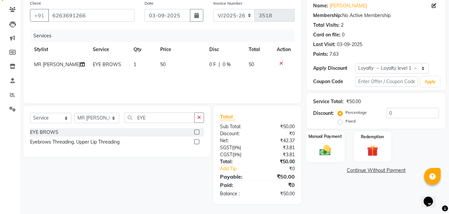
click at [338, 160] on div "Manual Payment" at bounding box center [325, 147] width 39 height 32
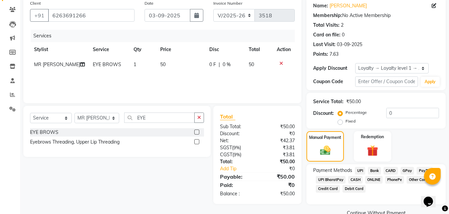
click at [375, 180] on span "ONLINE" at bounding box center [374, 180] width 17 height 8
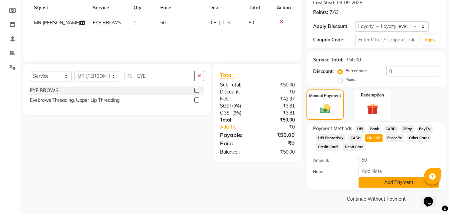
click at [373, 182] on button "Add Payment" at bounding box center [399, 182] width 81 height 10
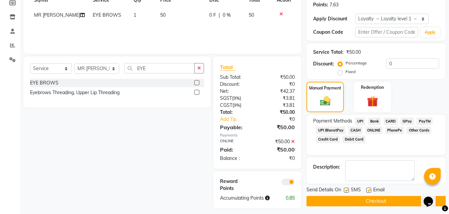
scroll to position [107, 0]
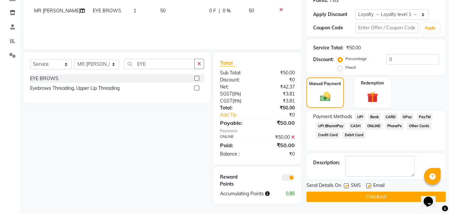
click at [380, 193] on button "Checkout" at bounding box center [376, 197] width 139 height 10
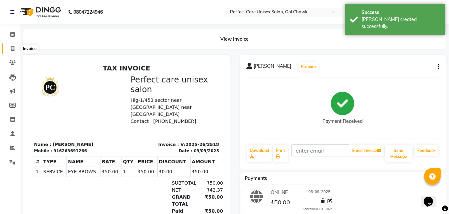
click at [9, 47] on span at bounding box center [13, 49] width 12 height 8
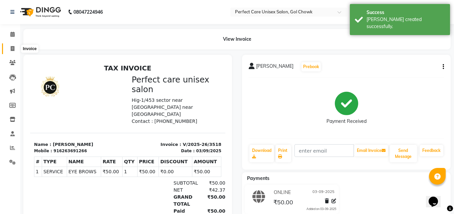
select select "4751"
select select "service"
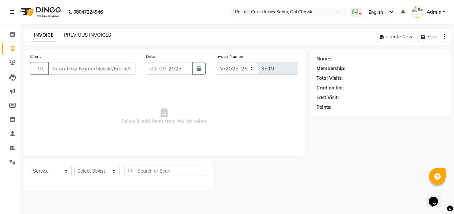
click at [85, 37] on link "PREVIOUS INVOICES" at bounding box center [87, 35] width 47 height 6
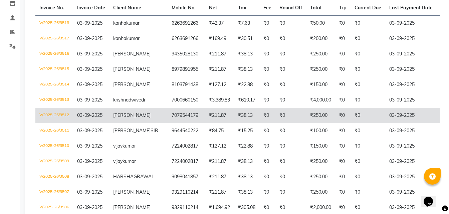
scroll to position [67, 0]
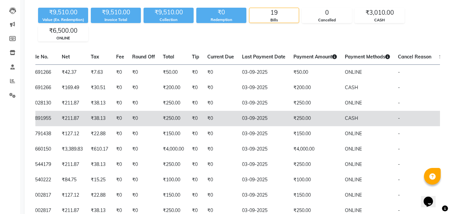
drag, startPoint x: 150, startPoint y: 110, endPoint x: 238, endPoint y: 131, distance: 90.7
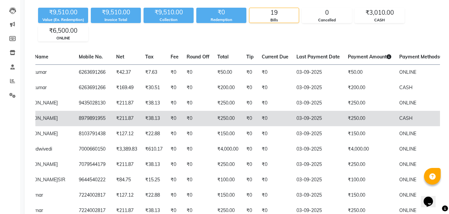
scroll to position [0, 0]
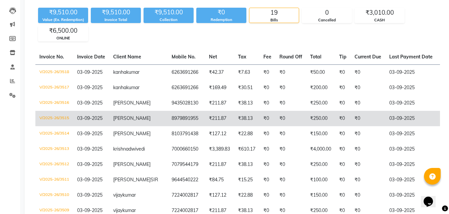
drag, startPoint x: 165, startPoint y: 132, endPoint x: 138, endPoint y: 129, distance: 27.9
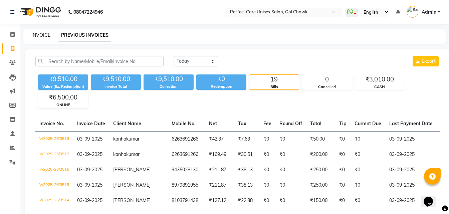
click at [44, 35] on link "INVOICE" at bounding box center [40, 35] width 19 height 6
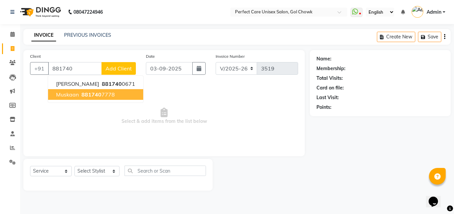
click at [90, 99] on button "muskaan 881740 7778" at bounding box center [95, 94] width 95 height 11
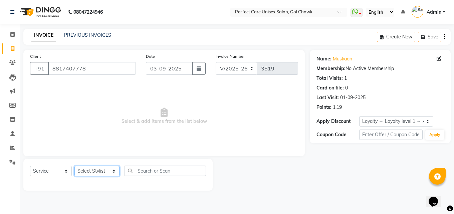
click at [95, 171] on select "Select Stylist [PERSON_NAME] MISS [PERSON_NAME] MISS [PERSON_NAME] MISS [PERSON…" at bounding box center [97, 171] width 45 height 10
click at [75, 166] on select "Select Stylist [PERSON_NAME] MISS [PERSON_NAME] MISS [PERSON_NAME] MISS [PERSON…" at bounding box center [97, 171] width 45 height 10
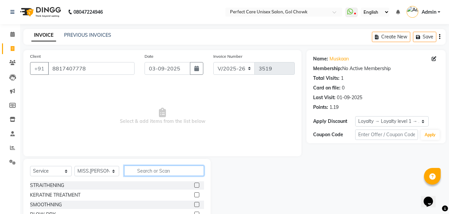
click at [148, 167] on input "text" at bounding box center [164, 171] width 80 height 10
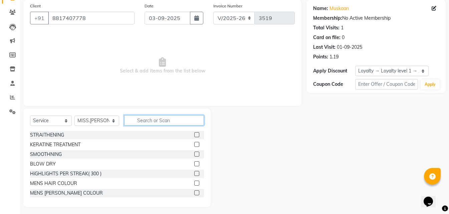
scroll to position [53, 0]
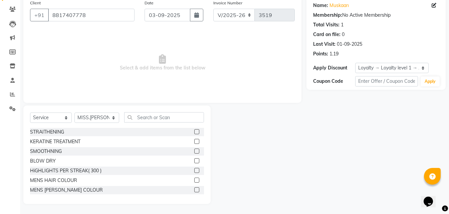
click at [194, 130] on label at bounding box center [196, 131] width 5 height 5
click at [194, 130] on input "checkbox" at bounding box center [196, 132] width 4 height 4
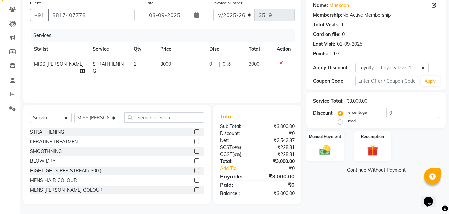
click at [194, 161] on label at bounding box center [196, 160] width 5 height 5
click at [194, 161] on input "checkbox" at bounding box center [196, 161] width 4 height 4
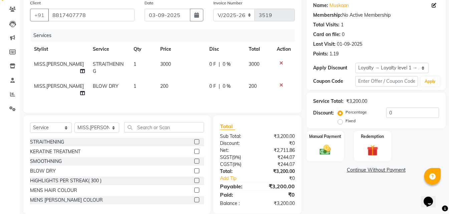
click at [281, 62] on icon at bounding box center [282, 63] width 4 height 5
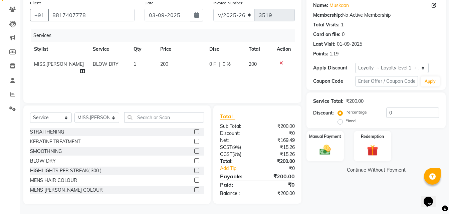
drag, startPoint x: 177, startPoint y: 64, endPoint x: 171, endPoint y: 63, distance: 6.1
click at [171, 63] on td "200" at bounding box center [180, 68] width 49 height 22
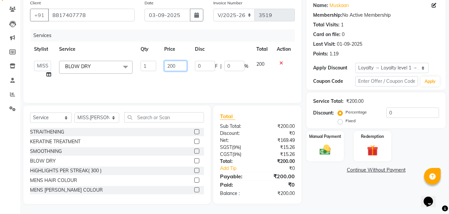
drag, startPoint x: 178, startPoint y: 66, endPoint x: 168, endPoint y: 70, distance: 11.0
click at [168, 70] on input "200" at bounding box center [175, 66] width 23 height 10
click at [161, 84] on div "Services Stylist Service Qty Price Disc Total Action [PERSON_NAME] MISS [PERSON…" at bounding box center [162, 62] width 265 height 67
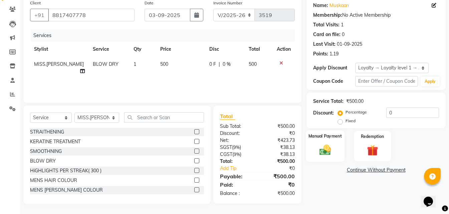
click at [328, 137] on label "Manual Payment" at bounding box center [325, 136] width 33 height 6
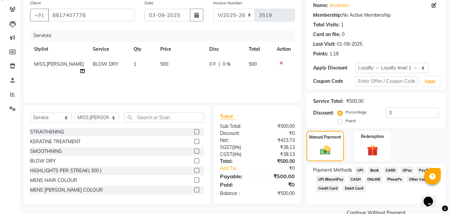
click at [353, 177] on span "CASH" at bounding box center [355, 180] width 14 height 8
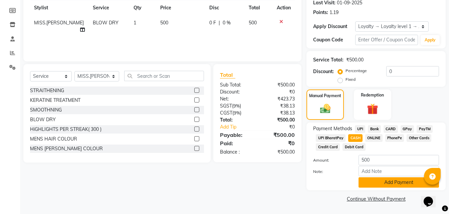
click at [374, 183] on button "Add Payment" at bounding box center [399, 182] width 81 height 10
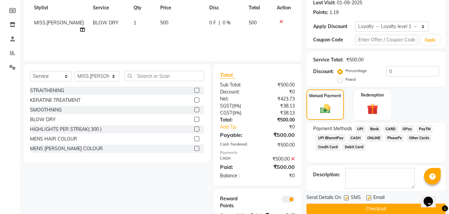
scroll to position [117, 0]
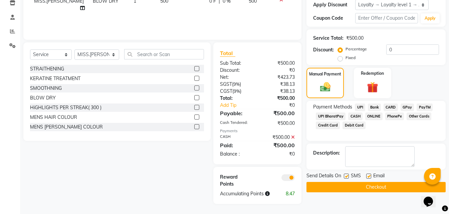
click at [365, 189] on button "Checkout" at bounding box center [376, 187] width 139 height 10
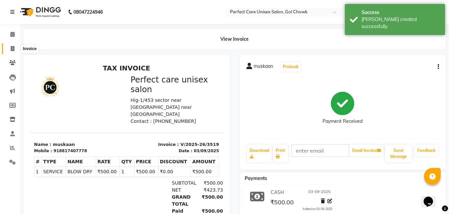
click at [11, 48] on icon at bounding box center [13, 48] width 4 height 5
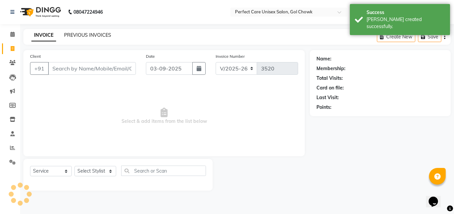
click at [73, 34] on link "PREVIOUS INVOICES" at bounding box center [87, 35] width 47 height 6
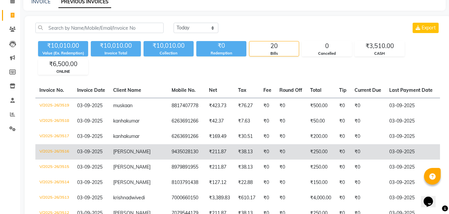
drag, startPoint x: 170, startPoint y: 167, endPoint x: 101, endPoint y: 171, distance: 69.6
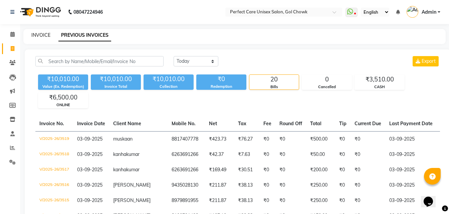
click at [43, 36] on link "INVOICE" at bounding box center [40, 35] width 19 height 6
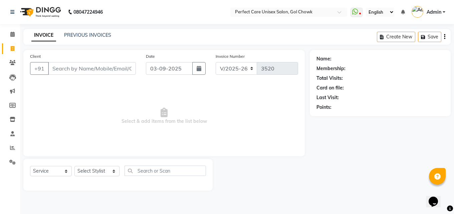
click at [99, 32] on div "PREVIOUS INVOICES" at bounding box center [87, 35] width 47 height 7
click at [98, 33] on link "PREVIOUS INVOICES" at bounding box center [87, 35] width 47 height 6
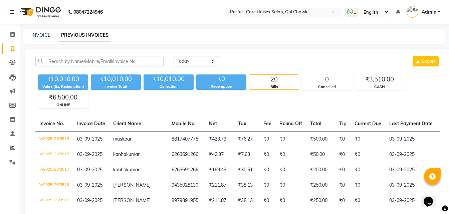
click at [46, 32] on div "INVOICE" at bounding box center [40, 35] width 19 height 7
click at [45, 33] on link "INVOICE" at bounding box center [40, 35] width 19 height 6
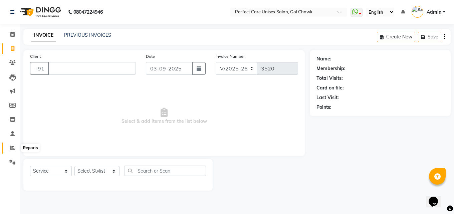
click at [12, 146] on icon at bounding box center [12, 147] width 5 height 5
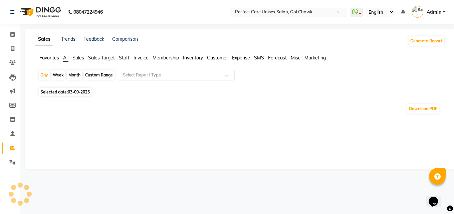
click at [75, 77] on div "Month" at bounding box center [74, 74] width 15 height 9
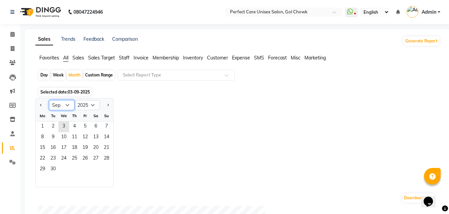
click at [63, 106] on select "Jan Feb Mar Apr May Jun [DATE] Aug Sep Oct Nov Dec" at bounding box center [61, 105] width 25 height 10
click at [49, 100] on select "Jan Feb Mar Apr May Jun [DATE] Aug Sep Oct Nov Dec" at bounding box center [61, 105] width 25 height 10
click at [84, 124] on span "1" at bounding box center [85, 127] width 11 height 11
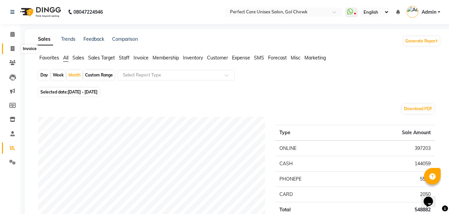
click at [12, 46] on icon at bounding box center [13, 48] width 4 height 5
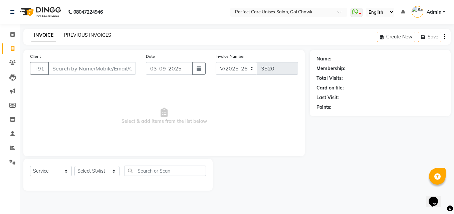
click at [96, 35] on link "PREVIOUS INVOICES" at bounding box center [87, 35] width 47 height 6
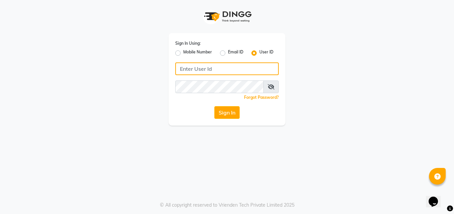
click at [215, 65] on input "Username" at bounding box center [227, 68] width 104 height 13
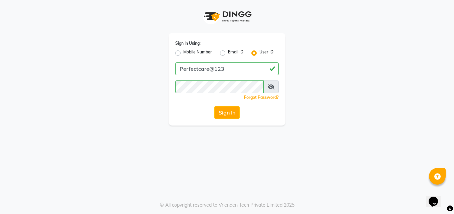
click at [270, 88] on icon at bounding box center [271, 86] width 7 height 5
click at [231, 115] on button "Sign In" at bounding box center [226, 112] width 25 height 13
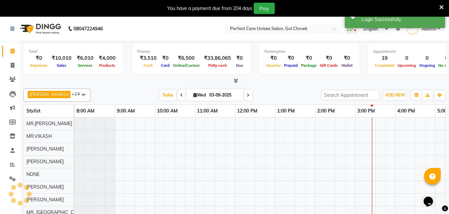
click at [443, 8] on icon at bounding box center [442, 7] width 4 height 6
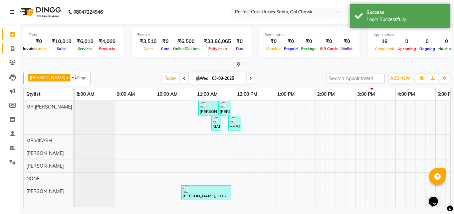
click at [9, 47] on span at bounding box center [13, 49] width 12 height 8
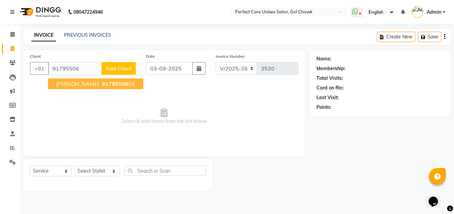
click at [73, 84] on span "[PERSON_NAME]" at bounding box center [77, 84] width 43 height 7
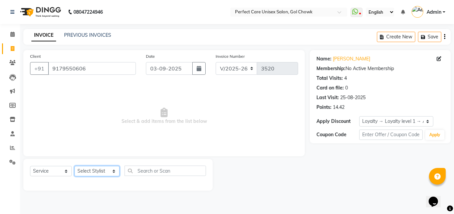
drag, startPoint x: 85, startPoint y: 172, endPoint x: 86, endPoint y: 167, distance: 4.8
click at [85, 172] on select "Select Stylist [PERSON_NAME] MISS [PERSON_NAME] MISS [PERSON_NAME] MISS [PERSON…" at bounding box center [97, 171] width 45 height 10
click at [75, 166] on select "Select Stylist [PERSON_NAME] MISS [PERSON_NAME] MISS [PERSON_NAME] MISS [PERSON…" at bounding box center [97, 171] width 45 height 10
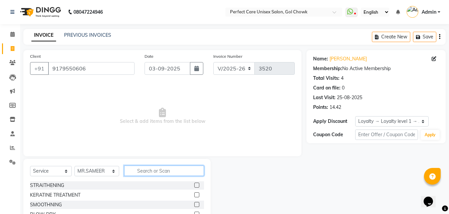
click at [142, 171] on input "text" at bounding box center [164, 171] width 80 height 10
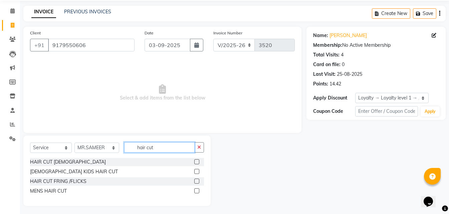
scroll to position [25, 0]
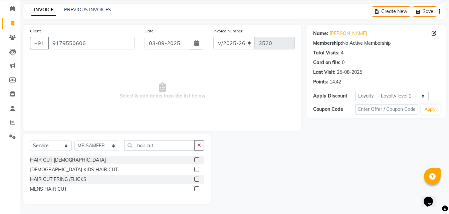
click at [196, 188] on label at bounding box center [196, 188] width 5 height 5
click at [196, 188] on input "checkbox" at bounding box center [196, 189] width 4 height 4
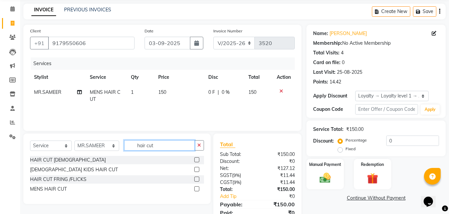
drag, startPoint x: 173, startPoint y: 148, endPoint x: 133, endPoint y: 152, distance: 40.7
click at [133, 152] on div "Select Service Product Membership Package Voucher Prepaid Gift Card Select Styl…" at bounding box center [117, 148] width 174 height 16
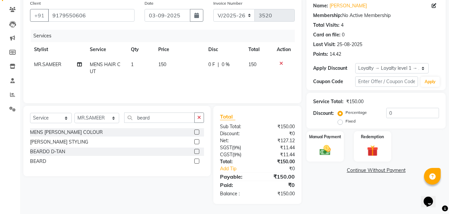
click at [196, 162] on label at bounding box center [196, 161] width 5 height 5
click at [196, 162] on input "checkbox" at bounding box center [196, 161] width 4 height 4
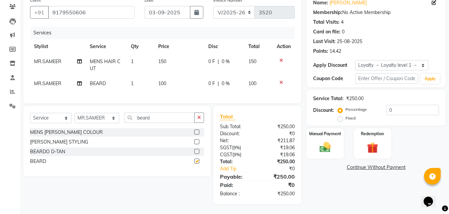
scroll to position [61, 0]
click at [332, 142] on img at bounding box center [325, 147] width 19 height 13
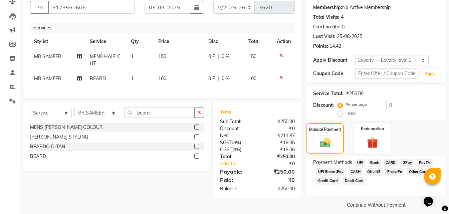
click at [351, 173] on span "CASH" at bounding box center [355, 172] width 14 height 8
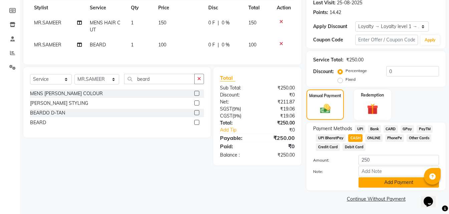
click at [382, 185] on button "Add Payment" at bounding box center [399, 182] width 81 height 10
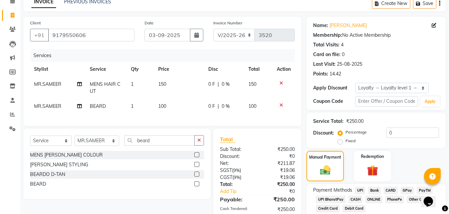
scroll to position [125, 0]
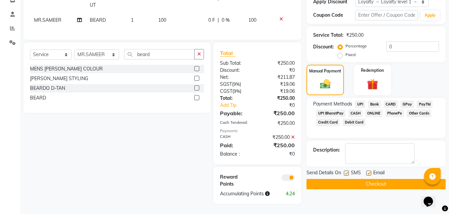
click at [334, 182] on button "Checkout" at bounding box center [376, 184] width 139 height 10
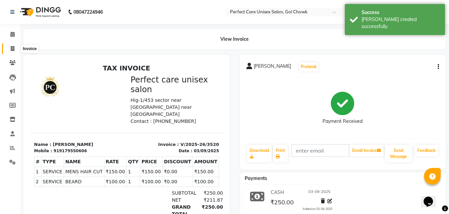
click at [14, 48] on icon at bounding box center [13, 48] width 4 height 5
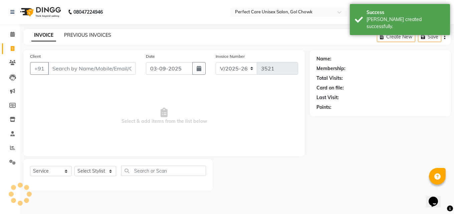
click at [69, 36] on link "PREVIOUS INVOICES" at bounding box center [87, 35] width 47 height 6
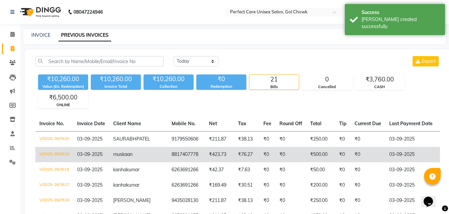
scroll to position [0, 147]
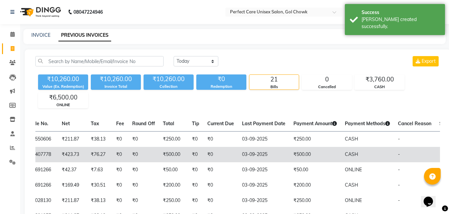
drag, startPoint x: 151, startPoint y: 152, endPoint x: 277, endPoint y: 167, distance: 126.6
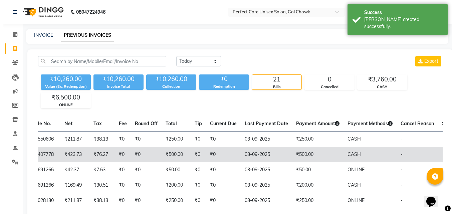
scroll to position [0, 0]
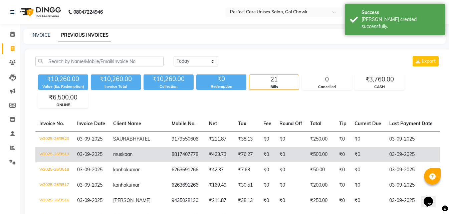
drag, startPoint x: 213, startPoint y: 168, endPoint x: 199, endPoint y: 166, distance: 14.3
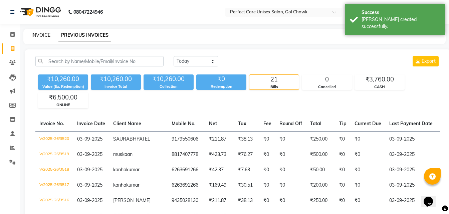
click at [35, 35] on link "INVOICE" at bounding box center [40, 35] width 19 height 6
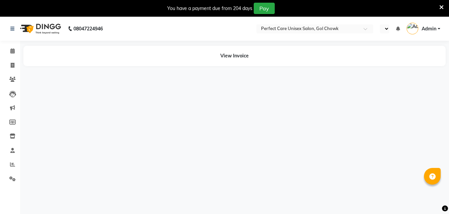
select select "en"
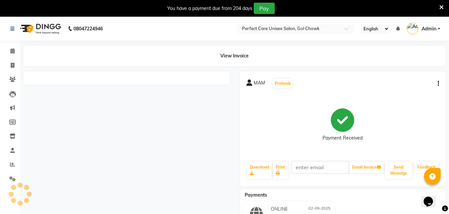
click at [443, 7] on icon at bounding box center [442, 7] width 4 height 6
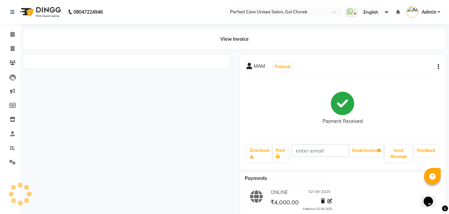
click at [438, 67] on icon "button" at bounding box center [438, 67] width 1 height 0
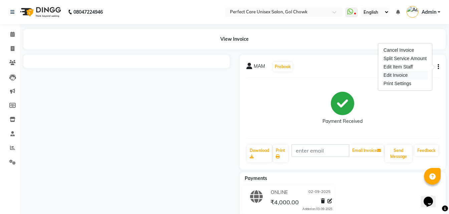
click at [399, 78] on div "Edit Invoice" at bounding box center [406, 75] width 46 height 8
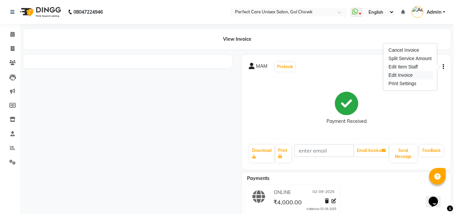
select select "service"
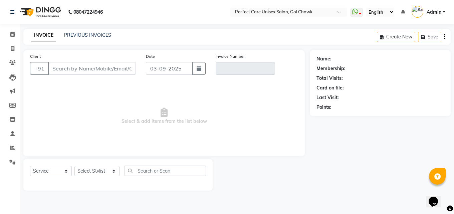
type input "12345678901"
type input "V/2025-26/3497"
select select "1: Object"
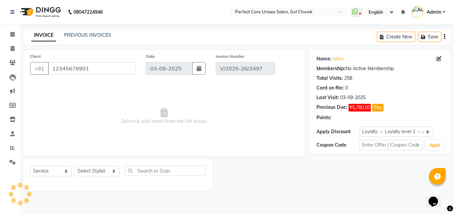
type input "02-09-2025"
select select "select"
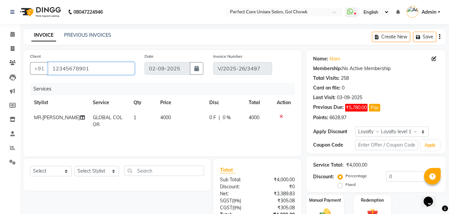
drag, startPoint x: 94, startPoint y: 67, endPoint x: 49, endPoint y: 68, distance: 45.1
click at [49, 68] on input "12345678901" at bounding box center [91, 68] width 87 height 13
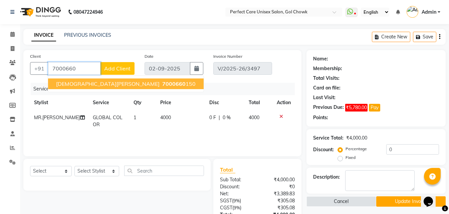
click at [79, 86] on span "[DEMOGRAPHIC_DATA][PERSON_NAME]" at bounding box center [108, 84] width 104 height 7
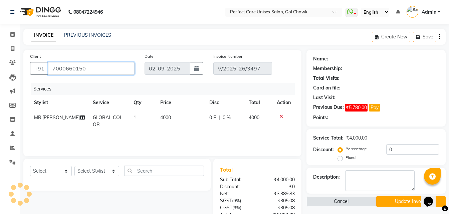
type input "7000660150"
select select "1: Object"
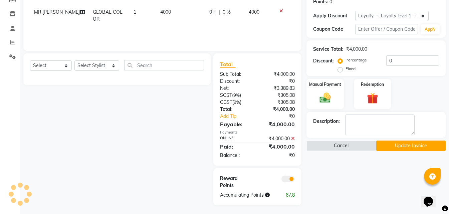
scroll to position [107, 0]
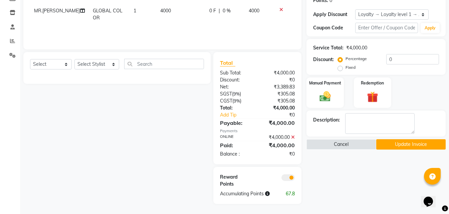
click at [387, 145] on button "Update Invoice" at bounding box center [411, 144] width 69 height 10
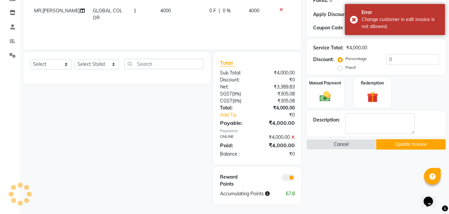
click at [404, 146] on button "Update Invoice" at bounding box center [411, 144] width 69 height 10
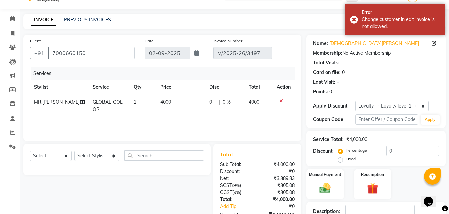
scroll to position [0, 0]
